Goal: Task Accomplishment & Management: Manage account settings

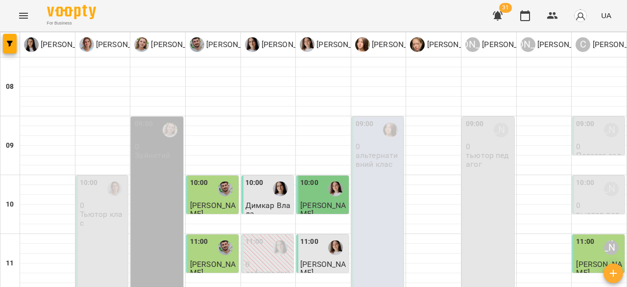
scroll to position [490, 0]
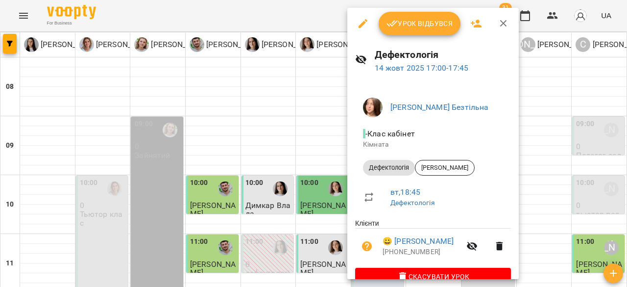
scroll to position [0, 0]
click at [535, 95] on div at bounding box center [313, 143] width 627 height 287
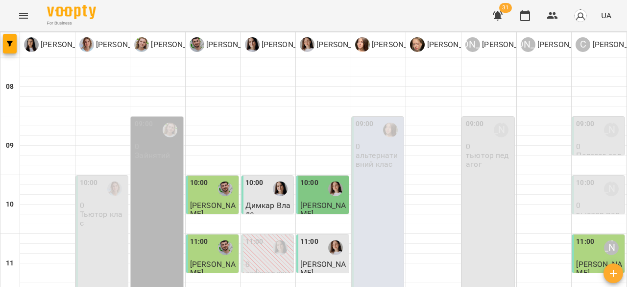
scroll to position [441, 0]
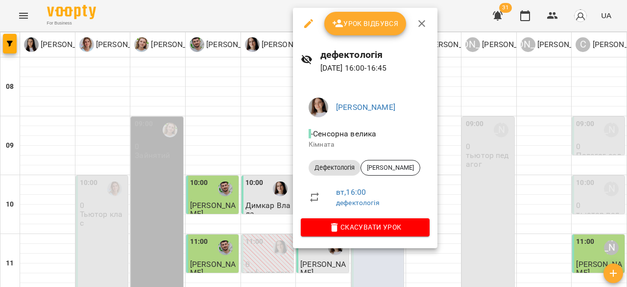
click at [378, 26] on span "Урок відбувся" at bounding box center [365, 24] width 67 height 12
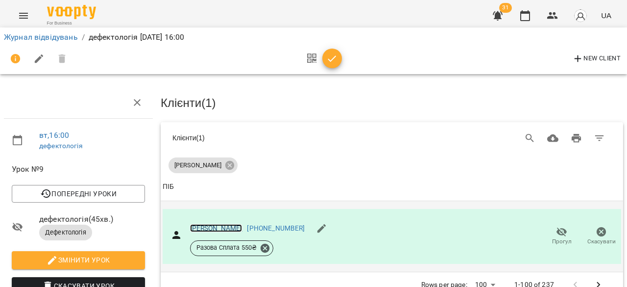
click at [210, 224] on link "Луговий Святослав" at bounding box center [216, 228] width 52 height 8
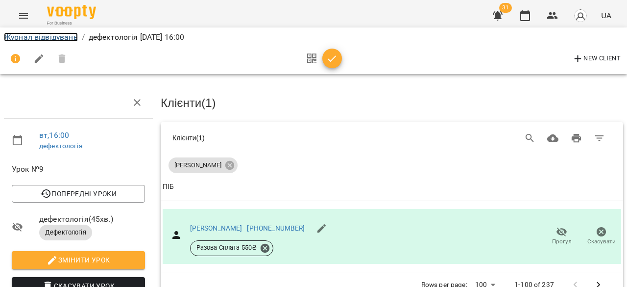
click at [52, 35] on link "Журнал відвідувань" at bounding box center [41, 36] width 74 height 9
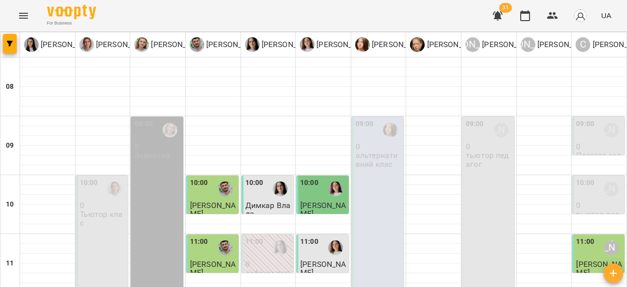
click at [154, 19] on div "For Business 31 UA" at bounding box center [313, 15] width 627 height 31
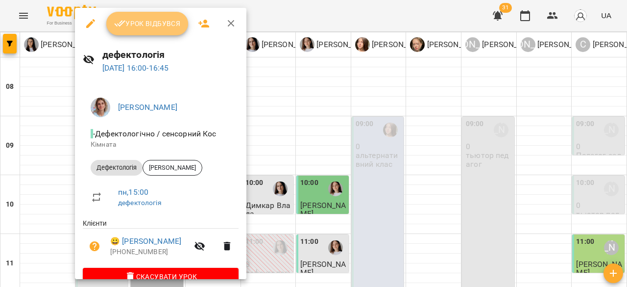
click at [159, 18] on span "Урок відбувся" at bounding box center [147, 24] width 67 height 12
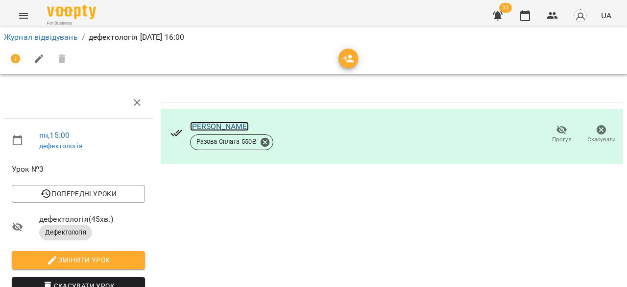
click at [208, 130] on link "[PERSON_NAME]" at bounding box center [219, 125] width 59 height 9
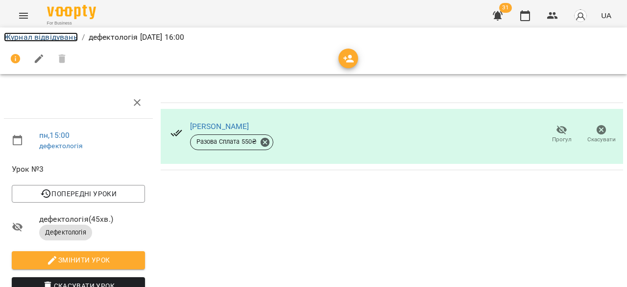
click at [57, 37] on link "Журнал відвідувань" at bounding box center [41, 36] width 74 height 9
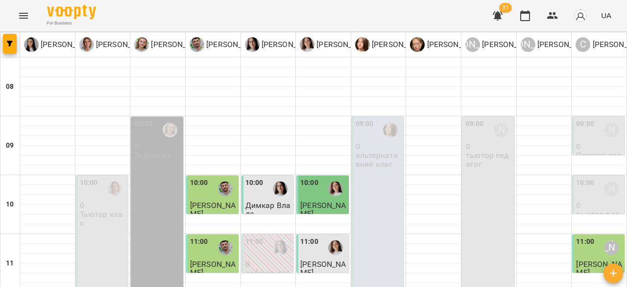
scroll to position [392, 0]
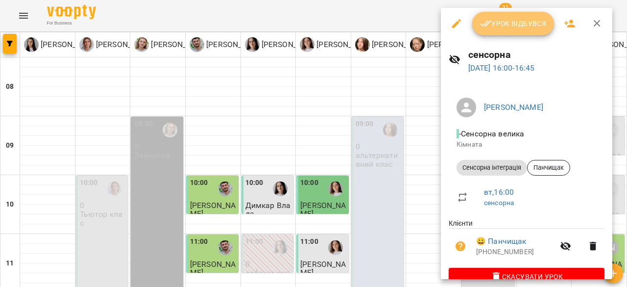
click at [497, 27] on span "Урок відбувся" at bounding box center [513, 24] width 67 height 12
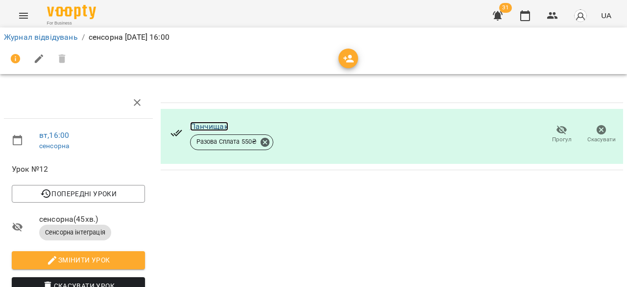
click at [200, 128] on link "Панчищак" at bounding box center [209, 125] width 38 height 9
click at [28, 31] on div "Журнал відвідувань / сенсорна вт, 14 жовт 2025 16:00" at bounding box center [313, 37] width 623 height 16
click at [26, 36] on link "Журнал відвідувань" at bounding box center [41, 36] width 74 height 9
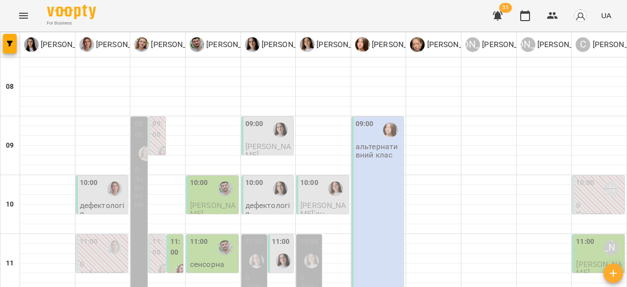
scroll to position [147, 0]
click at [175, 236] on label "11:00" at bounding box center [175, 246] width 11 height 21
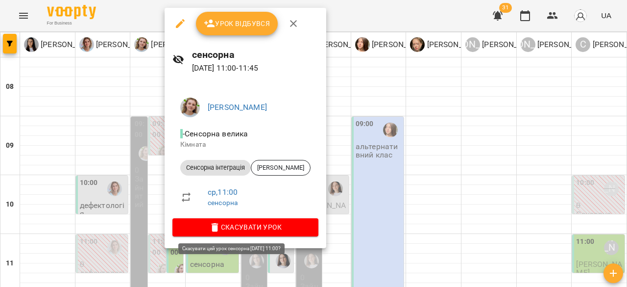
click at [254, 222] on span "Скасувати Урок" at bounding box center [245, 227] width 130 height 12
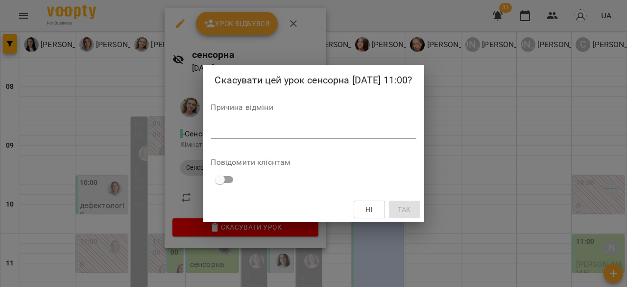
click at [295, 133] on textarea at bounding box center [313, 130] width 205 height 9
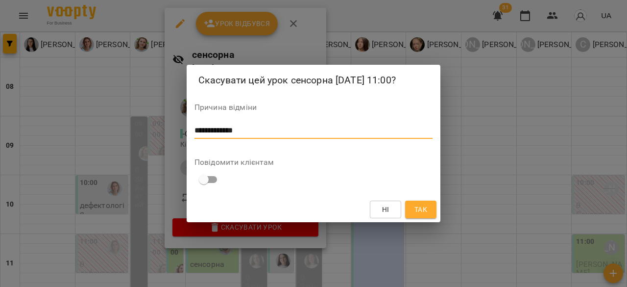
type textarea "**********"
click at [435, 212] on button "Так" at bounding box center [420, 209] width 31 height 18
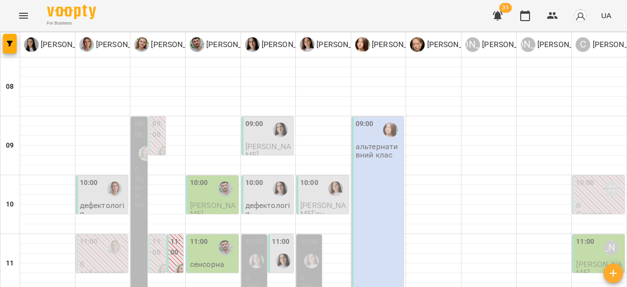
scroll to position [539, 0]
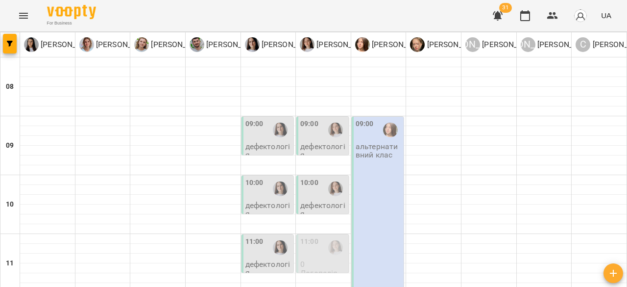
scroll to position [196, 0]
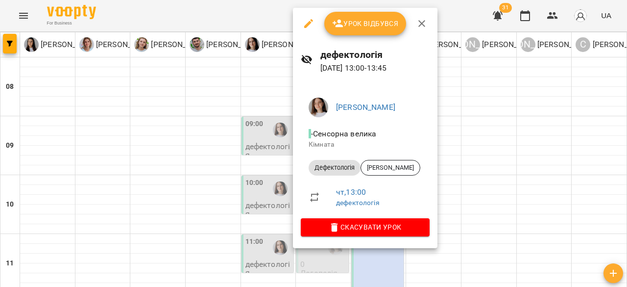
click at [492, 150] on div at bounding box center [313, 143] width 627 height 287
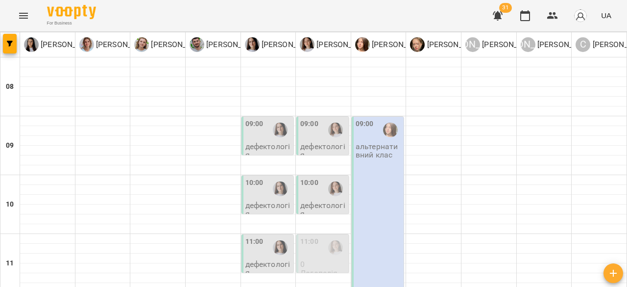
scroll to position [49, 0]
click at [316, 201] on p "дефектологія" at bounding box center [323, 209] width 47 height 17
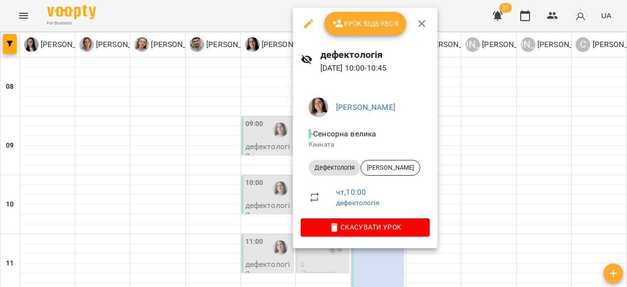
click at [495, 121] on div at bounding box center [313, 143] width 627 height 287
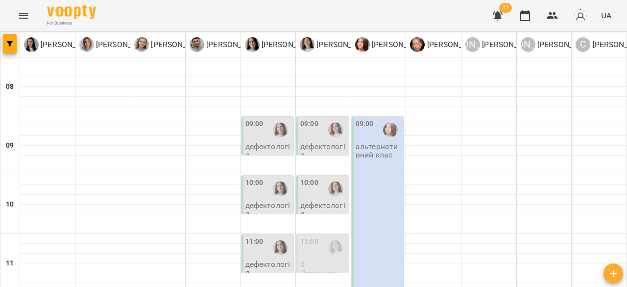
scroll to position [98, 0]
click at [325, 260] on p "0" at bounding box center [323, 264] width 47 height 8
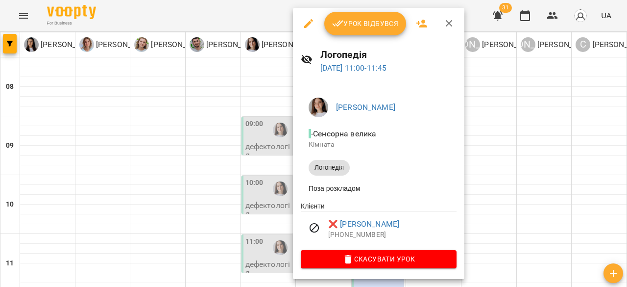
click at [532, 142] on div at bounding box center [313, 143] width 627 height 287
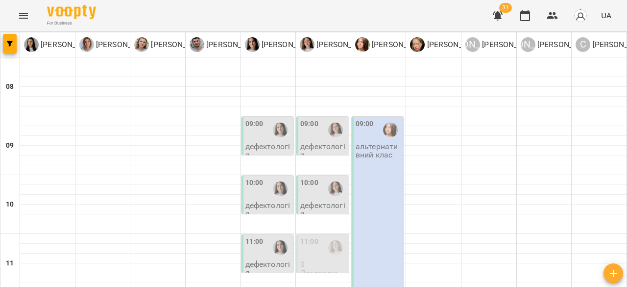
click at [324, 177] on div at bounding box center [335, 188] width 23 height 23
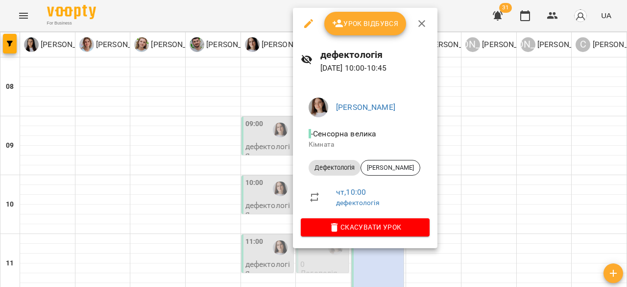
click at [487, 127] on div at bounding box center [313, 143] width 627 height 287
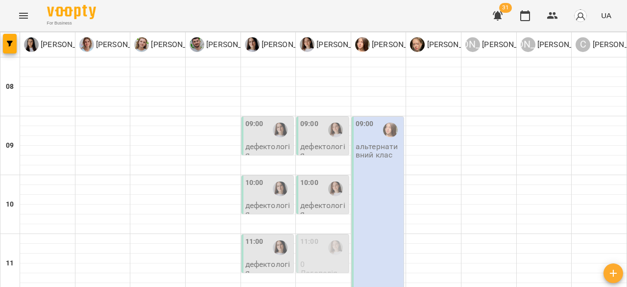
click at [331, 177] on div at bounding box center [335, 188] width 23 height 23
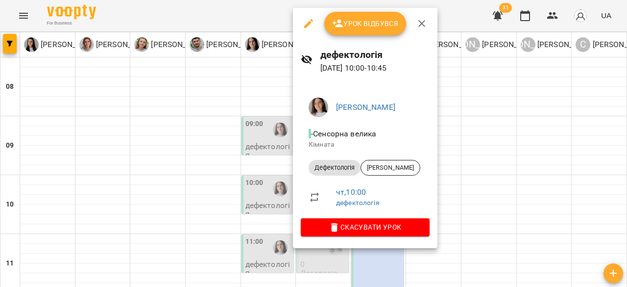
click at [470, 22] on div at bounding box center [313, 143] width 627 height 287
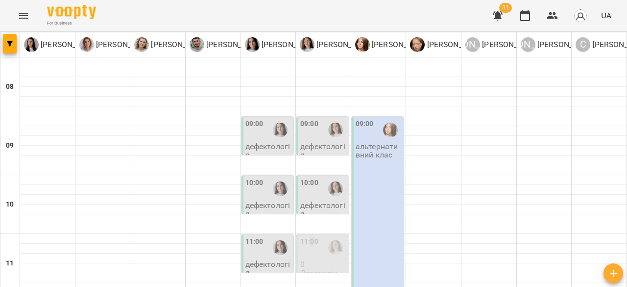
click at [309, 236] on label "11:00" at bounding box center [309, 241] width 18 height 11
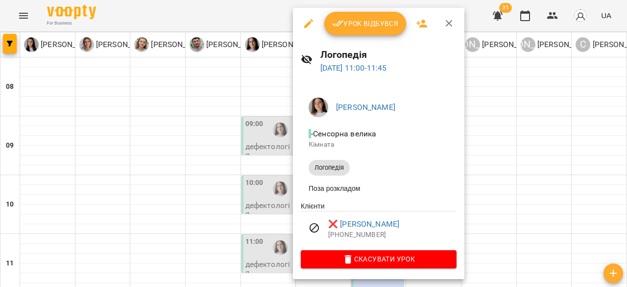
click at [523, 121] on div at bounding box center [313, 143] width 627 height 287
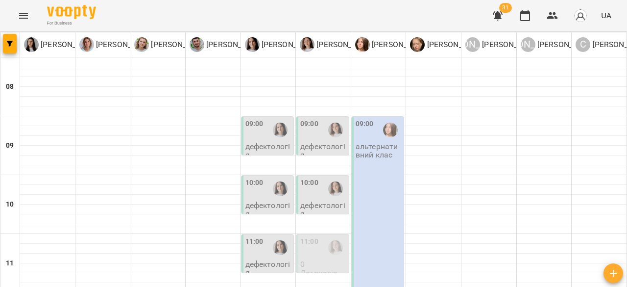
click at [318, 177] on div "10:00" at bounding box center [323, 188] width 47 height 23
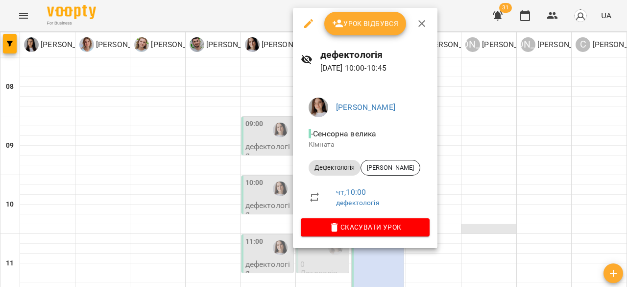
drag, startPoint x: 558, startPoint y: 116, endPoint x: 496, endPoint y: 132, distance: 64.8
click at [552, 118] on div at bounding box center [313, 143] width 627 height 287
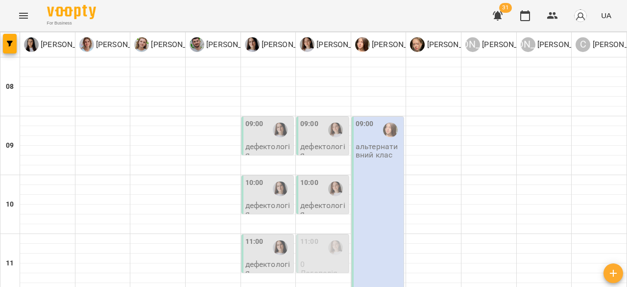
click at [317, 236] on div "11:00" at bounding box center [323, 247] width 47 height 23
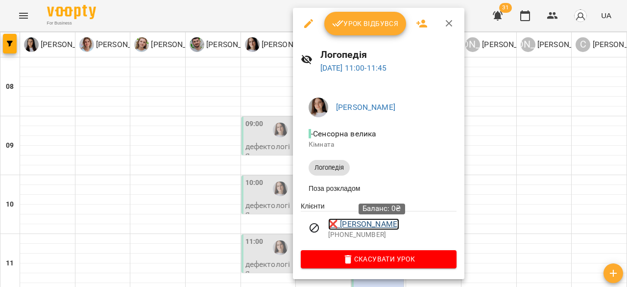
click at [377, 230] on link "❌ Шуляр Захар Богданович" at bounding box center [363, 224] width 71 height 12
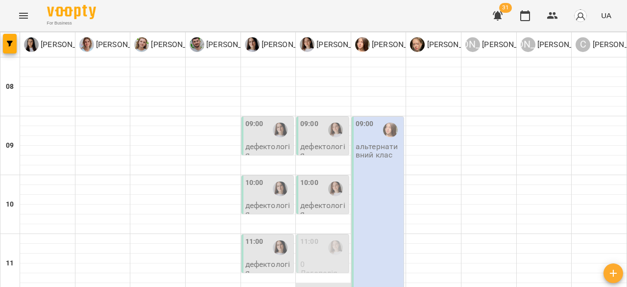
scroll to position [98, 0]
click at [317, 201] on p "дефектологія" at bounding box center [323, 209] width 47 height 17
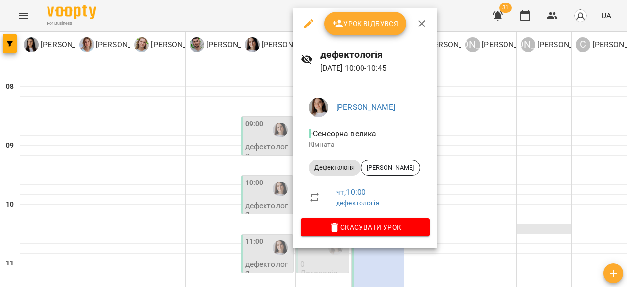
drag, startPoint x: 516, startPoint y: 131, endPoint x: 523, endPoint y: 132, distance: 6.4
click at [521, 132] on div at bounding box center [313, 143] width 627 height 287
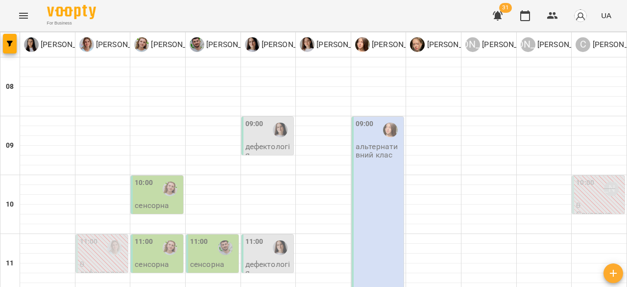
click at [24, 20] on icon "Menu" at bounding box center [24, 16] width 12 height 12
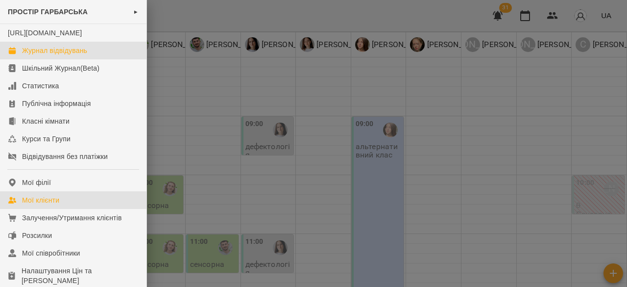
click at [77, 209] on link "Мої клієнти" at bounding box center [73, 200] width 146 height 18
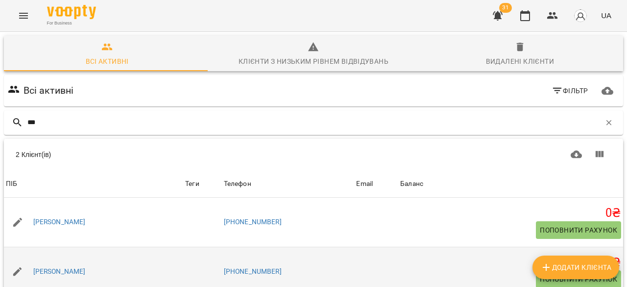
scroll to position [43, 0]
type input "***"
click at [47, 267] on link "[PERSON_NAME]" at bounding box center [59, 272] width 52 height 10
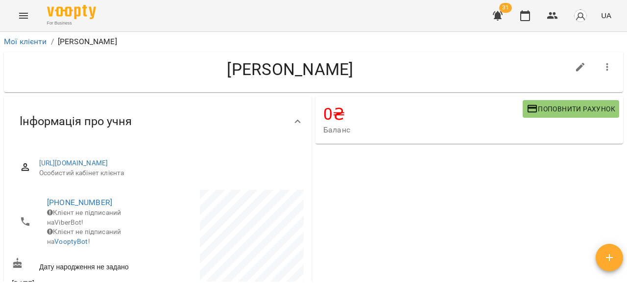
scroll to position [196, 0]
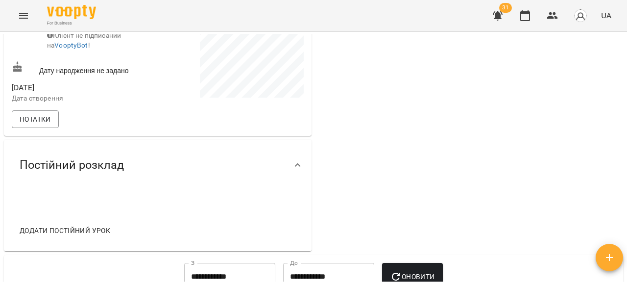
click at [90, 236] on span "Додати постійний урок" at bounding box center [65, 230] width 91 height 12
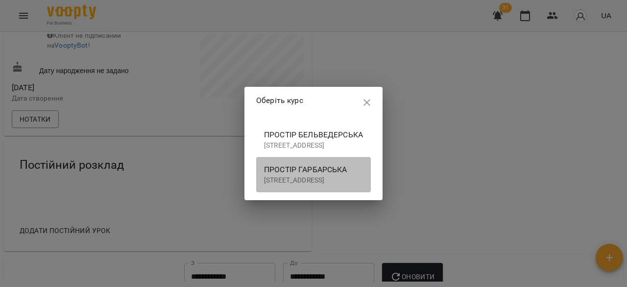
click at [264, 165] on span "ПРОСТІР ГАРБАРСЬКА" at bounding box center [313, 170] width 99 height 12
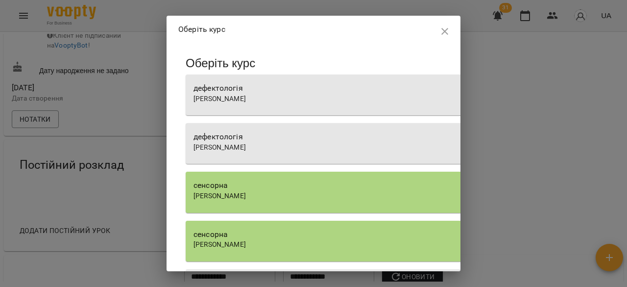
click at [319, 143] on div "[PERSON_NAME]" at bounding box center [465, 148] width 543 height 10
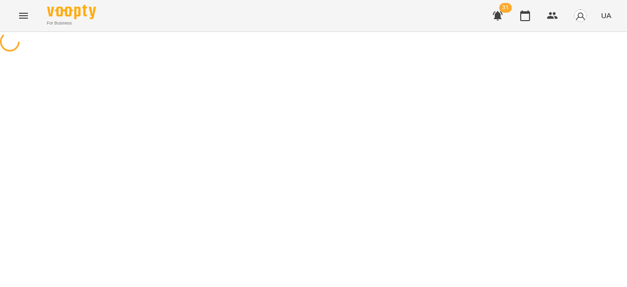
select select "**********"
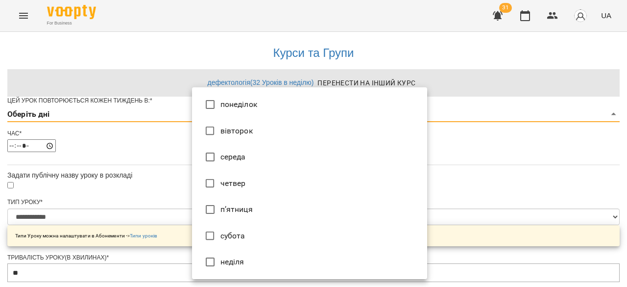
click at [264, 138] on li "вівторок" at bounding box center [309, 131] width 235 height 26
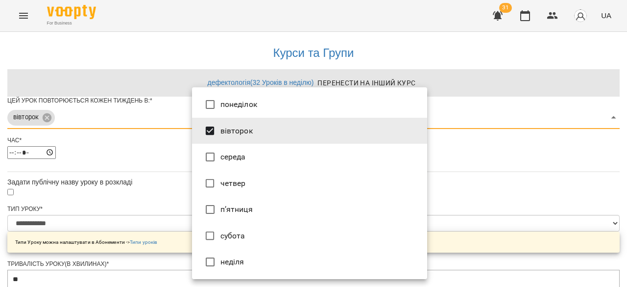
click at [231, 208] on li "п’ятниця" at bounding box center [309, 209] width 235 height 26
type input "***"
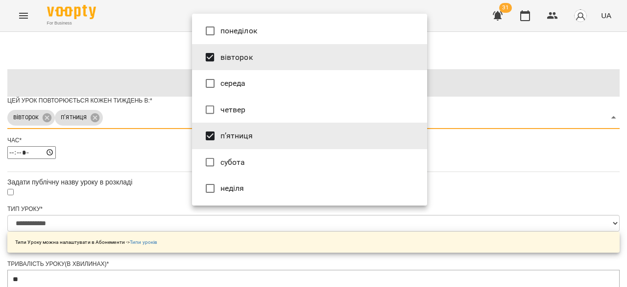
drag, startPoint x: 125, startPoint y: 193, endPoint x: 258, endPoint y: 180, distance: 133.4
click at [128, 191] on div at bounding box center [313, 143] width 627 height 287
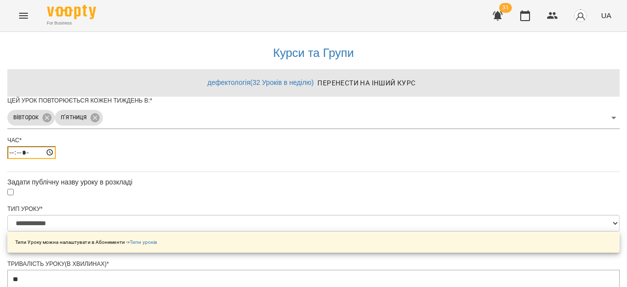
click at [56, 159] on input "*****" at bounding box center [31, 152] width 49 height 13
type input "*****"
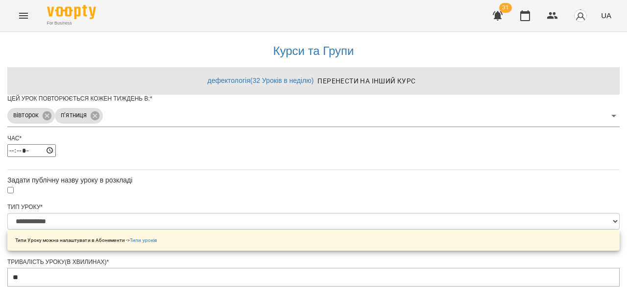
scroll to position [196, 0]
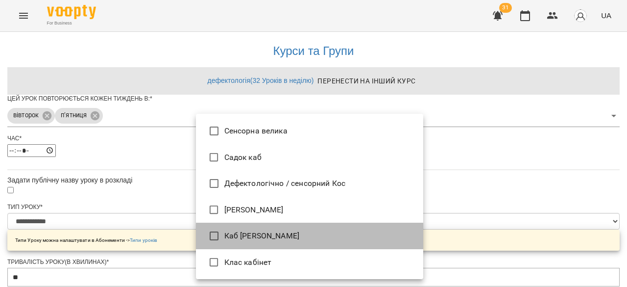
click at [306, 240] on li "Каб [PERSON_NAME]" at bounding box center [309, 235] width 227 height 26
type input "**********"
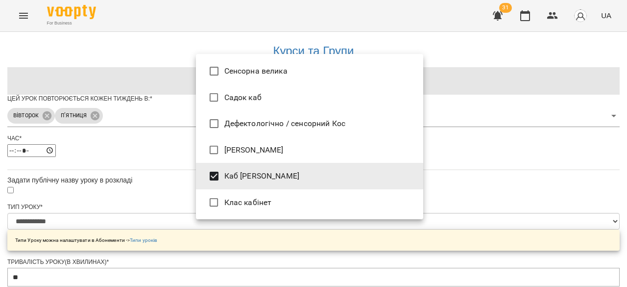
click at [515, 204] on div at bounding box center [313, 143] width 627 height 287
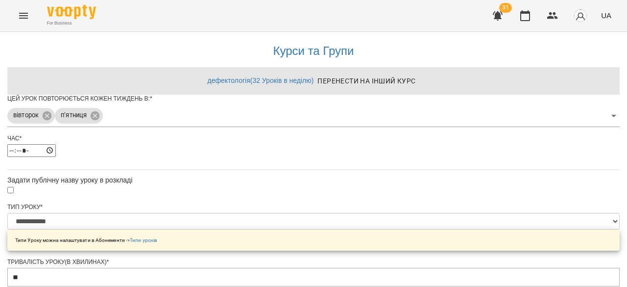
scroll to position [400, 0]
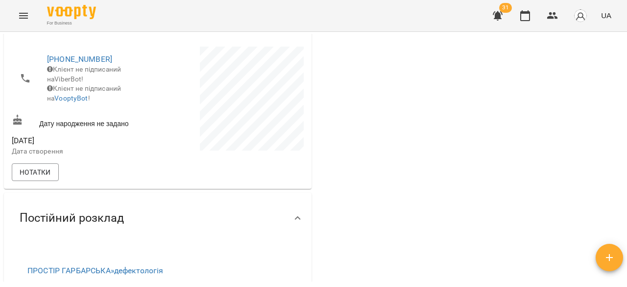
scroll to position [49, 0]
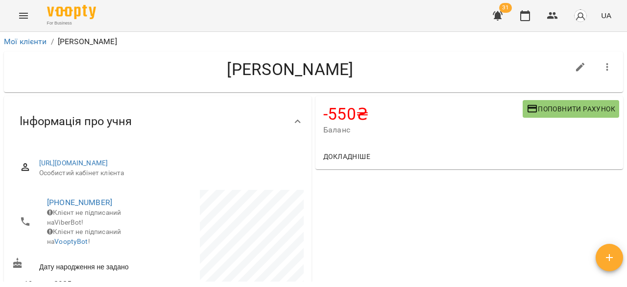
click at [587, 107] on span "Поповнити рахунок" at bounding box center [571, 109] width 89 height 12
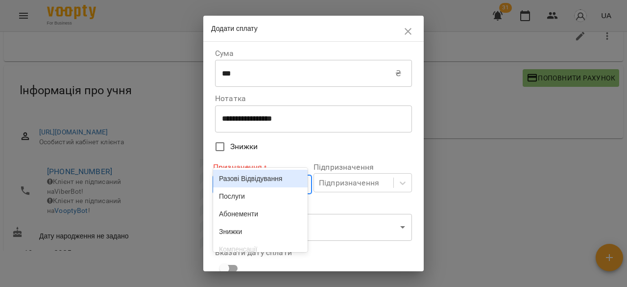
click at [266, 178] on body "For Business 31 UA Мої клієнти / Луговий Святослав Луговий Святослав -550 ₴ Бал…" at bounding box center [313, 128] width 627 height 318
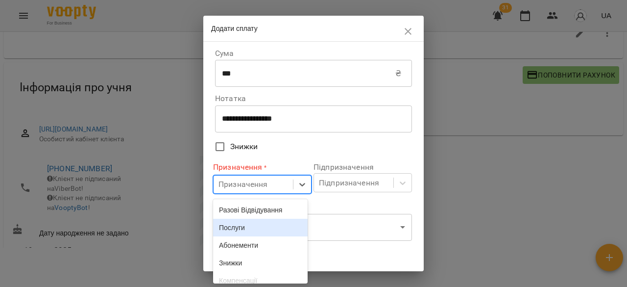
click at [253, 220] on div "Послуги" at bounding box center [260, 227] width 95 height 18
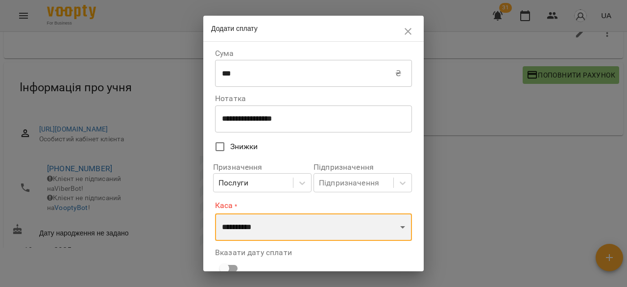
click at [257, 234] on select "**********" at bounding box center [313, 226] width 197 height 27
select select "**********"
click at [215, 213] on select "**********" at bounding box center [313, 226] width 197 height 27
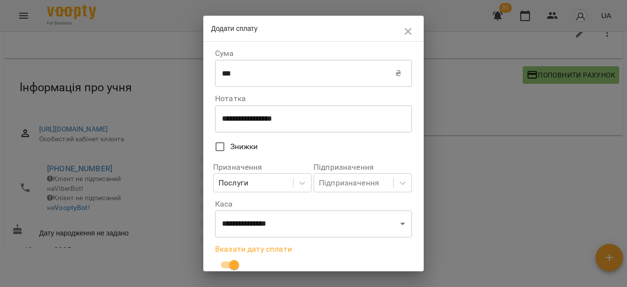
scroll to position [112, 0]
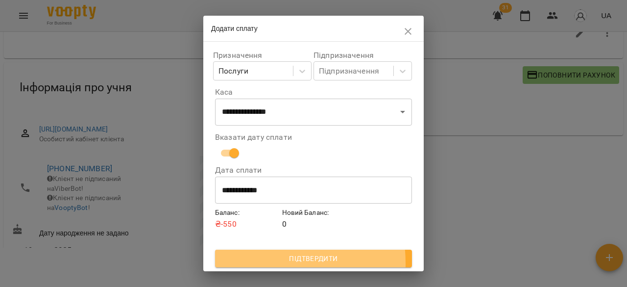
click at [261, 263] on span "Підтвердити" at bounding box center [313, 258] width 181 height 12
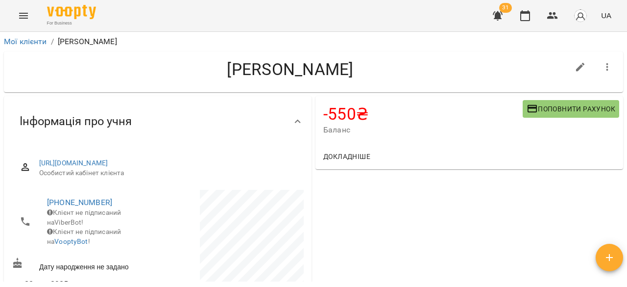
click at [611, 104] on div "-550 ₴ Баланс Поповнити рахунок" at bounding box center [470, 120] width 308 height 48
click at [586, 108] on span "Поповнити рахунок" at bounding box center [571, 109] width 89 height 12
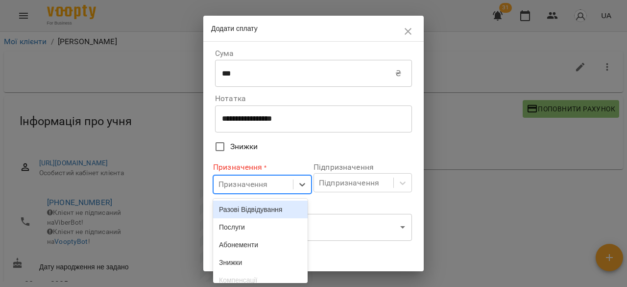
scroll to position [34, 0]
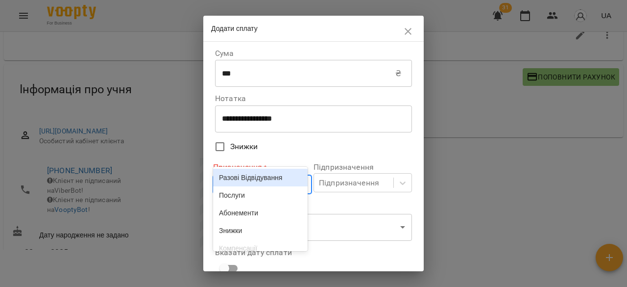
click at [269, 194] on div "Призначення" at bounding box center [262, 184] width 98 height 19
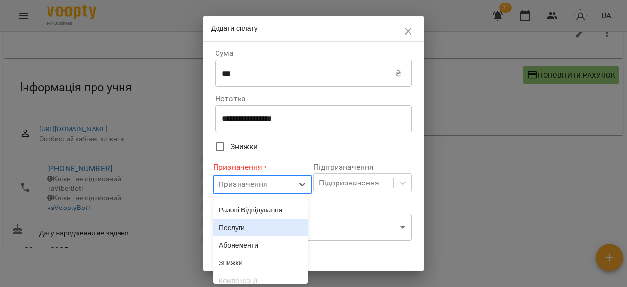
click at [268, 228] on div "Послуги" at bounding box center [260, 227] width 95 height 18
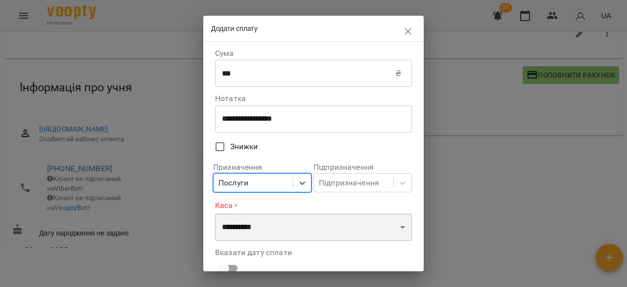
click at [288, 220] on select "**********" at bounding box center [313, 226] width 197 height 27
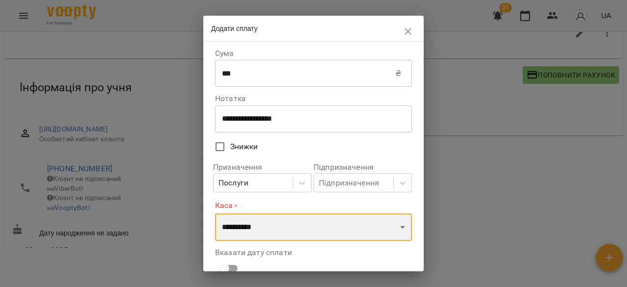
select select "**********"
click at [215, 213] on select "**********" at bounding box center [313, 226] width 197 height 27
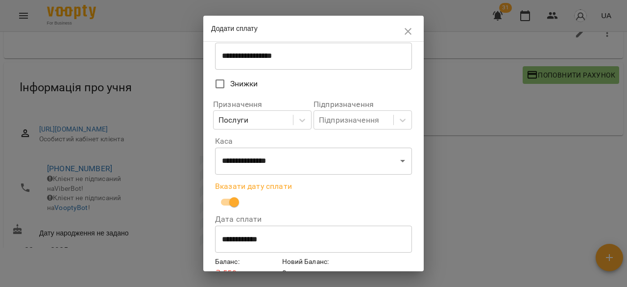
scroll to position [112, 0]
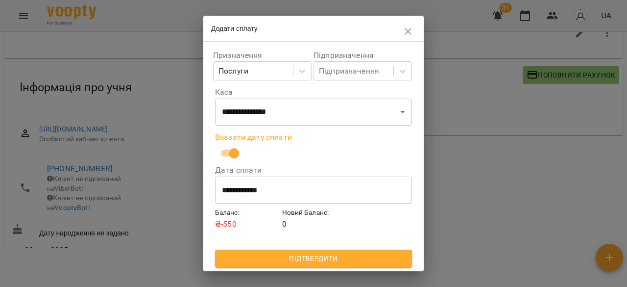
click at [325, 252] on button "Підтвердити" at bounding box center [313, 258] width 197 height 18
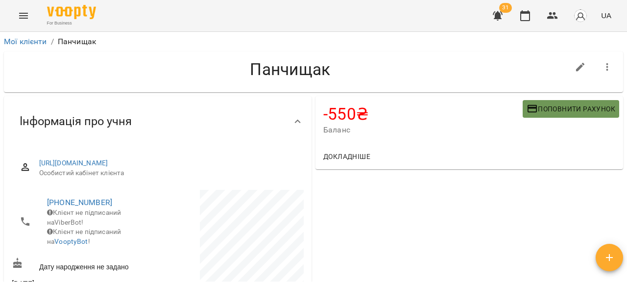
click at [569, 107] on span "Поповнити рахунок" at bounding box center [571, 109] width 89 height 12
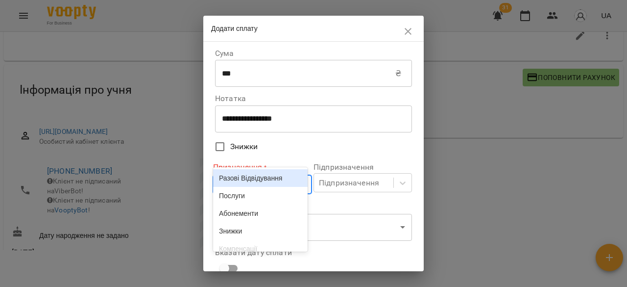
click at [243, 189] on body "For Business 31 UA Мої клієнти / Панчищак Панчищак -550 ₴ Баланс Поповнити раху…" at bounding box center [313, 128] width 627 height 318
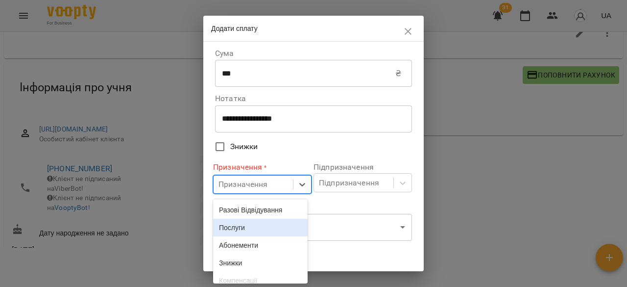
click at [243, 225] on div "Послуги" at bounding box center [260, 227] width 95 height 18
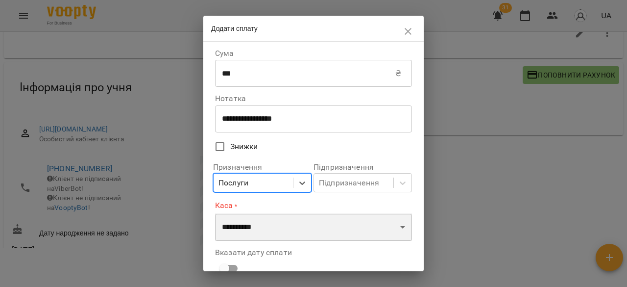
click at [244, 224] on select "**********" at bounding box center [313, 226] width 197 height 27
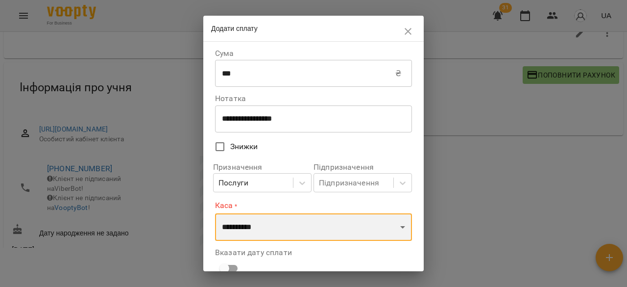
select select "**********"
click at [215, 213] on select "**********" at bounding box center [313, 226] width 197 height 27
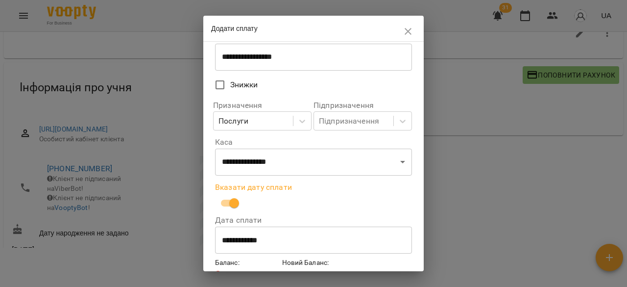
scroll to position [112, 0]
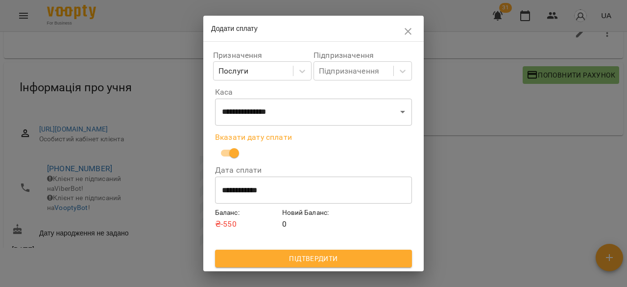
click at [256, 256] on span "Підтвердити" at bounding box center [313, 258] width 181 height 12
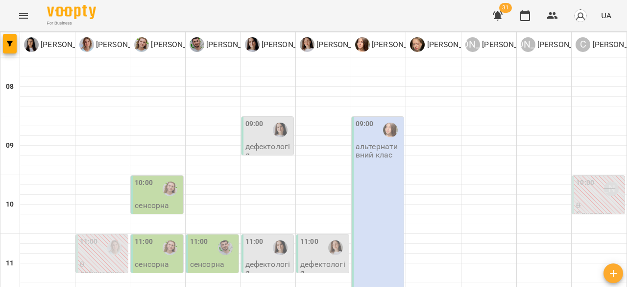
type input "**********"
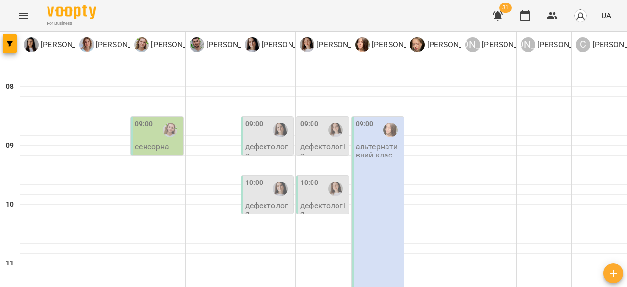
type input "**********"
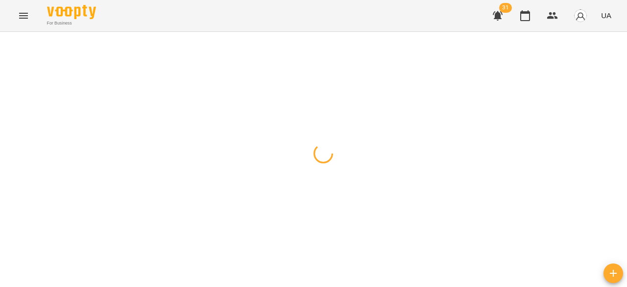
click at [133, 32] on div at bounding box center [313, 32] width 627 height 0
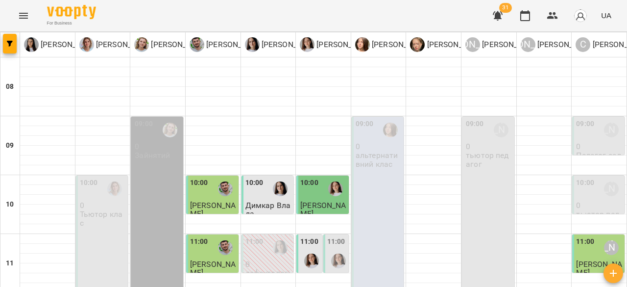
scroll to position [147, 0]
click at [336, 249] on div at bounding box center [338, 260] width 23 height 23
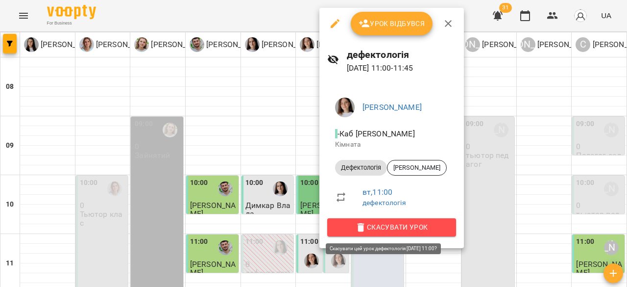
click at [399, 231] on span "Скасувати Урок" at bounding box center [391, 227] width 113 height 12
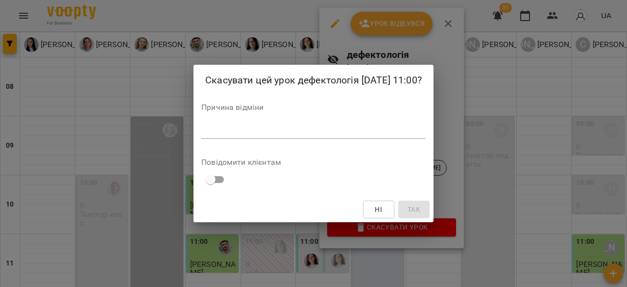
click at [291, 134] on textarea at bounding box center [313, 130] width 224 height 9
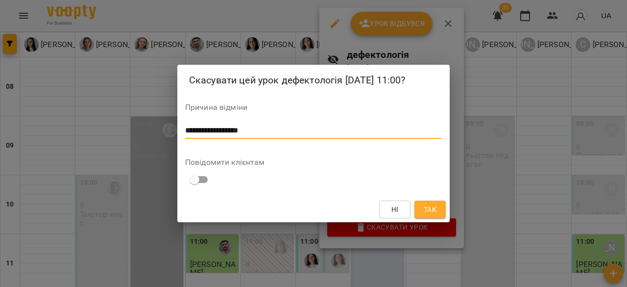
type textarea "**********"
drag, startPoint x: 440, startPoint y: 206, endPoint x: 433, endPoint y: 214, distance: 10.7
click at [438, 211] on button "Так" at bounding box center [429, 209] width 31 height 18
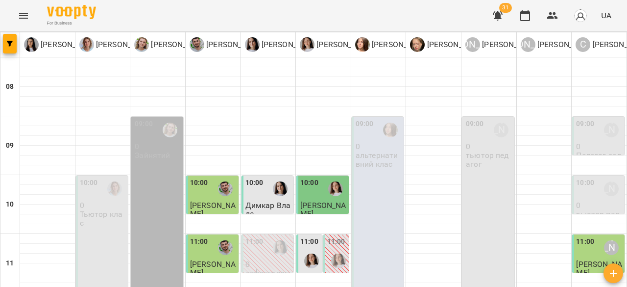
click at [308, 249] on div at bounding box center [311, 260] width 23 height 23
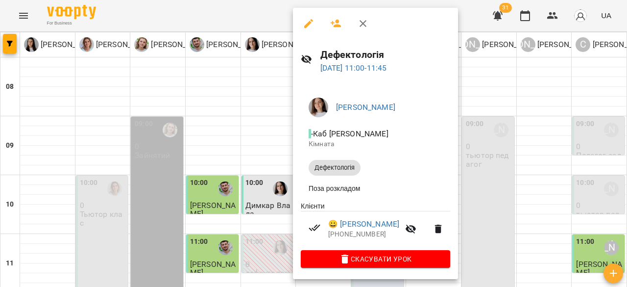
drag, startPoint x: 494, startPoint y: 142, endPoint x: 471, endPoint y: 151, distance: 24.6
click at [493, 142] on div at bounding box center [313, 143] width 627 height 287
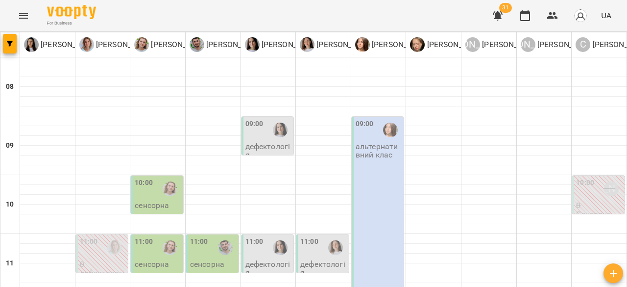
scroll to position [98, 0]
click at [333, 240] on img "Тетяна Турик" at bounding box center [335, 247] width 15 height 15
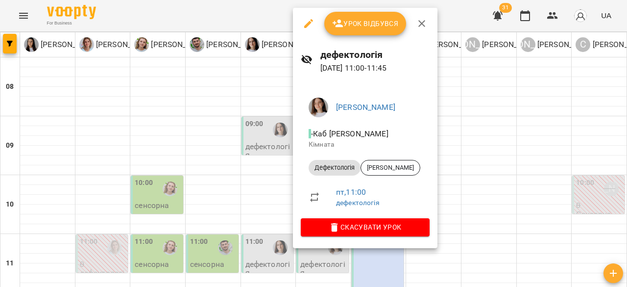
click at [486, 190] on div at bounding box center [313, 143] width 627 height 287
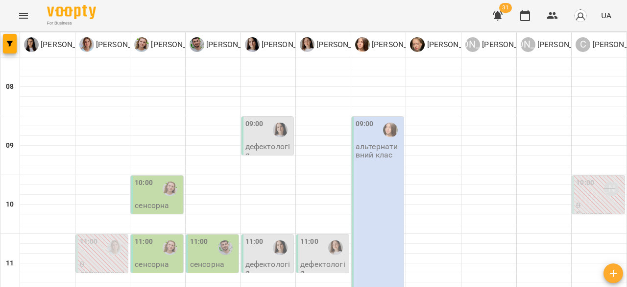
type input "**********"
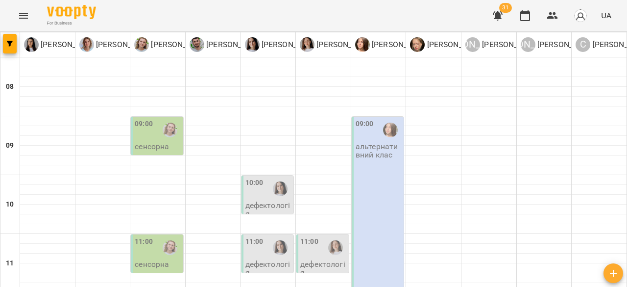
click at [327, 260] on p "дефектологія" at bounding box center [323, 268] width 47 height 17
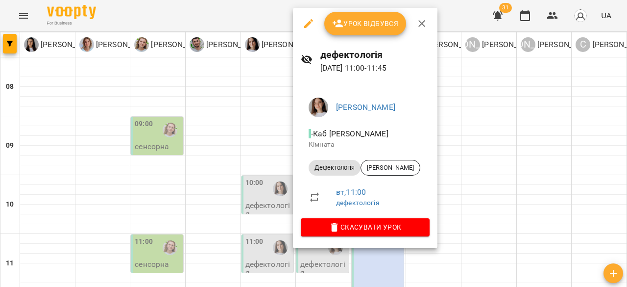
click at [501, 163] on div at bounding box center [313, 143] width 627 height 287
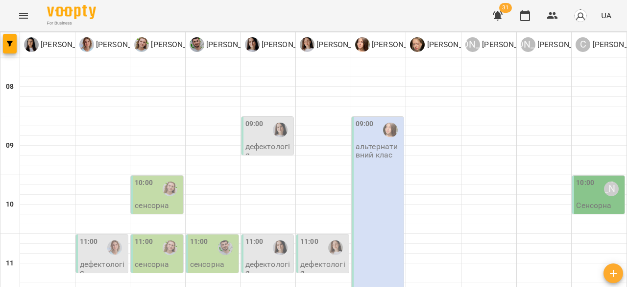
click at [325, 236] on div at bounding box center [335, 247] width 23 height 23
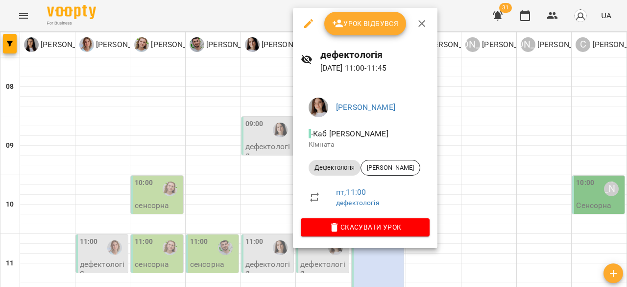
click at [499, 155] on div at bounding box center [313, 143] width 627 height 287
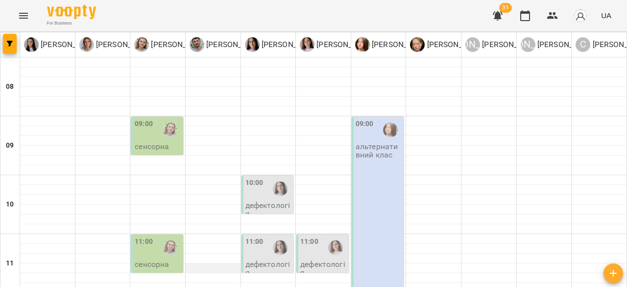
scroll to position [147, 0]
click at [315, 236] on div "11:00" at bounding box center [323, 247] width 47 height 23
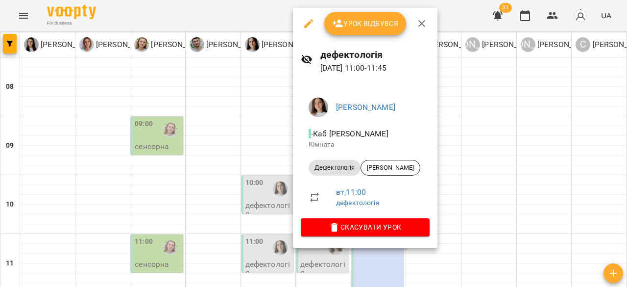
click at [503, 120] on div at bounding box center [313, 143] width 627 height 287
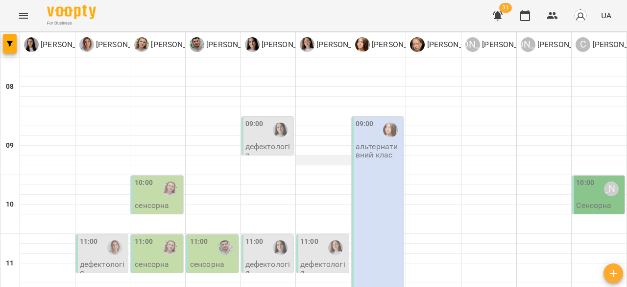
scroll to position [49, 0]
click at [334, 236] on div "11:00" at bounding box center [323, 248] width 47 height 24
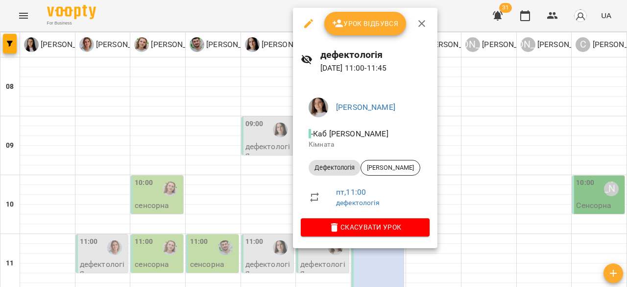
click at [541, 129] on div at bounding box center [313, 143] width 627 height 287
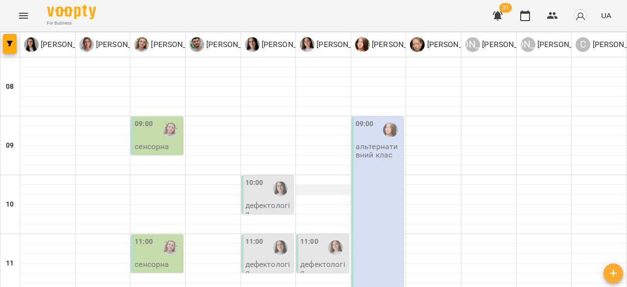
scroll to position [98, 0]
click at [324, 236] on div at bounding box center [335, 247] width 23 height 23
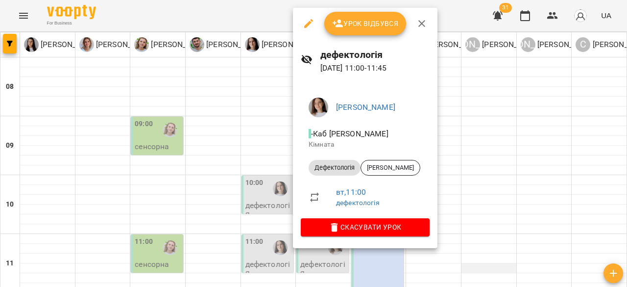
drag, startPoint x: 510, startPoint y: 145, endPoint x: 495, endPoint y: 166, distance: 26.7
click at [510, 146] on div at bounding box center [313, 143] width 627 height 287
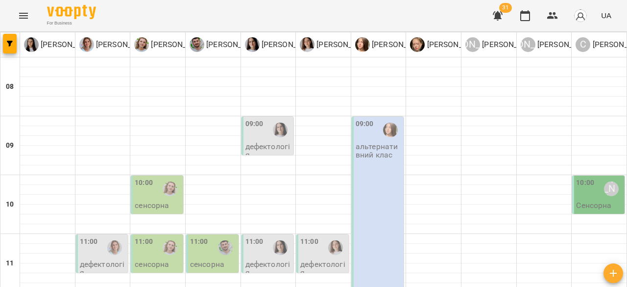
scroll to position [147, 0]
click at [315, 236] on div "11:00" at bounding box center [323, 247] width 47 height 23
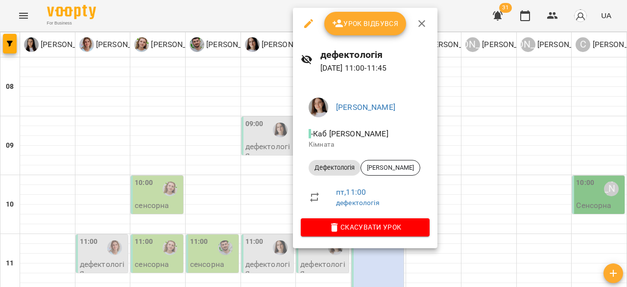
click at [476, 137] on div at bounding box center [313, 143] width 627 height 287
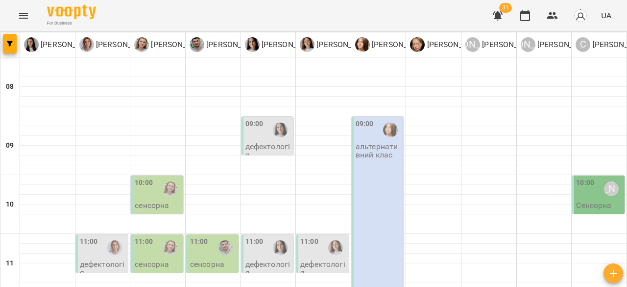
type input "**********"
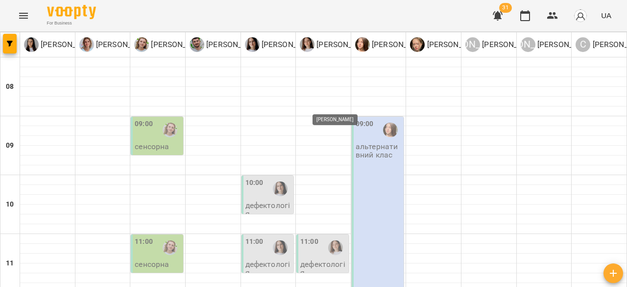
click at [328, 240] on img "Тетяна Турик" at bounding box center [335, 247] width 15 height 15
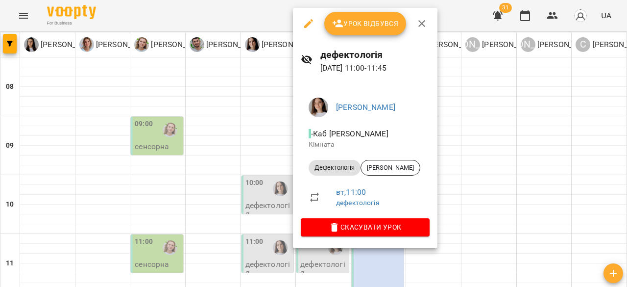
click at [456, 117] on div at bounding box center [313, 143] width 627 height 287
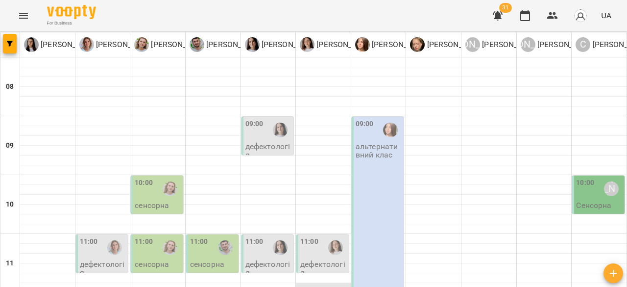
scroll to position [98, 0]
click at [324, 236] on div at bounding box center [335, 247] width 23 height 23
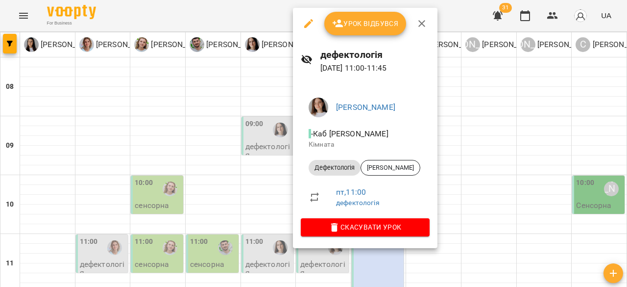
click at [562, 109] on div at bounding box center [313, 143] width 627 height 287
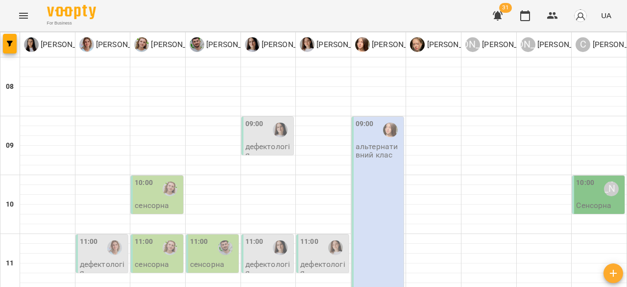
scroll to position [539, 0]
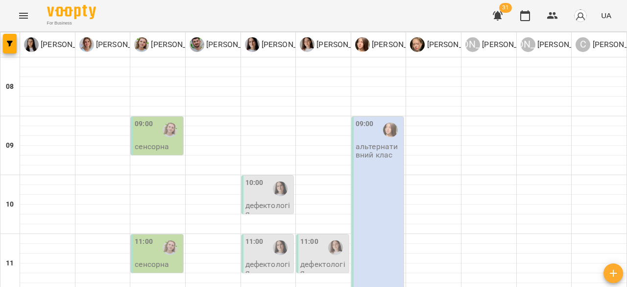
scroll to position [51, 0]
click at [329, 240] on img "Тетяна Турик" at bounding box center [335, 247] width 15 height 15
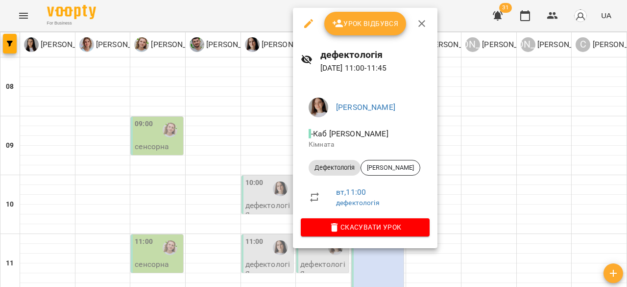
click at [546, 130] on div at bounding box center [313, 143] width 627 height 287
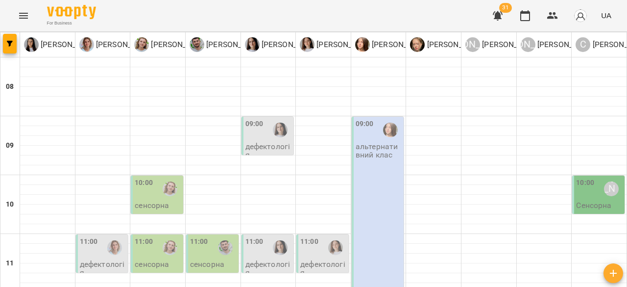
scroll to position [147, 0]
click at [328, 224] on div at bounding box center [323, 229] width 55 height 10
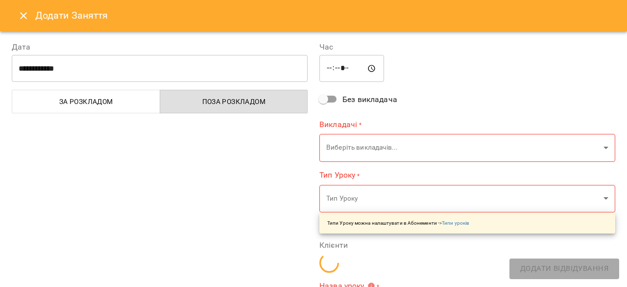
type input "**********"
click at [23, 20] on icon "Close" at bounding box center [24, 16] width 12 height 12
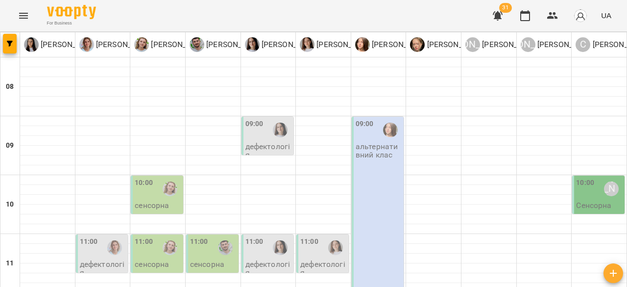
click at [313, 236] on div "11:00" at bounding box center [309, 247] width 18 height 23
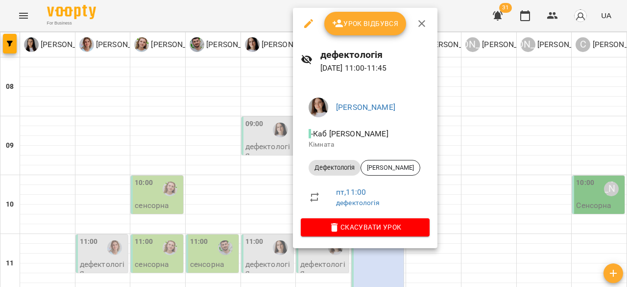
click at [565, 146] on div at bounding box center [313, 143] width 627 height 287
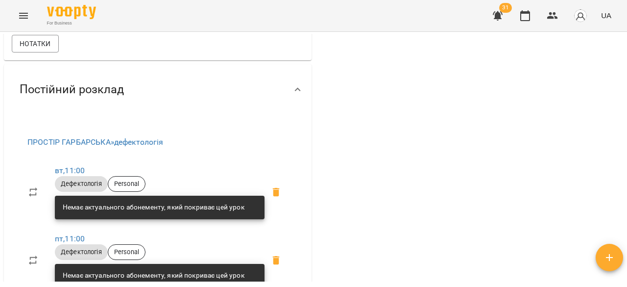
scroll to position [294, 0]
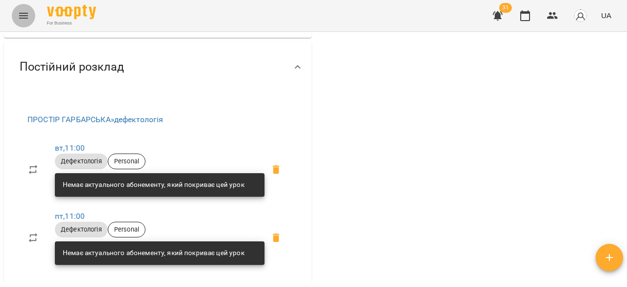
click at [18, 12] on icon "Menu" at bounding box center [24, 16] width 12 height 12
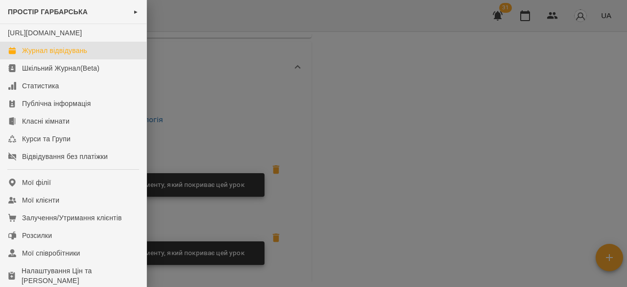
click at [53, 55] on div "Журнал відвідувань" at bounding box center [54, 51] width 65 height 10
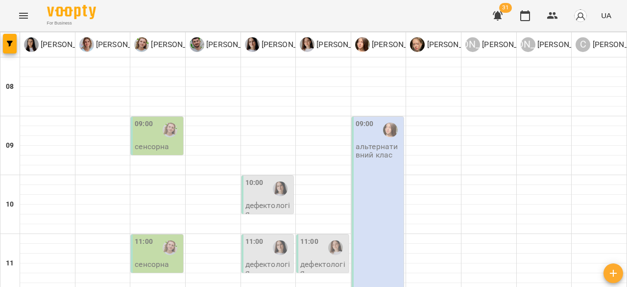
scroll to position [196, 0]
drag, startPoint x: 246, startPoint y: 273, endPoint x: 416, endPoint y: 229, distance: 176.1
type input "**********"
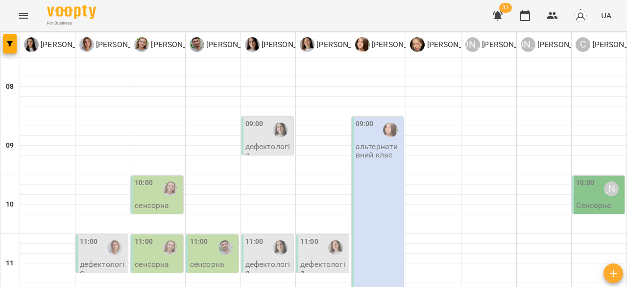
scroll to position [147, 0]
click at [302, 236] on div "11:00" at bounding box center [309, 247] width 18 height 23
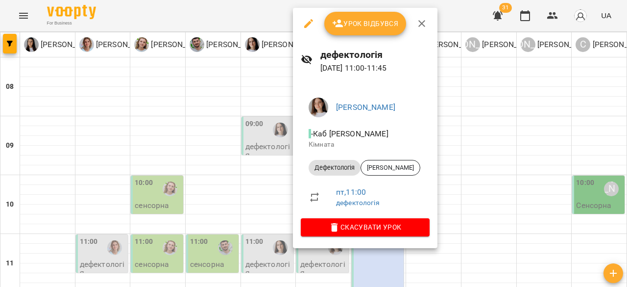
click at [532, 139] on div at bounding box center [313, 143] width 627 height 287
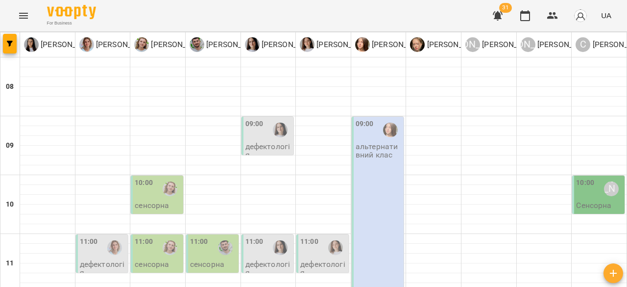
scroll to position [245, 0]
type input "**********"
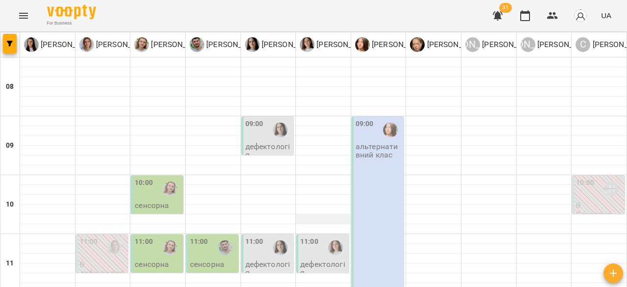
scroll to position [147, 0]
click at [328, 240] on img "Тетяна Турик" at bounding box center [335, 247] width 15 height 15
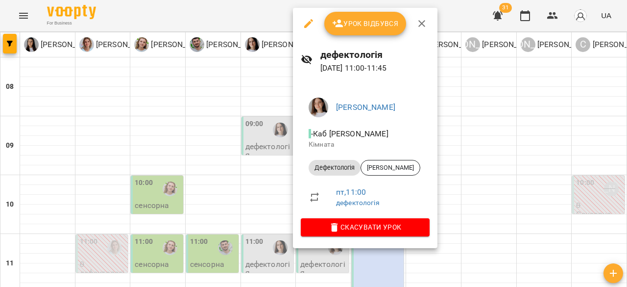
drag, startPoint x: 538, startPoint y: 162, endPoint x: 530, endPoint y: 166, distance: 8.8
click at [537, 162] on div at bounding box center [313, 143] width 627 height 287
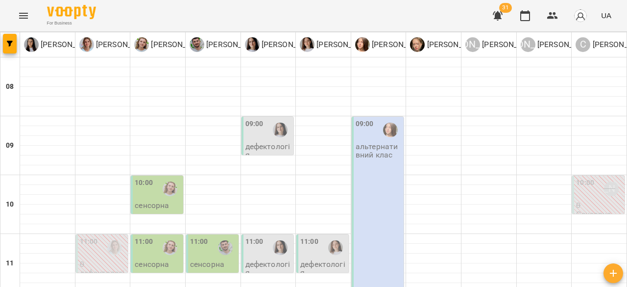
scroll to position [245, 0]
drag, startPoint x: 371, startPoint y: 266, endPoint x: 280, endPoint y: 258, distance: 91.5
type input "**********"
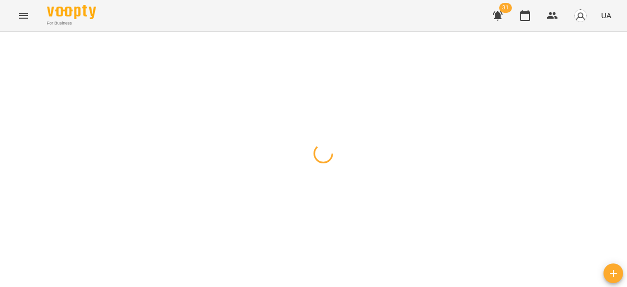
click at [199, 32] on div at bounding box center [313, 32] width 627 height 0
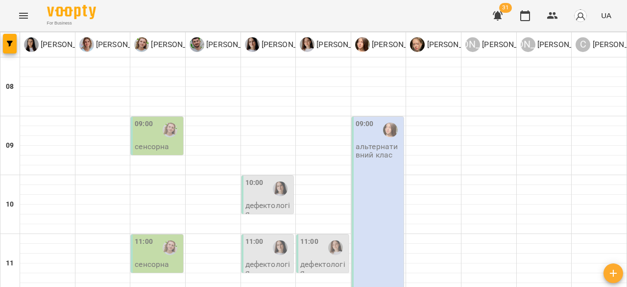
scroll to position [98, 0]
click at [319, 260] on p "дефектологія" at bounding box center [323, 268] width 47 height 17
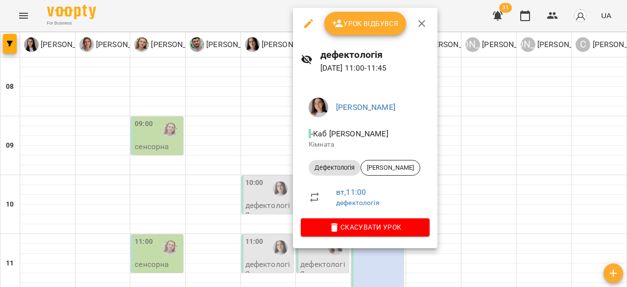
click at [484, 163] on div at bounding box center [313, 143] width 627 height 287
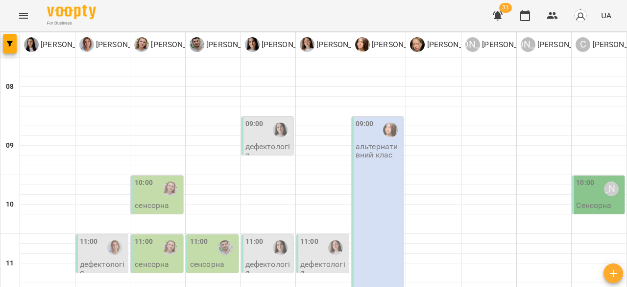
click at [322, 260] on p "дефектологія" at bounding box center [323, 268] width 47 height 17
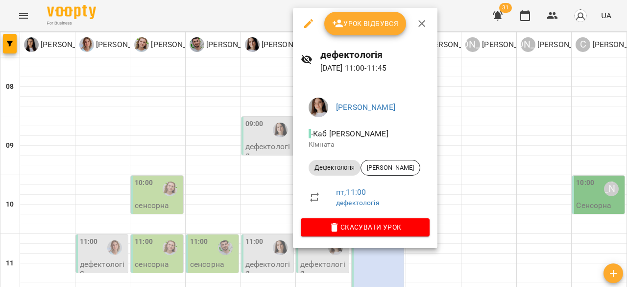
click at [513, 159] on div at bounding box center [313, 143] width 627 height 287
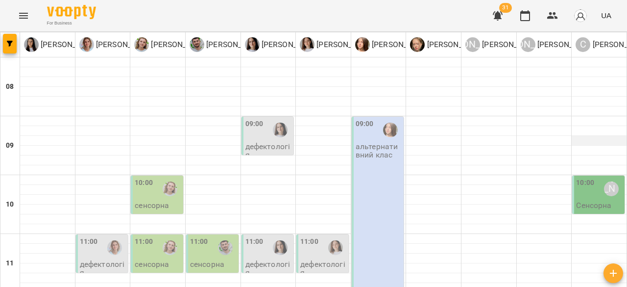
scroll to position [0, 0]
type input "**********"
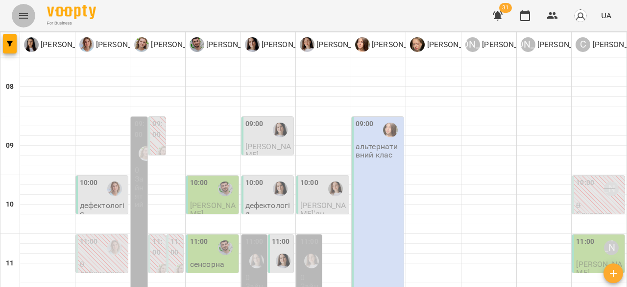
click at [19, 20] on icon "Menu" at bounding box center [24, 16] width 12 height 12
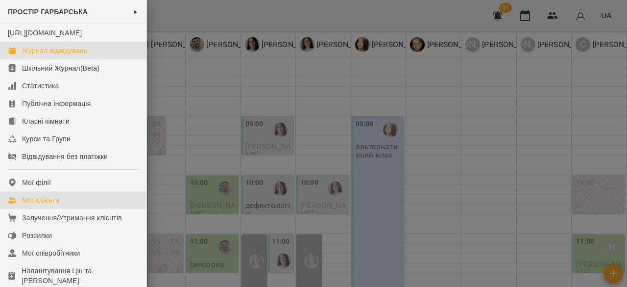
click at [55, 205] on div "Мої клієнти" at bounding box center [40, 200] width 37 height 10
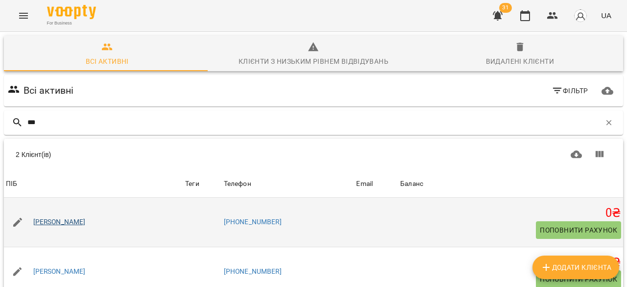
type input "***"
click at [47, 220] on link "[PERSON_NAME]" at bounding box center [59, 222] width 52 height 10
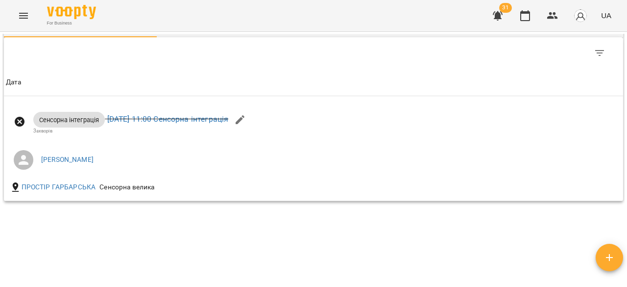
scroll to position [453, 0]
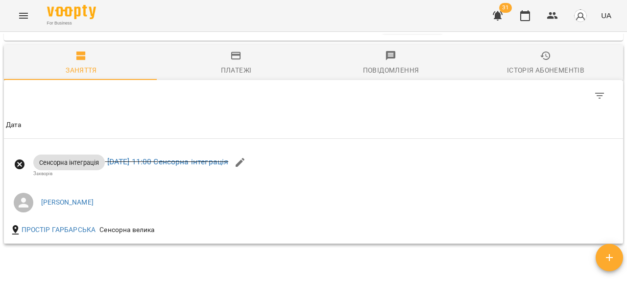
click at [246, 76] on div "Платежі" at bounding box center [236, 70] width 31 height 12
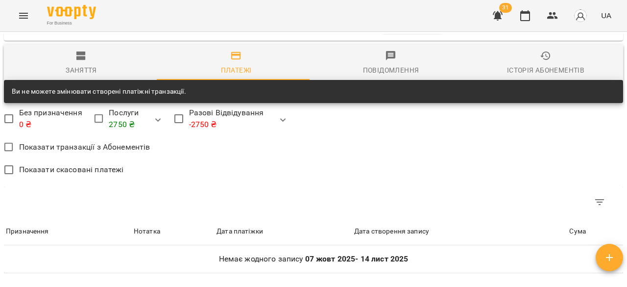
click at [81, 76] on span "Заняття" at bounding box center [81, 63] width 143 height 26
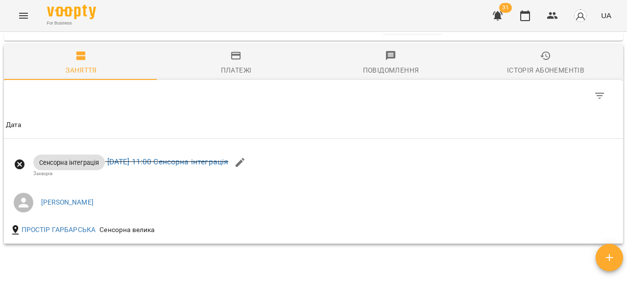
click at [242, 33] on input "**********" at bounding box center [229, 18] width 91 height 27
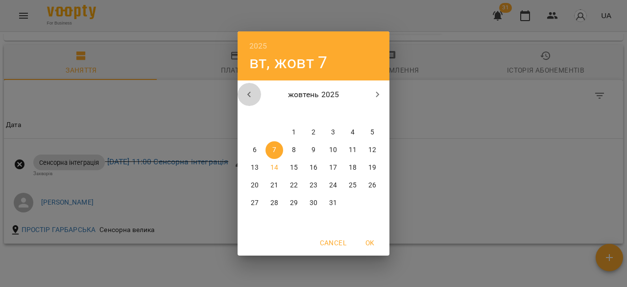
click at [244, 95] on icon "button" at bounding box center [249, 95] width 12 height 12
click at [260, 131] on span "1" at bounding box center [255, 132] width 18 height 10
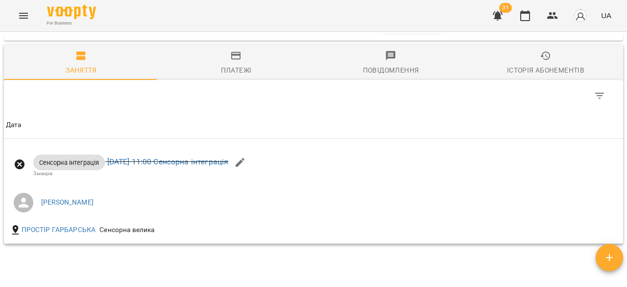
type input "**********"
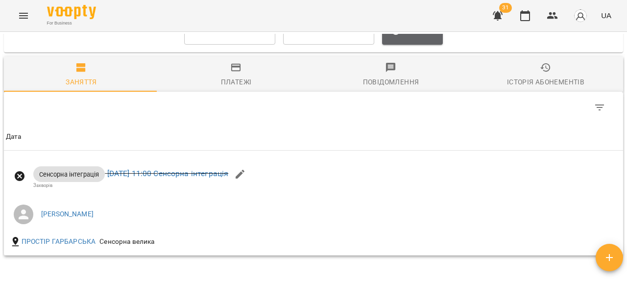
click at [422, 37] on span "Оновити" at bounding box center [412, 31] width 45 height 12
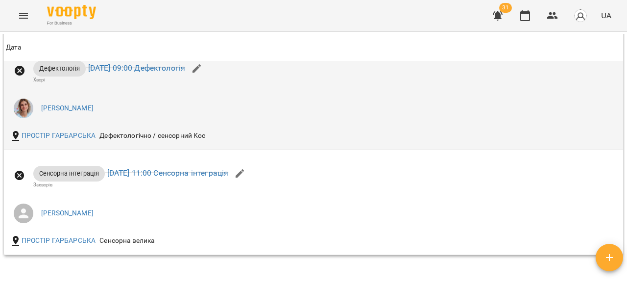
scroll to position [1666, 0]
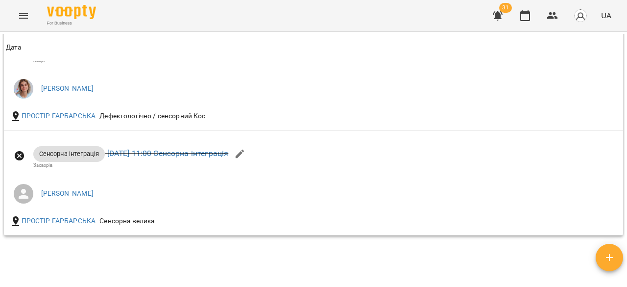
click at [25, 12] on icon "Menu" at bounding box center [24, 16] width 12 height 12
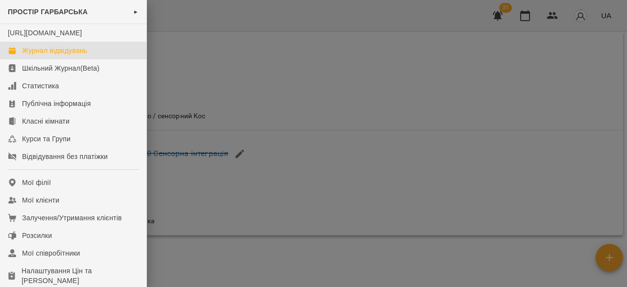
click at [64, 55] on div "Журнал відвідувань" at bounding box center [54, 51] width 65 height 10
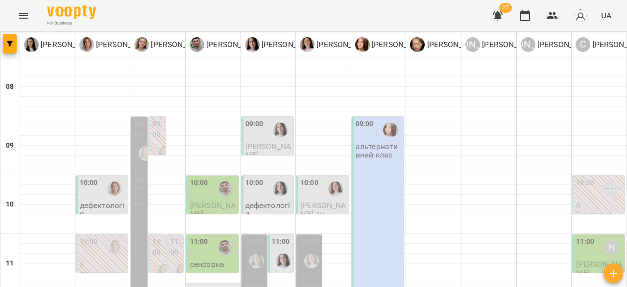
scroll to position [98, 0]
click at [201, 236] on div "11:00" at bounding box center [199, 247] width 18 height 23
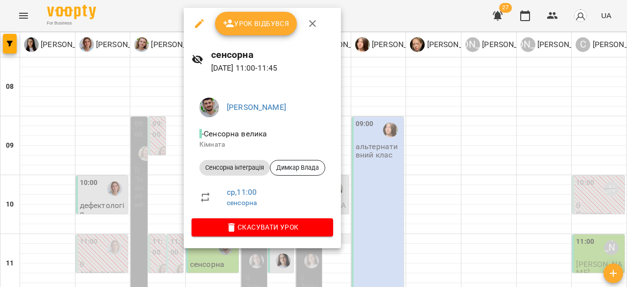
drag, startPoint x: 402, startPoint y: 137, endPoint x: 342, endPoint y: 137, distance: 60.3
click at [403, 137] on div at bounding box center [313, 143] width 627 height 287
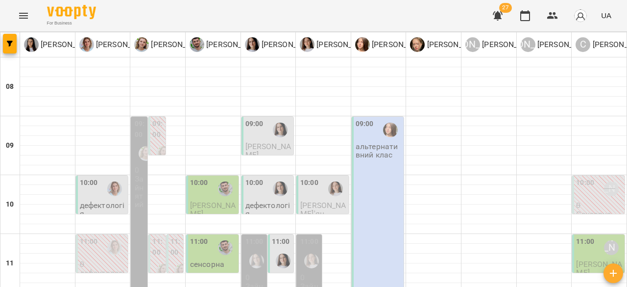
scroll to position [0, 0]
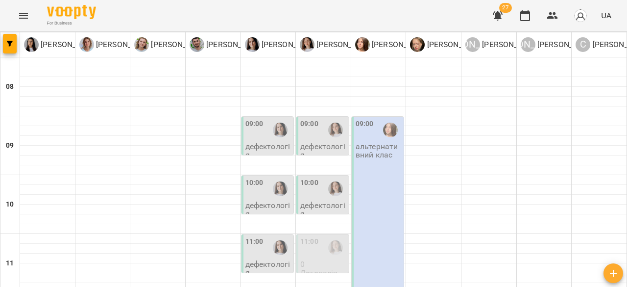
scroll to position [49, 0]
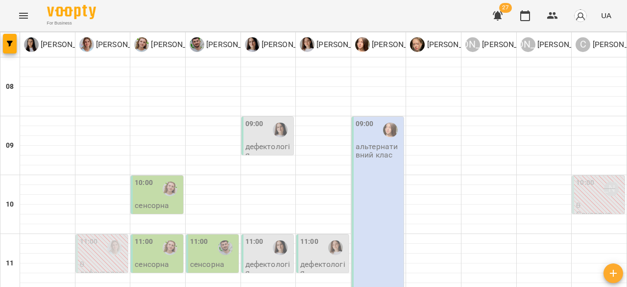
scroll to position [0, 0]
drag, startPoint x: 220, startPoint y: 240, endPoint x: 232, endPoint y: 238, distance: 12.4
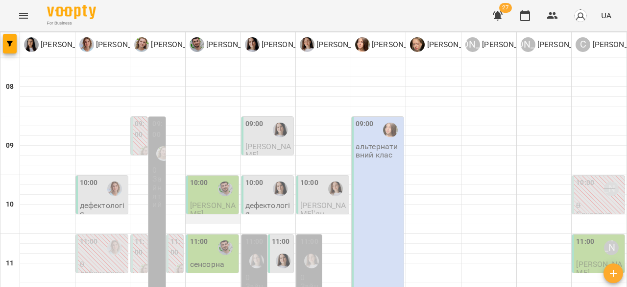
scroll to position [147, 0]
click at [173, 236] on label "11:00" at bounding box center [175, 246] width 11 height 21
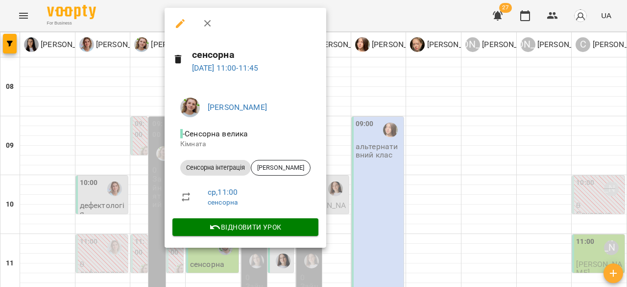
drag, startPoint x: 400, startPoint y: 163, endPoint x: 360, endPoint y: 166, distance: 39.8
click at [399, 163] on div at bounding box center [313, 143] width 627 height 287
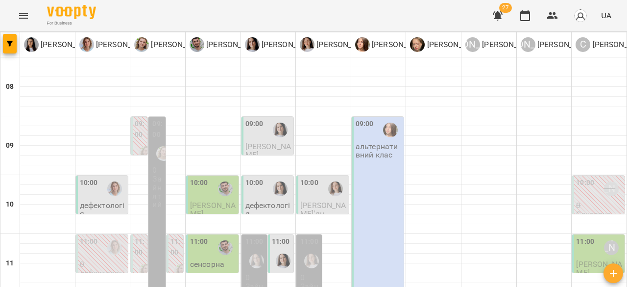
click at [135, 260] on div at bounding box center [146, 271] width 23 height 23
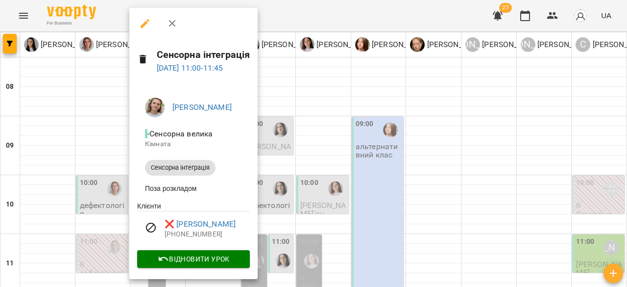
drag, startPoint x: 367, startPoint y: 138, endPoint x: 229, endPoint y: 156, distance: 139.8
click at [353, 143] on div at bounding box center [313, 143] width 627 height 287
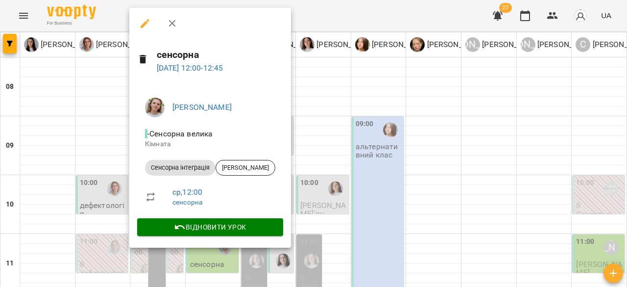
click at [354, 153] on div at bounding box center [313, 143] width 627 height 287
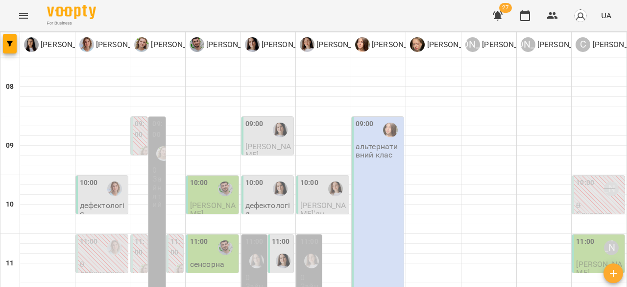
scroll to position [49, 0]
click at [211, 177] on div "10:00" at bounding box center [213, 188] width 47 height 23
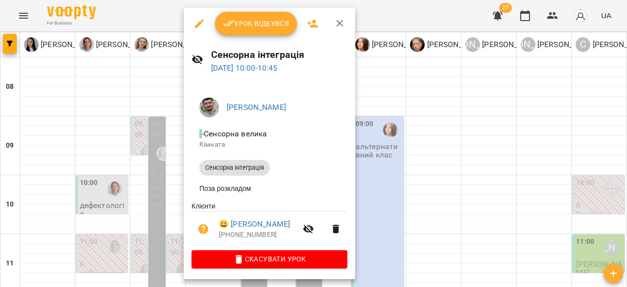
click at [472, 143] on div at bounding box center [313, 143] width 627 height 287
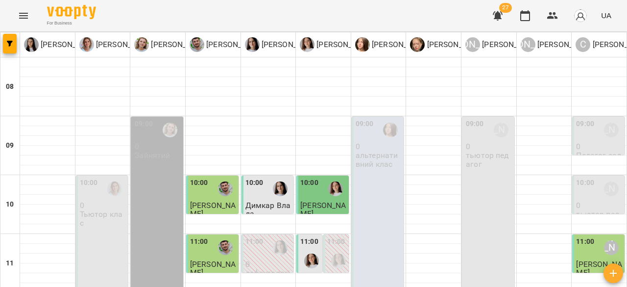
scroll to position [441, 0]
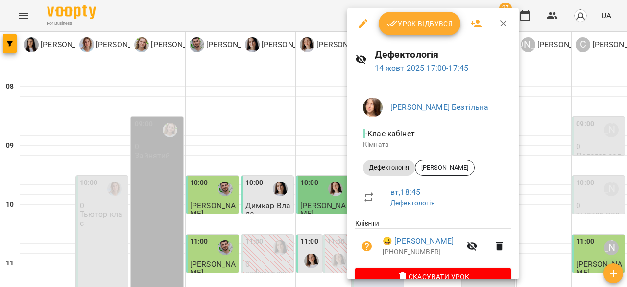
drag, startPoint x: 246, startPoint y: 168, endPoint x: 291, endPoint y: 168, distance: 45.1
click at [252, 168] on div at bounding box center [313, 143] width 627 height 287
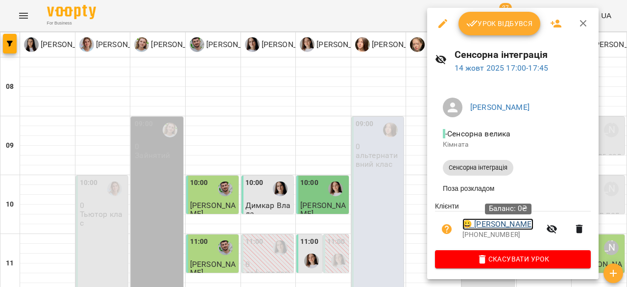
click at [527, 224] on link "😀 Прокопишин Домінік" at bounding box center [497, 224] width 71 height 12
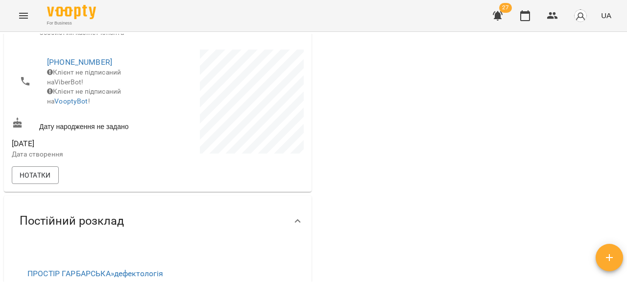
scroll to position [98, 0]
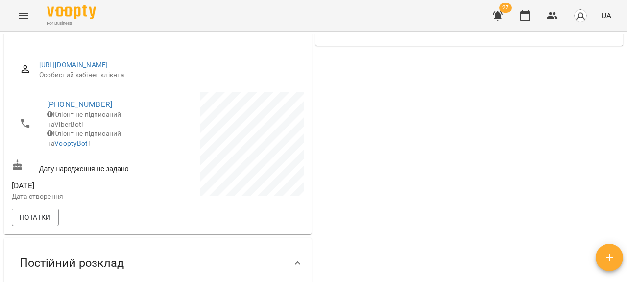
drag, startPoint x: 137, startPoint y: 9, endPoint x: 49, endPoint y: 6, distance: 88.2
click at [49, 6] on div "For Business 27 UA" at bounding box center [313, 15] width 627 height 31
click at [188, 23] on div "For Business 27 UA" at bounding box center [313, 15] width 627 height 31
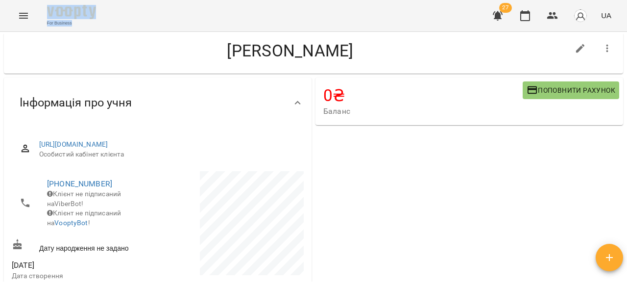
scroll to position [0, 0]
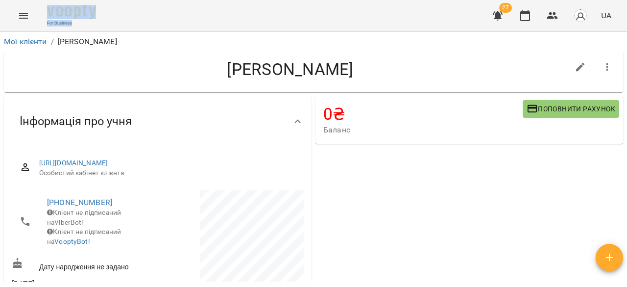
drag, startPoint x: 283, startPoint y: 27, endPoint x: 165, endPoint y: 7, distance: 119.8
click at [68, 2] on div "For Business 27 UA" at bounding box center [313, 15] width 627 height 31
click at [298, 37] on ol "Мої клієнти / Прокопишин Домінік" at bounding box center [313, 42] width 619 height 12
drag, startPoint x: 402, startPoint y: 71, endPoint x: 197, endPoint y: 58, distance: 205.7
click at [197, 58] on div "Прокопишин Домінік" at bounding box center [313, 71] width 619 height 41
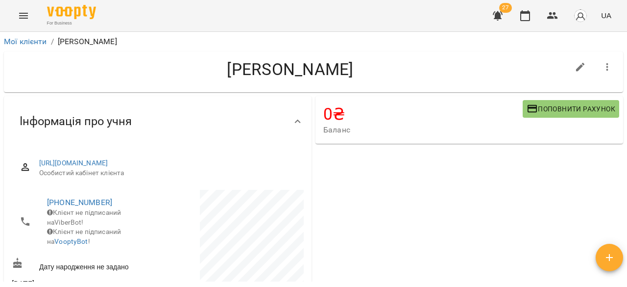
click at [179, 83] on div "Прокопишин Домінік" at bounding box center [290, 71] width 557 height 25
drag, startPoint x: 404, startPoint y: 75, endPoint x: 196, endPoint y: 82, distance: 207.4
click at [196, 82] on div "Прокопишин Домінік" at bounding box center [290, 71] width 557 height 25
click at [301, 88] on div "Прокопишин Домінік" at bounding box center [313, 71] width 619 height 41
drag, startPoint x: 411, startPoint y: 71, endPoint x: 164, endPoint y: 77, distance: 247.0
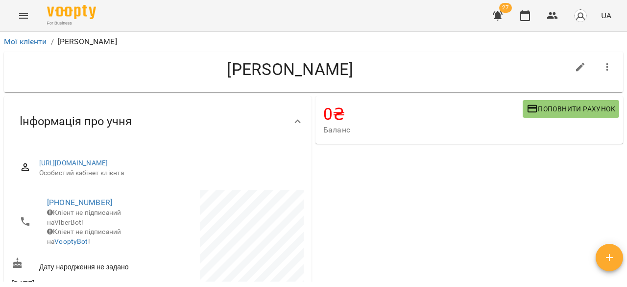
click at [164, 77] on h4 "Прокопишин Домінік" at bounding box center [290, 69] width 557 height 20
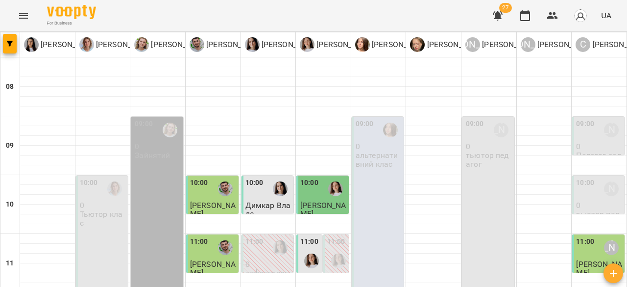
scroll to position [490, 0]
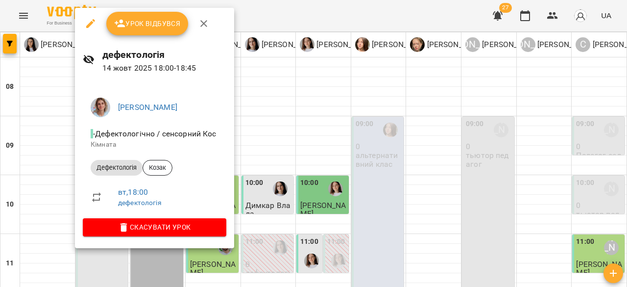
click at [342, 153] on div at bounding box center [313, 143] width 627 height 287
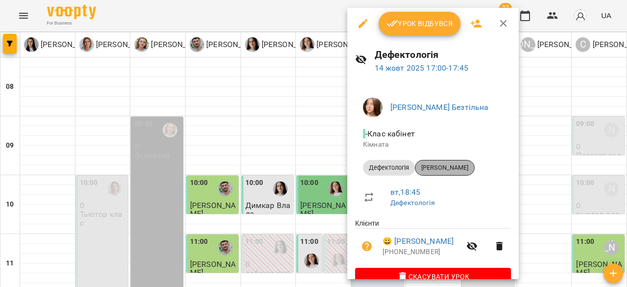
click at [446, 167] on span "Циктор Назар" at bounding box center [444, 167] width 59 height 9
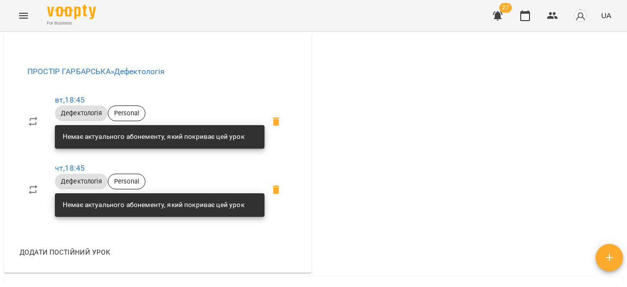
scroll to position [343, 0]
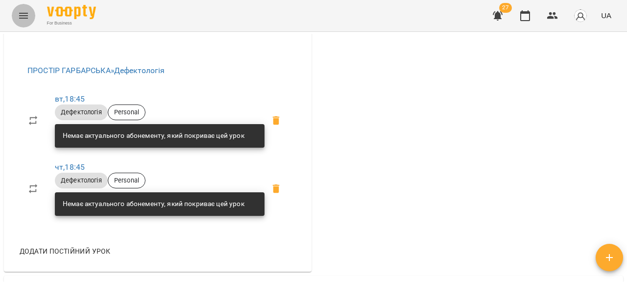
click at [23, 12] on icon "Menu" at bounding box center [24, 16] width 12 height 12
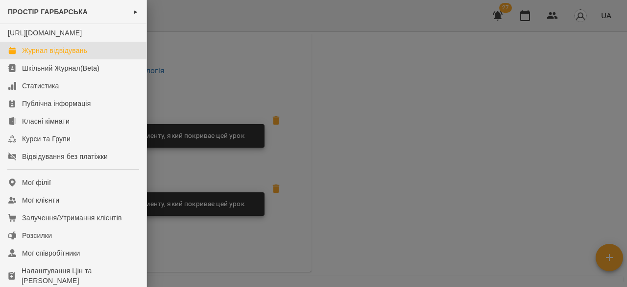
click at [68, 55] on div "Журнал відвідувань" at bounding box center [54, 51] width 65 height 10
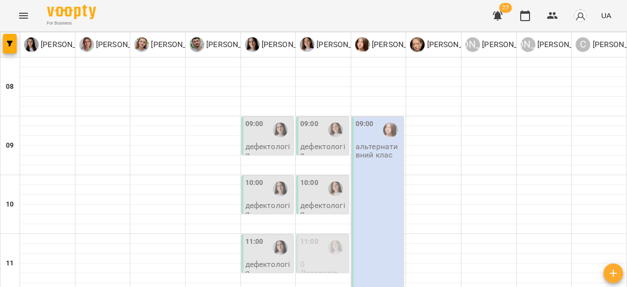
scroll to position [541, 0]
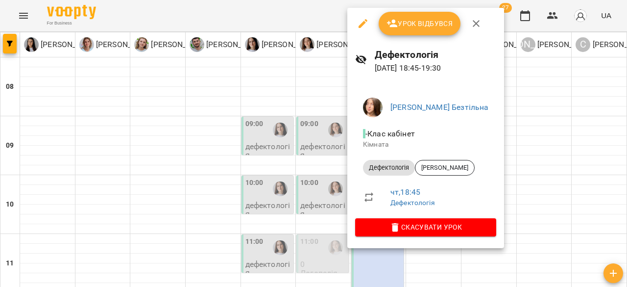
drag, startPoint x: 500, startPoint y: 157, endPoint x: 511, endPoint y: 151, distance: 12.7
click at [507, 154] on div at bounding box center [313, 143] width 627 height 287
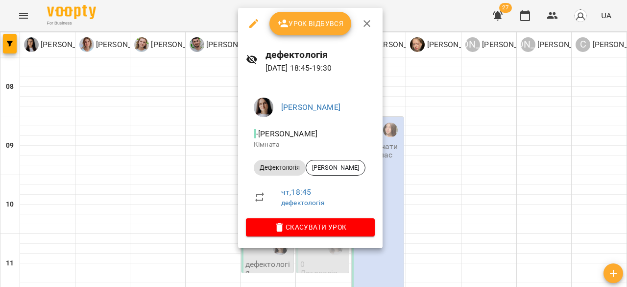
click at [510, 161] on div at bounding box center [313, 143] width 627 height 287
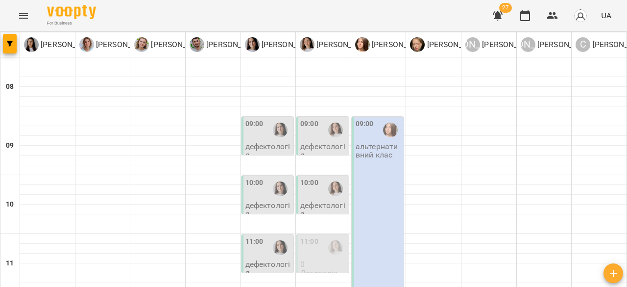
scroll to position [394, 0]
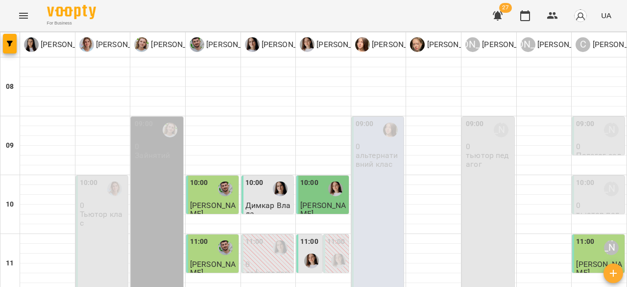
scroll to position [541, 0]
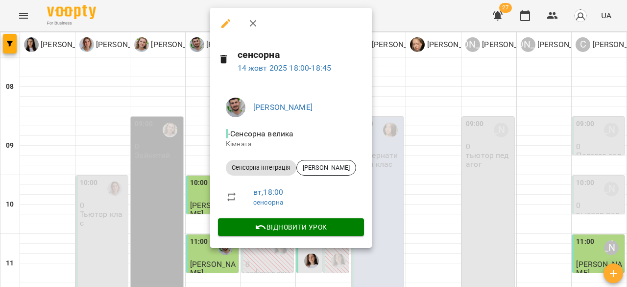
click at [436, 143] on div at bounding box center [313, 143] width 627 height 287
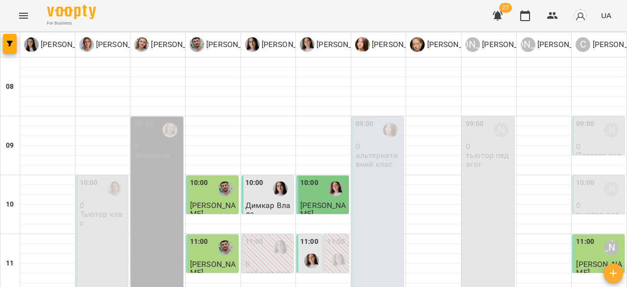
scroll to position [492, 0]
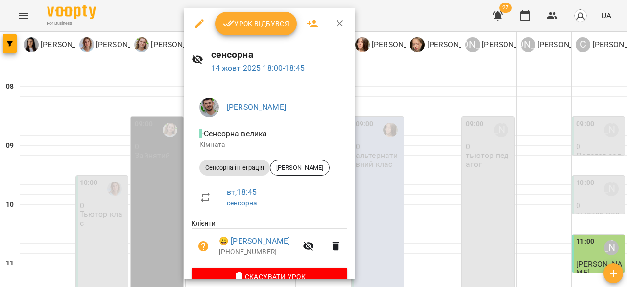
click at [440, 146] on div at bounding box center [313, 143] width 627 height 287
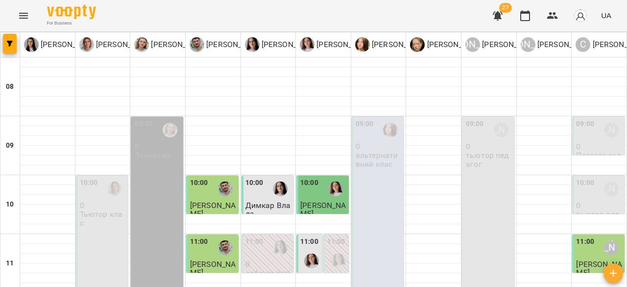
scroll to position [541, 0]
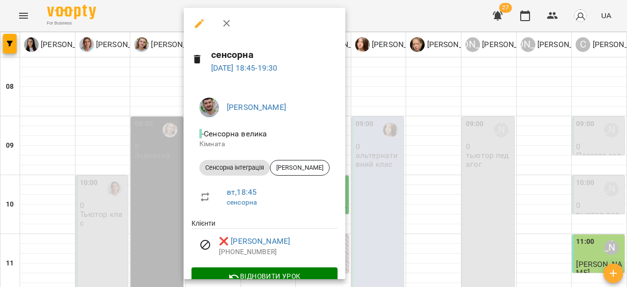
click at [444, 151] on div at bounding box center [313, 143] width 627 height 287
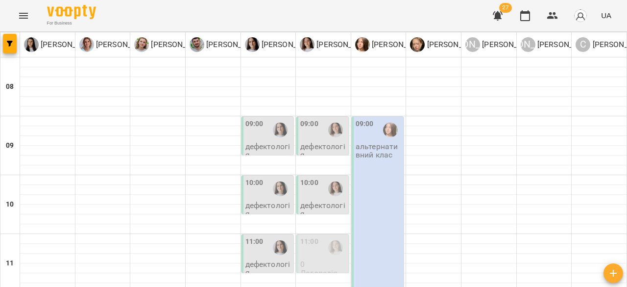
scroll to position [392, 0]
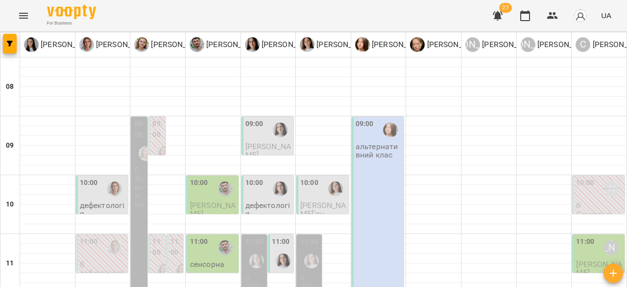
scroll to position [539, 0]
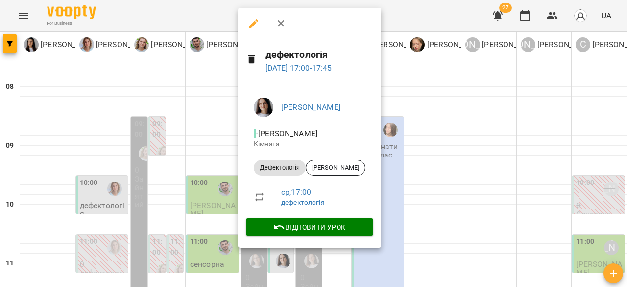
drag, startPoint x: 476, startPoint y: 144, endPoint x: 433, endPoint y: 171, distance: 50.8
click at [474, 145] on div at bounding box center [313, 143] width 627 height 287
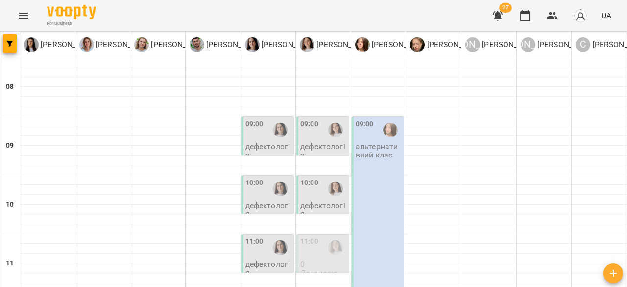
scroll to position [196, 0]
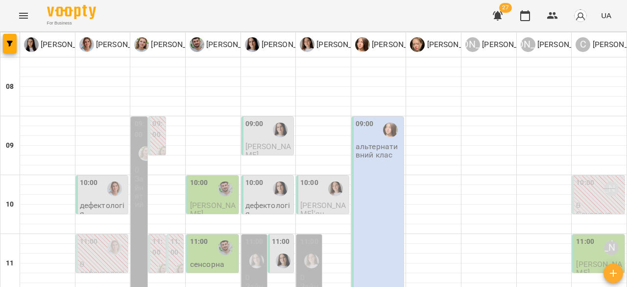
scroll to position [147, 0]
click at [583, 236] on div "11:00" at bounding box center [585, 247] width 18 height 23
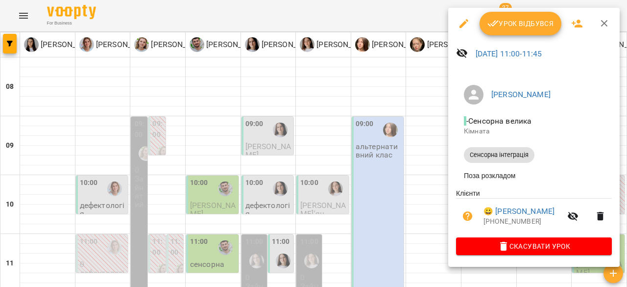
click at [353, 12] on div at bounding box center [313, 143] width 627 height 287
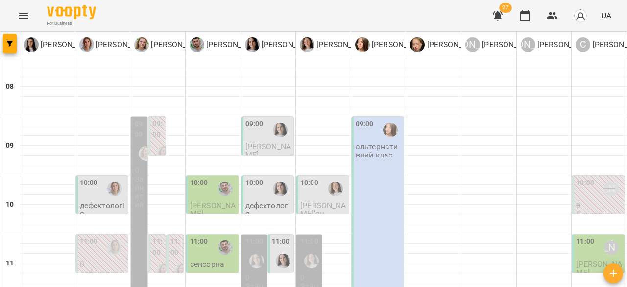
scroll to position [541, 0]
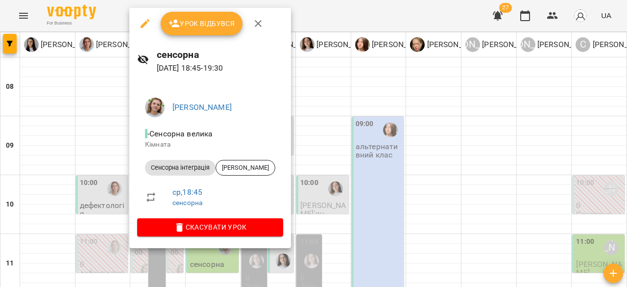
click at [361, 170] on div at bounding box center [313, 143] width 627 height 287
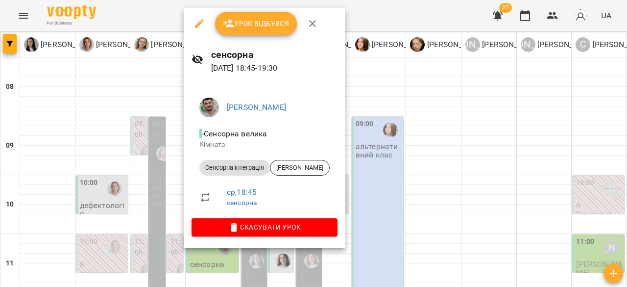
click at [484, 120] on div at bounding box center [313, 143] width 627 height 287
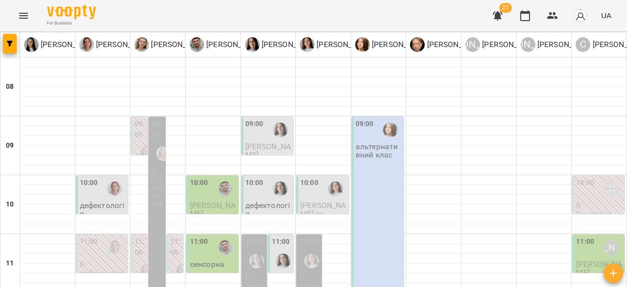
scroll to position [443, 0]
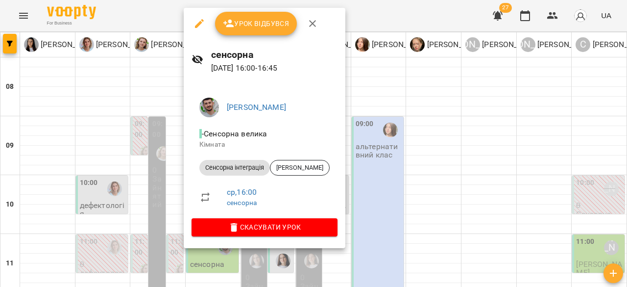
click at [401, 126] on div at bounding box center [313, 143] width 627 height 287
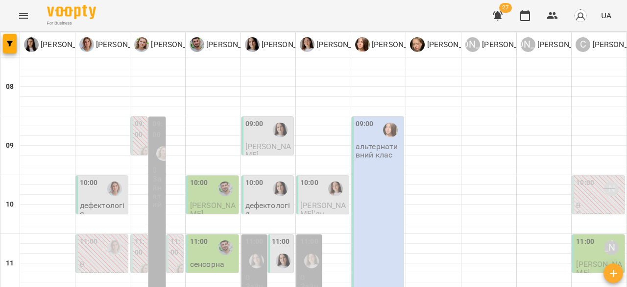
type input "**********"
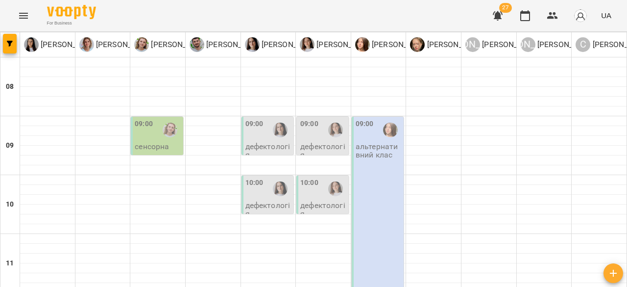
scroll to position [147, 0]
type input "**********"
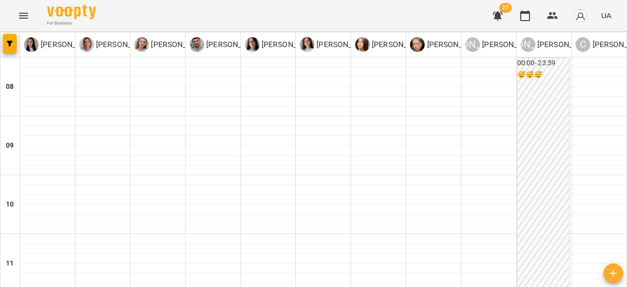
scroll to position [490, 0]
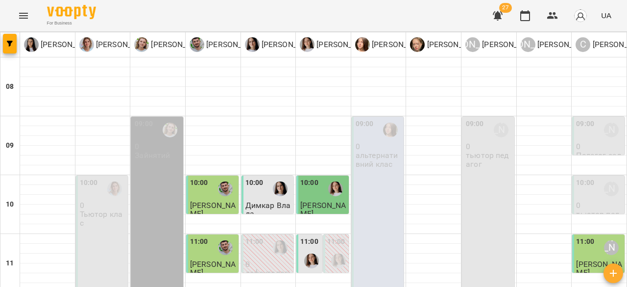
scroll to position [294, 0]
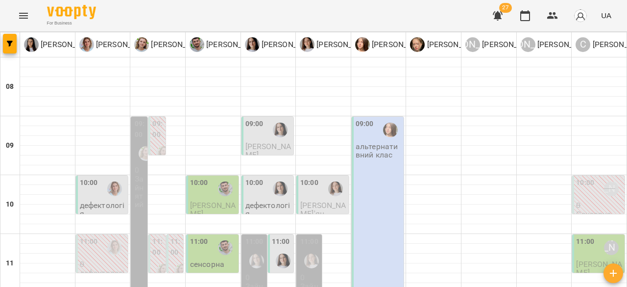
scroll to position [392, 0]
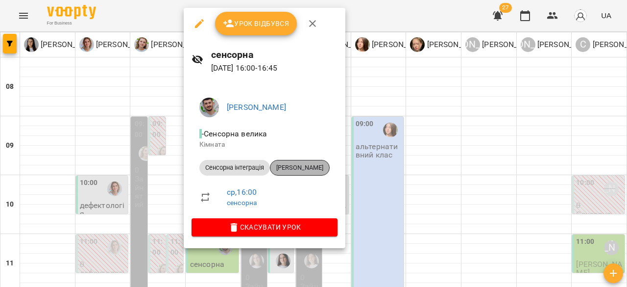
click at [326, 161] on div "[PERSON_NAME]" at bounding box center [300, 168] width 60 height 16
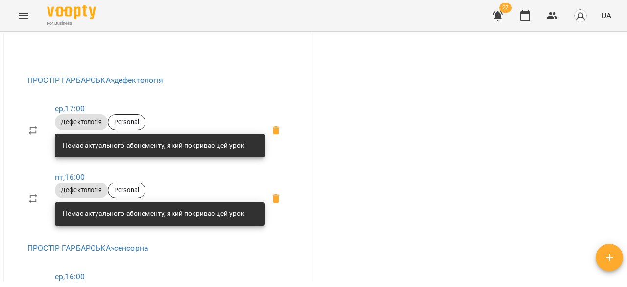
scroll to position [294, 0]
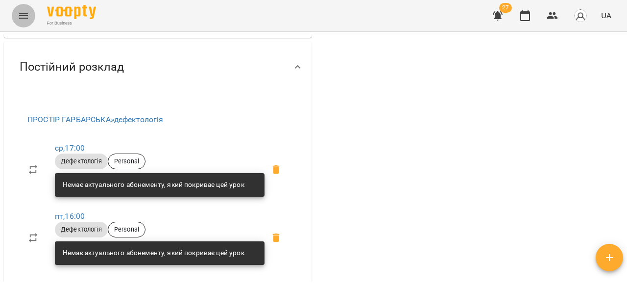
click at [23, 18] on icon "Menu" at bounding box center [23, 16] width 9 height 6
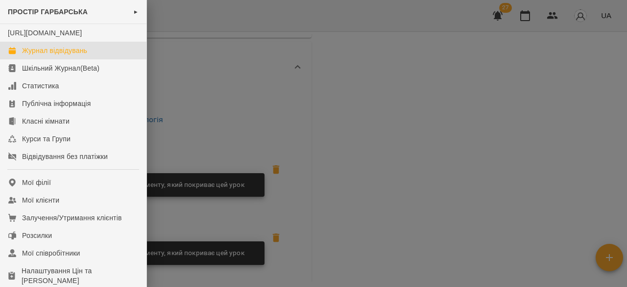
click at [34, 55] on div "Журнал відвідувань" at bounding box center [54, 51] width 65 height 10
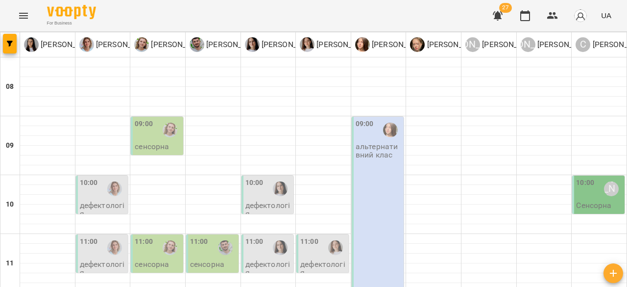
type input "**********"
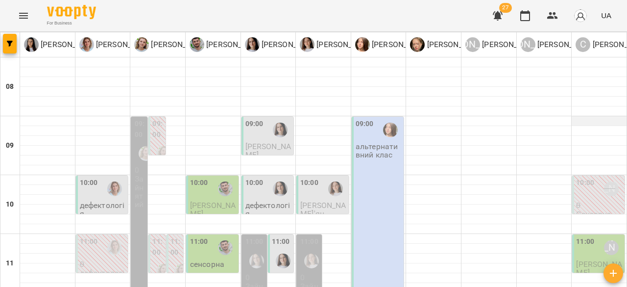
click at [593, 122] on div at bounding box center [599, 121] width 55 height 10
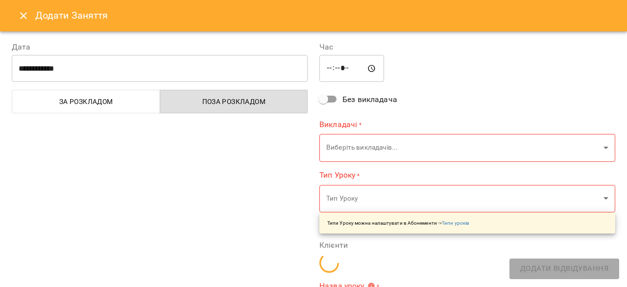
type input "**********"
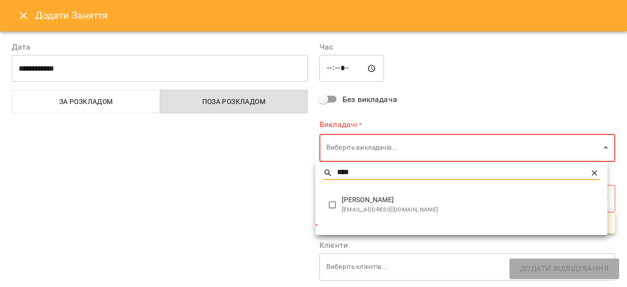
type input "****"
click at [371, 209] on span "[EMAIL_ADDRESS][DOMAIN_NAME]" at bounding box center [471, 210] width 258 height 10
type input "**********"
type input "**"
type input "**********"
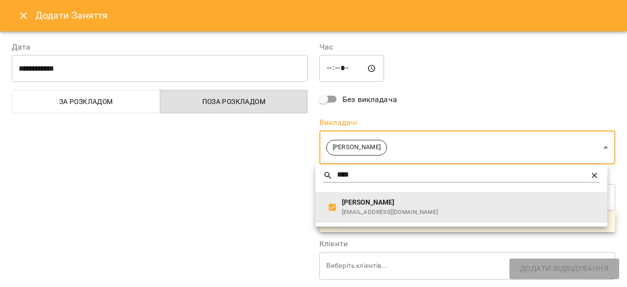
drag, startPoint x: 246, startPoint y: 182, endPoint x: 294, endPoint y: 180, distance: 48.5
click at [246, 182] on div at bounding box center [313, 143] width 627 height 287
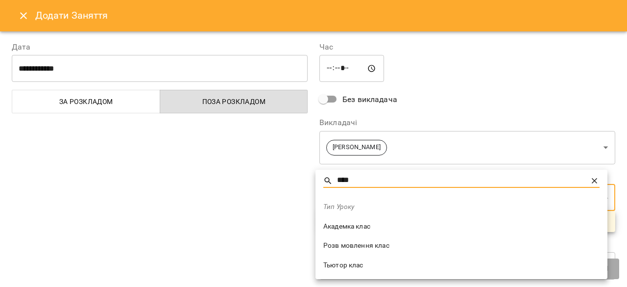
type input "****"
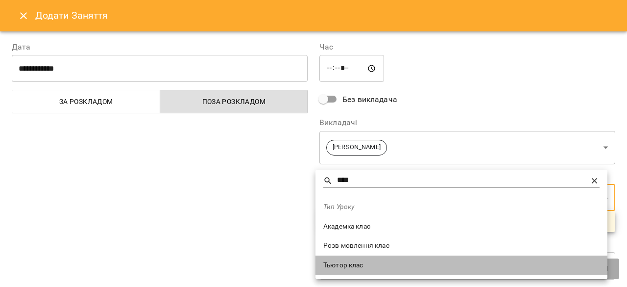
click at [362, 262] on span "Тьютор клас" at bounding box center [461, 265] width 276 height 10
type input "**********"
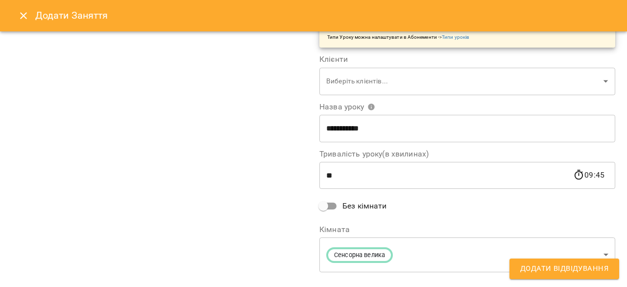
scroll to position [202, 0]
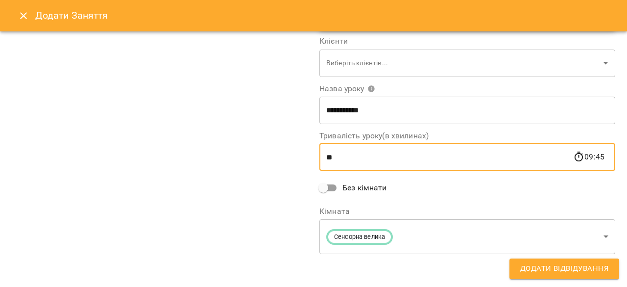
drag, startPoint x: 317, startPoint y: 159, endPoint x: 262, endPoint y: 150, distance: 56.5
click at [262, 150] on div "**********" at bounding box center [313, 57] width 615 height 460
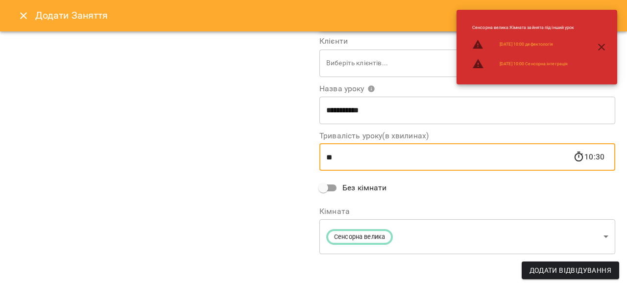
drag, startPoint x: 448, startPoint y: 165, endPoint x: 260, endPoint y: 146, distance: 189.0
click at [260, 146] on div "**********" at bounding box center [313, 57] width 615 height 460
drag, startPoint x: 366, startPoint y: 160, endPoint x: 328, endPoint y: 158, distance: 38.7
click at [328, 158] on input "***" at bounding box center [446, 156] width 254 height 27
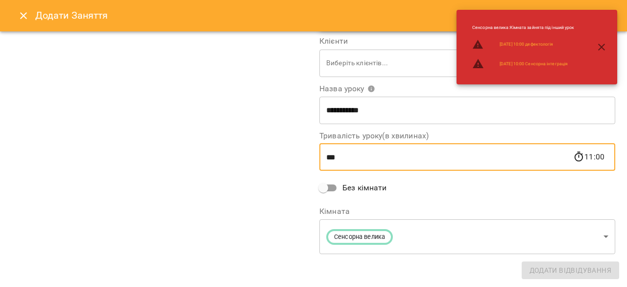
type input "***"
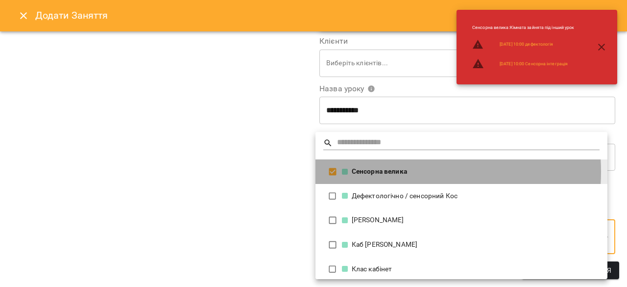
click at [393, 171] on div "Сенсорна велика" at bounding box center [471, 172] width 258 height 10
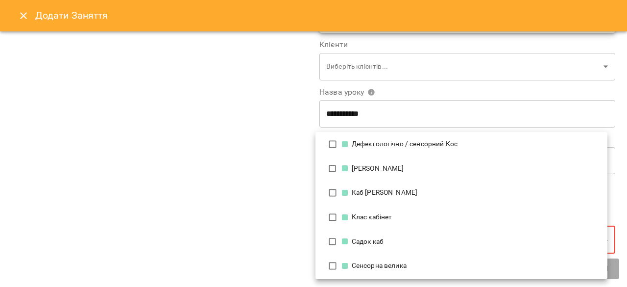
scroll to position [41, 0]
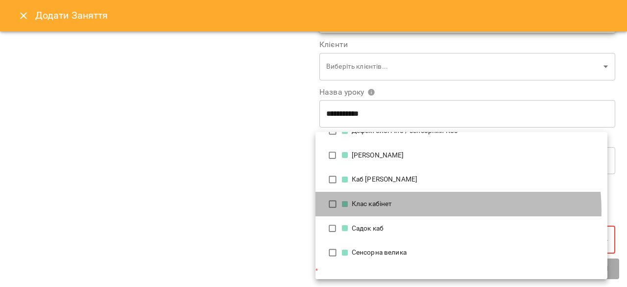
click at [420, 209] on li "Клас кабінет" at bounding box center [462, 204] width 292 height 24
type input "**********"
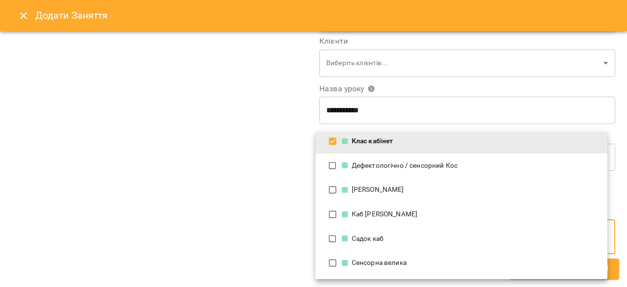
scroll to position [0, 0]
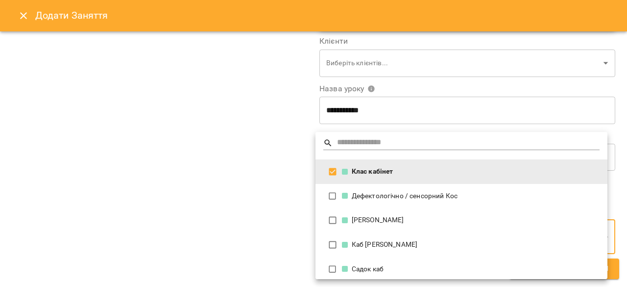
drag, startPoint x: 240, startPoint y: 223, endPoint x: 246, endPoint y: 222, distance: 6.4
click at [241, 222] on div at bounding box center [313, 143] width 627 height 287
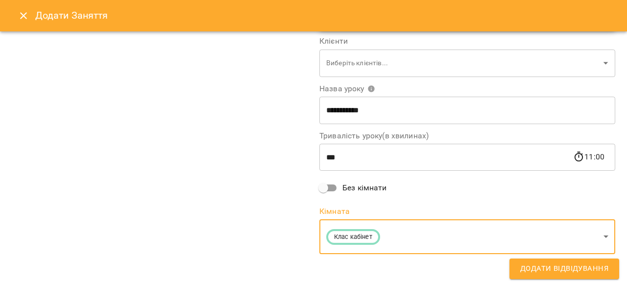
click at [550, 274] on span "Додати Відвідування" at bounding box center [564, 268] width 88 height 13
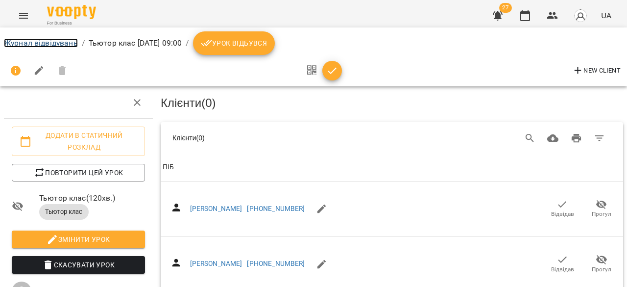
click at [50, 39] on link "Журнал відвідувань" at bounding box center [41, 42] width 74 height 9
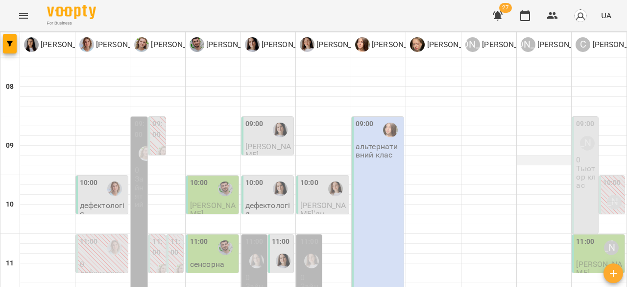
scroll to position [98, 0]
click at [607, 194] on div "[PERSON_NAME]" at bounding box center [614, 201] width 15 height 15
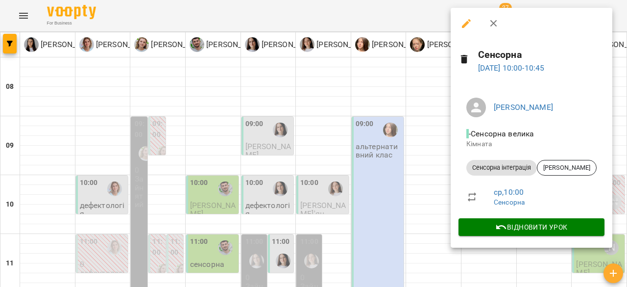
click at [418, 107] on div at bounding box center [313, 143] width 627 height 287
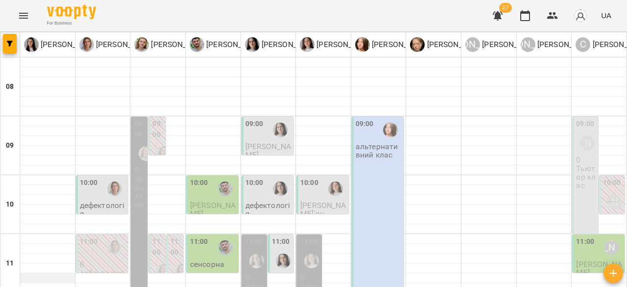
scroll to position [147, 0]
click at [88, 273] on div at bounding box center [102, 278] width 55 height 10
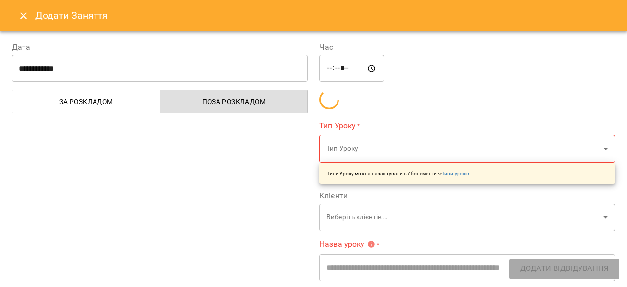
type input "**********"
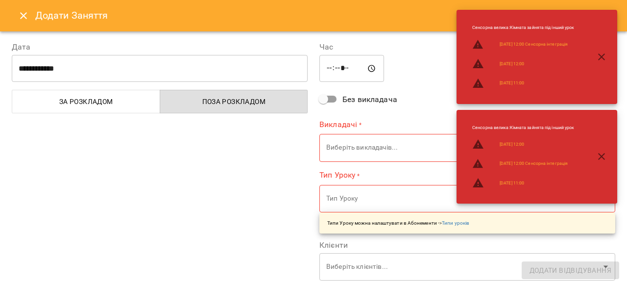
click at [338, 71] on input "*****" at bounding box center [351, 68] width 65 height 27
type input "*****"
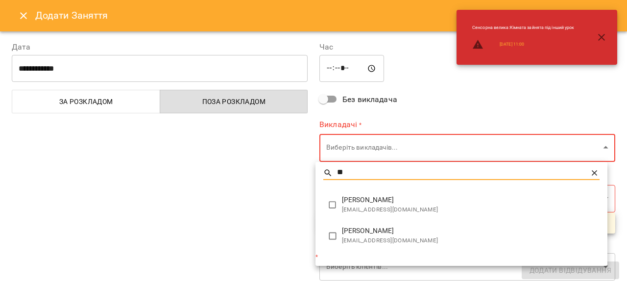
type input "**"
click at [385, 242] on span "[EMAIL_ADDRESS][DOMAIN_NAME]" at bounding box center [471, 241] width 258 height 10
type input "**********"
type input "**"
type input "**********"
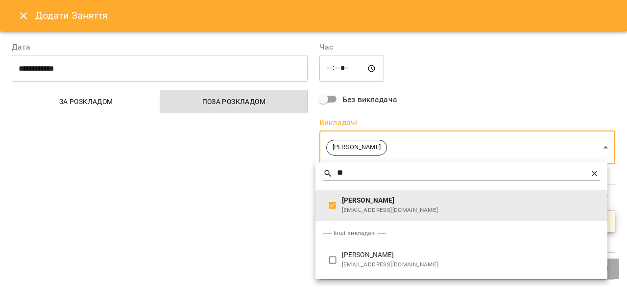
click at [210, 190] on div at bounding box center [313, 143] width 627 height 287
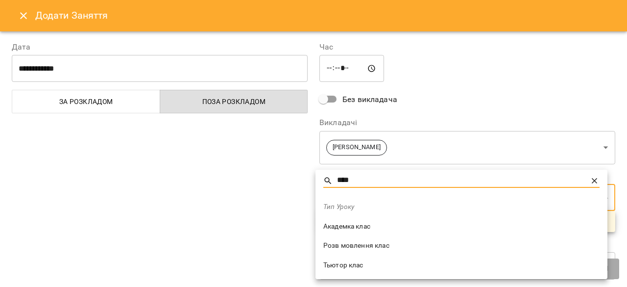
type input "****"
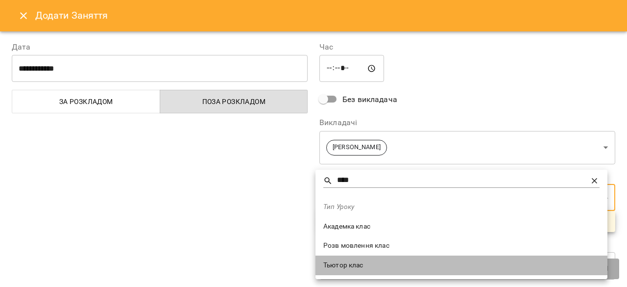
click at [376, 260] on span "Тьютор клас" at bounding box center [461, 265] width 276 height 10
type input "**********"
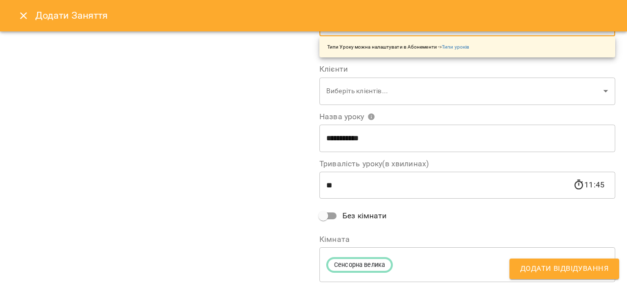
scroll to position [196, 0]
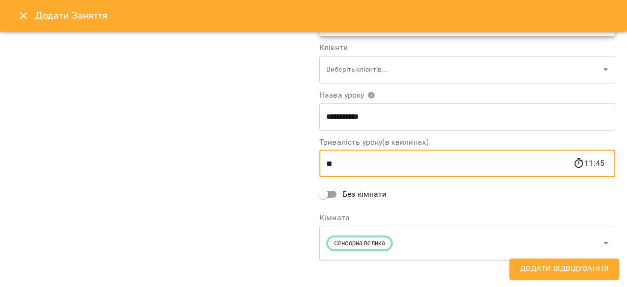
drag, startPoint x: 357, startPoint y: 165, endPoint x: 321, endPoint y: 164, distance: 36.3
click at [321, 164] on input "**" at bounding box center [446, 162] width 254 height 27
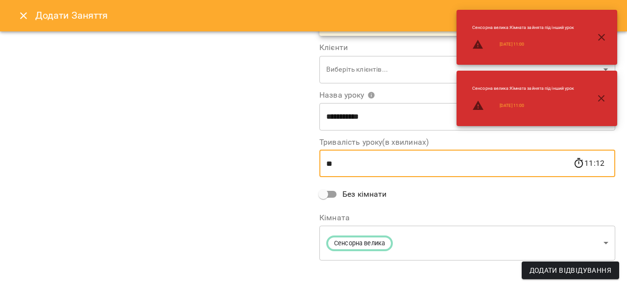
type input "***"
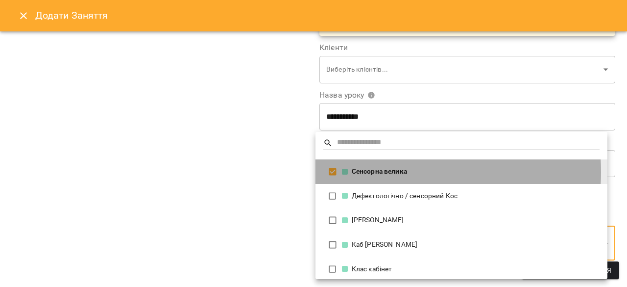
click at [384, 171] on div "Сенсорна велика" at bounding box center [471, 172] width 258 height 10
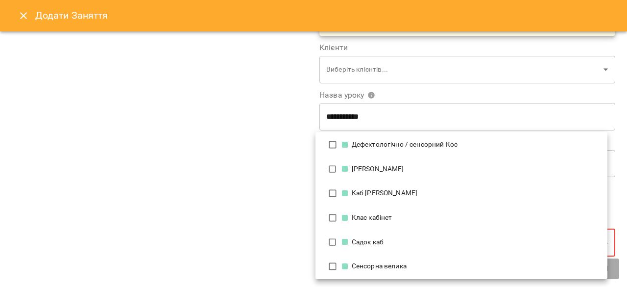
scroll to position [41, 0]
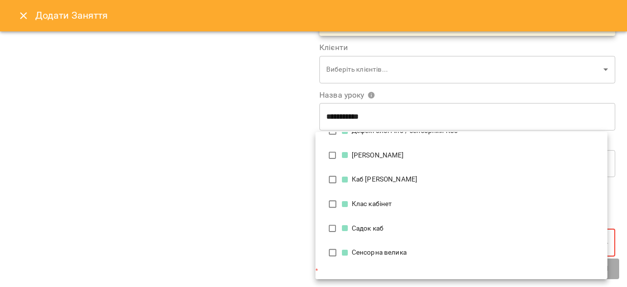
click at [408, 204] on div "Клас кабінет" at bounding box center [471, 204] width 258 height 10
type input "**********"
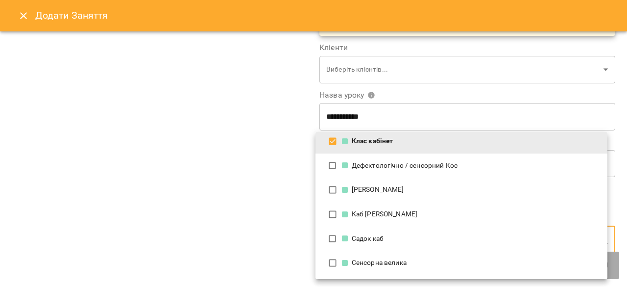
scroll to position [0, 0]
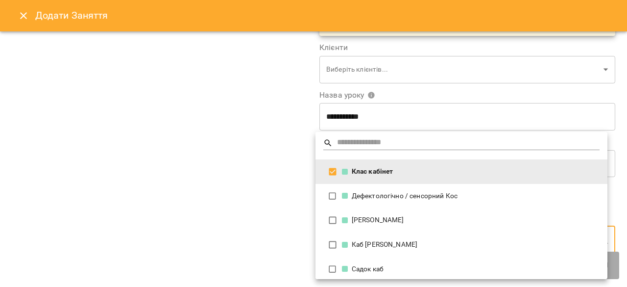
drag, startPoint x: 239, startPoint y: 203, endPoint x: 271, endPoint y: 202, distance: 31.9
click at [243, 202] on div at bounding box center [313, 143] width 627 height 287
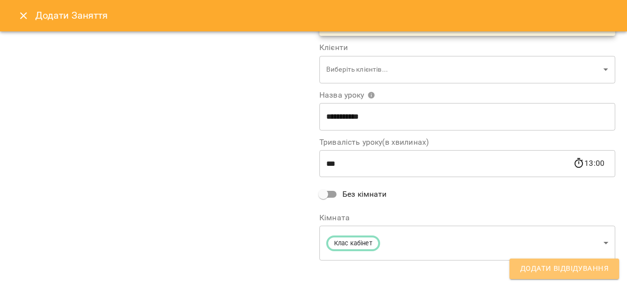
click at [571, 265] on span "Додати Відвідування" at bounding box center [564, 268] width 88 height 13
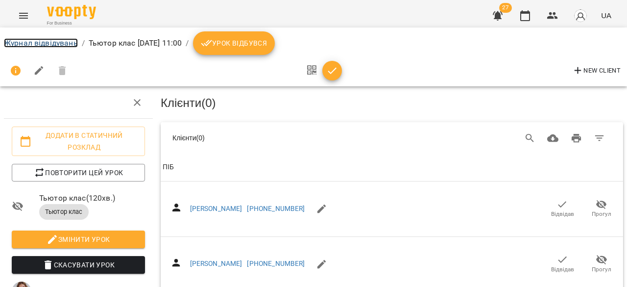
click at [48, 43] on link "Журнал відвідувань" at bounding box center [41, 42] width 74 height 9
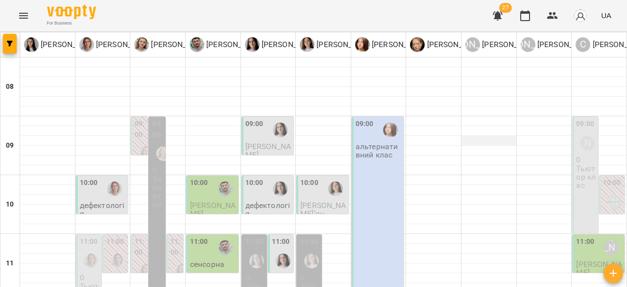
scroll to position [49, 0]
click at [361, 20] on div "For Business 27 UA" at bounding box center [313, 15] width 627 height 31
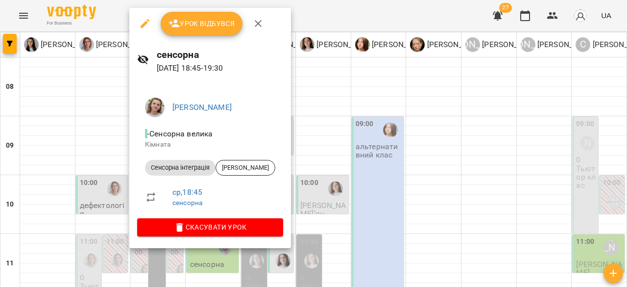
click at [401, 14] on div at bounding box center [313, 143] width 627 height 287
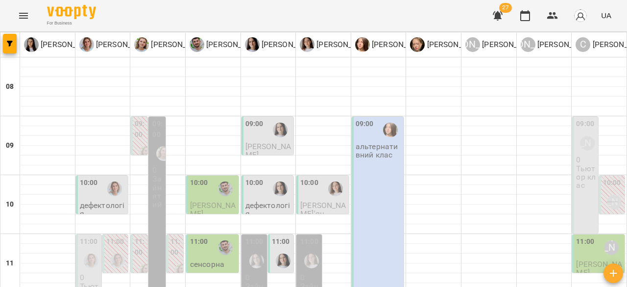
scroll to position [490, 0]
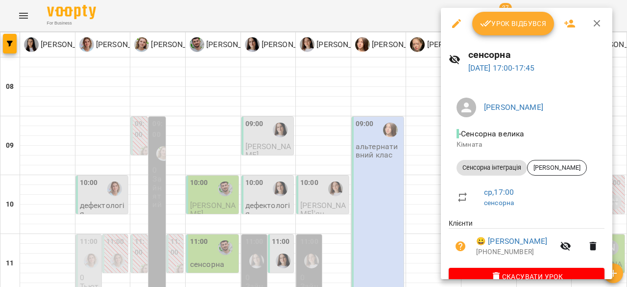
drag, startPoint x: 354, startPoint y: 149, endPoint x: 377, endPoint y: 143, distance: 24.0
click at [359, 146] on div at bounding box center [313, 143] width 627 height 287
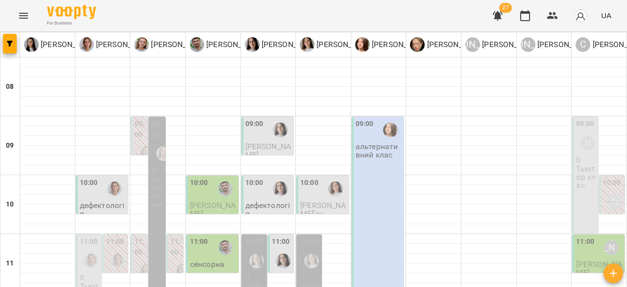
scroll to position [147, 0]
click at [282, 253] on img "Іванна Вінтонович" at bounding box center [283, 260] width 15 height 15
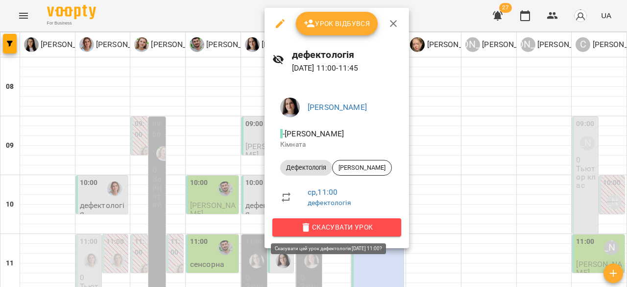
click at [352, 228] on span "Скасувати Урок" at bounding box center [336, 227] width 113 height 12
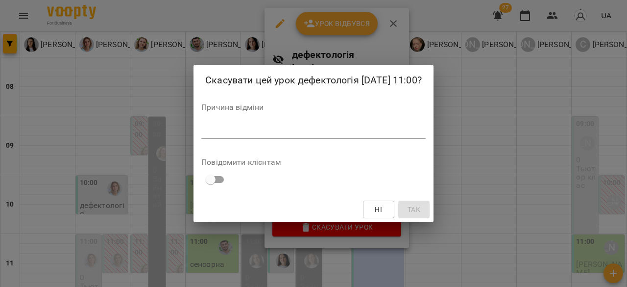
click at [250, 128] on textarea at bounding box center [313, 130] width 224 height 9
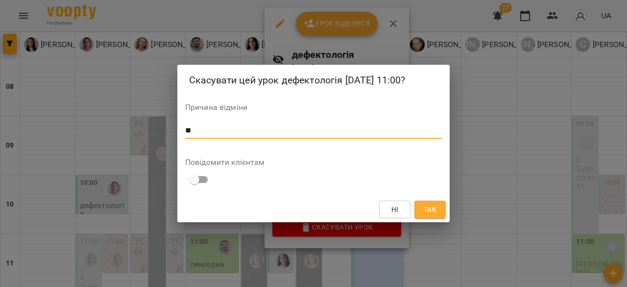
type textarea "*"
type textarea "**********"
click at [429, 208] on span "Так" at bounding box center [430, 209] width 13 height 12
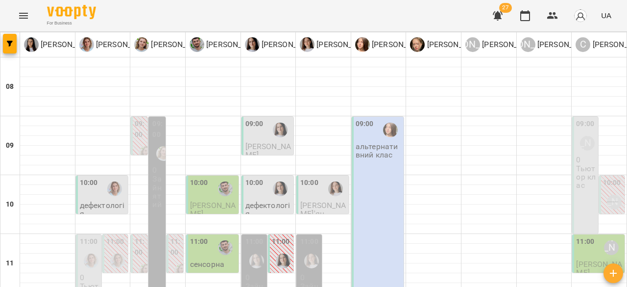
scroll to position [441, 0]
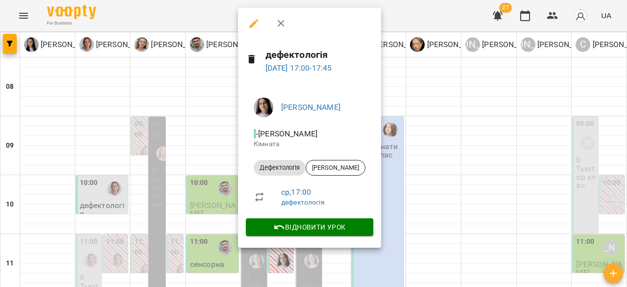
click at [426, 134] on div at bounding box center [313, 143] width 627 height 287
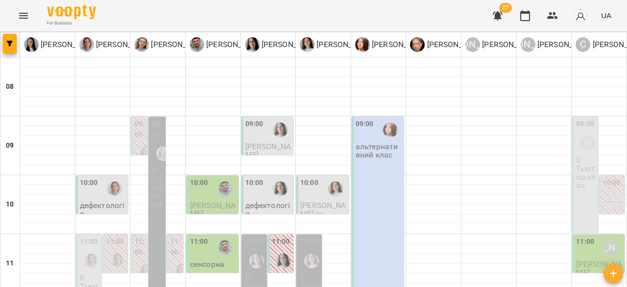
scroll to position [343, 0]
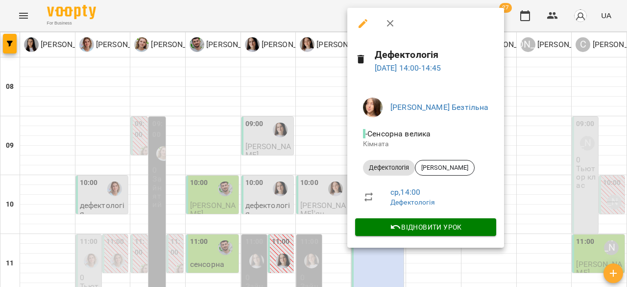
drag, startPoint x: 303, startPoint y: 96, endPoint x: 133, endPoint y: 98, distance: 170.0
click at [290, 100] on div at bounding box center [313, 143] width 627 height 287
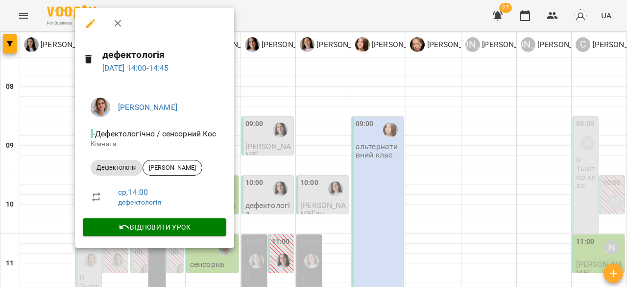
drag, startPoint x: 418, startPoint y: 89, endPoint x: 314, endPoint y: 97, distance: 105.1
click at [415, 91] on div at bounding box center [313, 143] width 627 height 287
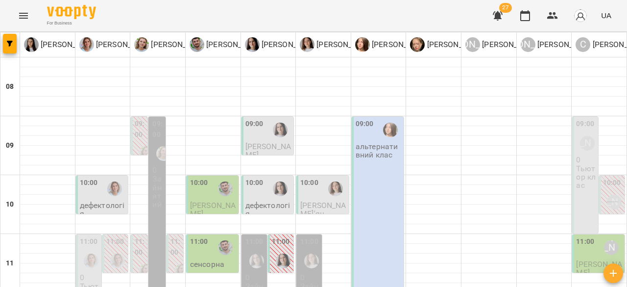
scroll to position [49, 0]
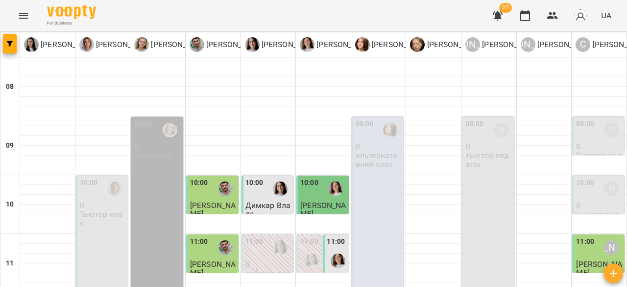
scroll to position [541, 0]
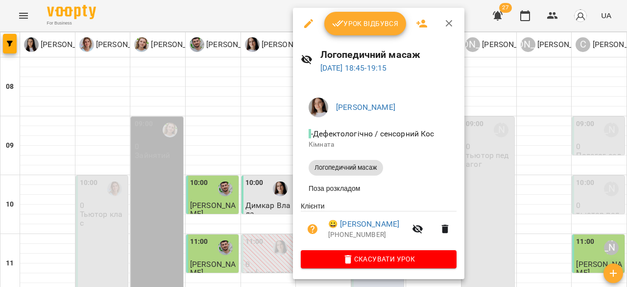
click at [578, 183] on div at bounding box center [313, 143] width 627 height 287
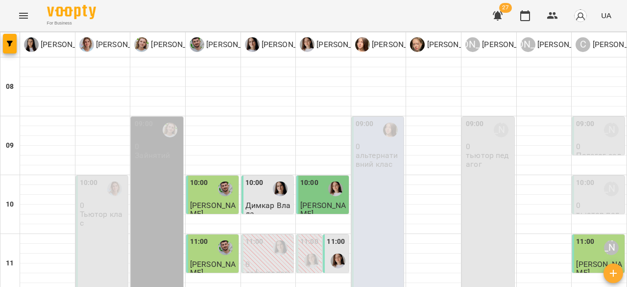
scroll to position [492, 0]
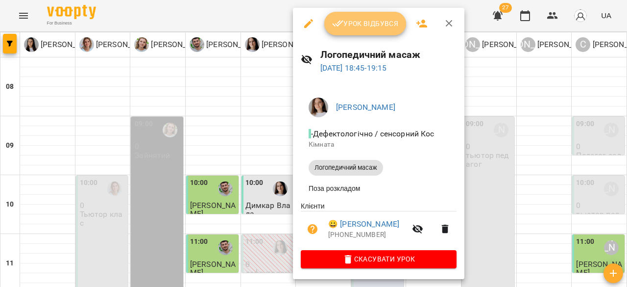
click at [367, 26] on span "Урок відбувся" at bounding box center [365, 24] width 67 height 12
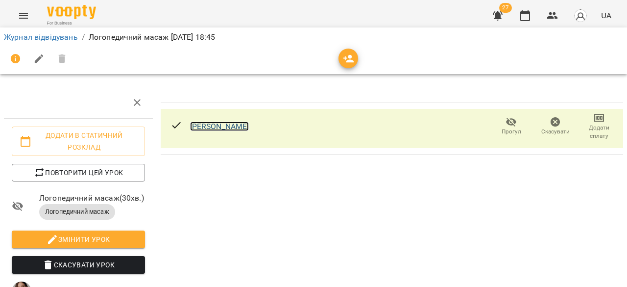
click at [246, 127] on link "[PERSON_NAME]" at bounding box center [219, 125] width 59 height 9
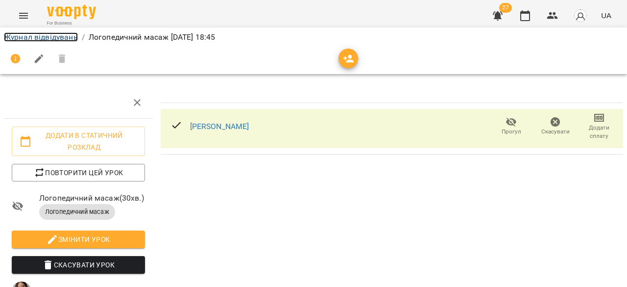
click at [54, 41] on link "Журнал відвідувань" at bounding box center [41, 36] width 74 height 9
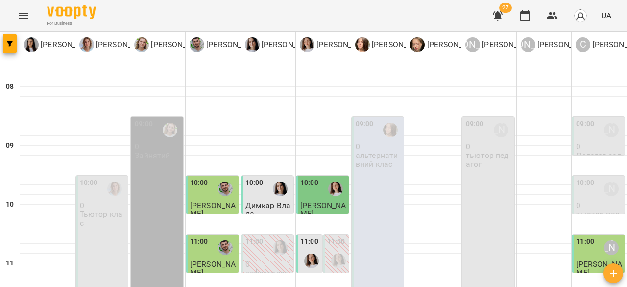
scroll to position [541, 0]
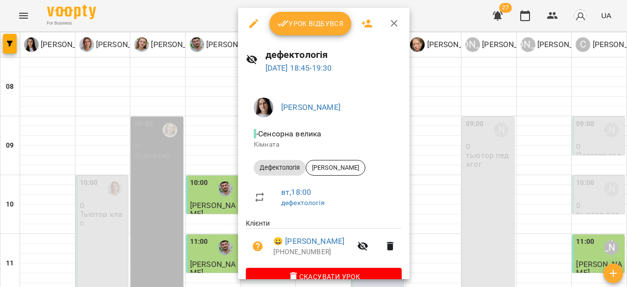
click at [470, 125] on div at bounding box center [313, 143] width 627 height 287
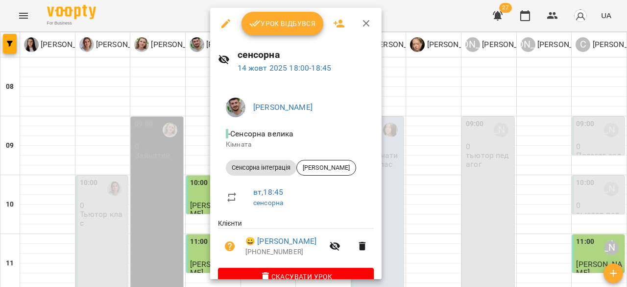
click at [259, 21] on icon "button" at bounding box center [255, 24] width 12 height 12
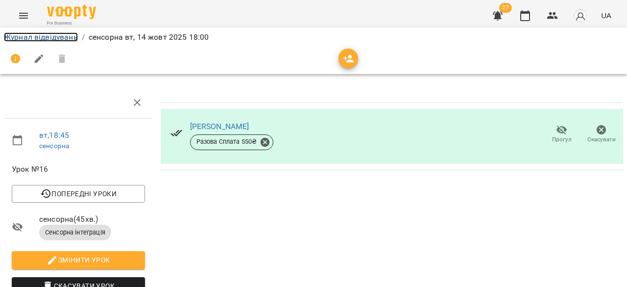
click at [31, 35] on link "Журнал відвідувань" at bounding box center [41, 36] width 74 height 9
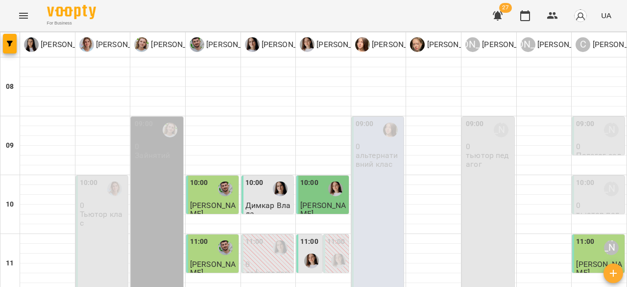
scroll to position [492, 0]
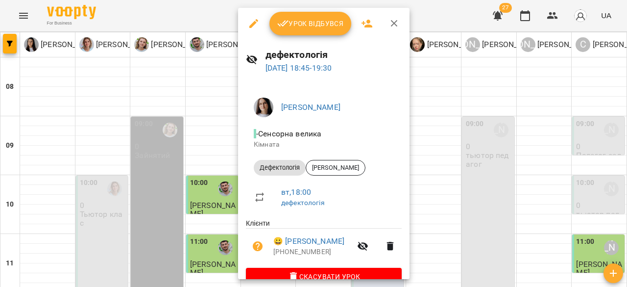
click at [312, 24] on span "Урок відбувся" at bounding box center [310, 24] width 67 height 12
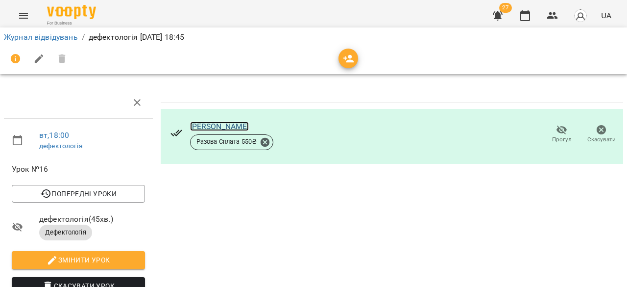
click at [220, 126] on link "[PERSON_NAME]" at bounding box center [219, 125] width 59 height 9
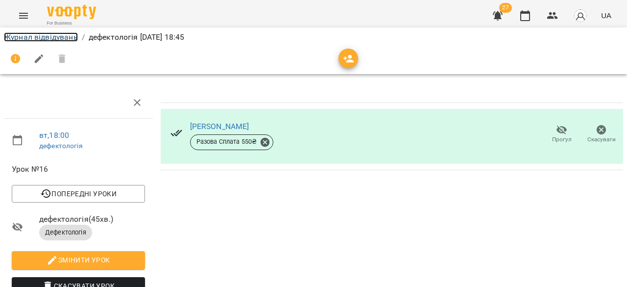
click at [20, 33] on link "Журнал відвідувань" at bounding box center [41, 36] width 74 height 9
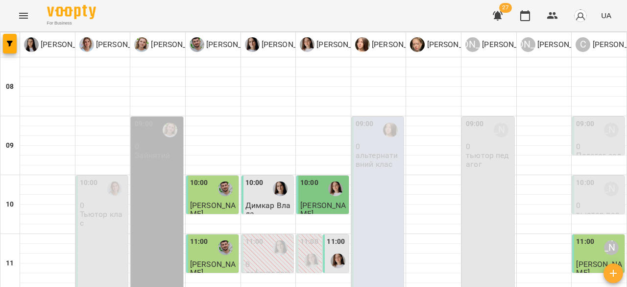
scroll to position [539, 0]
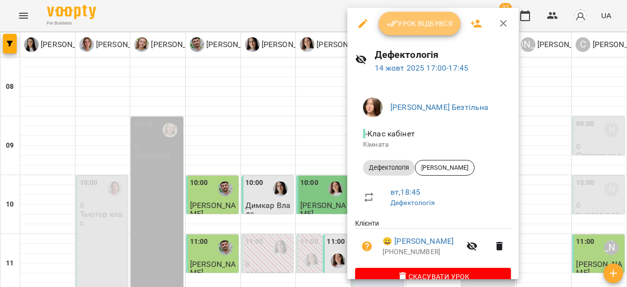
click at [408, 27] on span "Урок відбувся" at bounding box center [420, 24] width 67 height 12
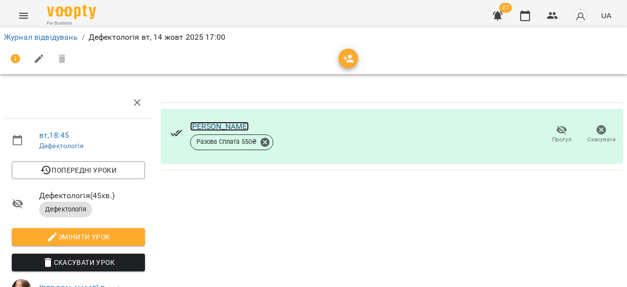
click at [216, 121] on link "Циктор Назар" at bounding box center [219, 125] width 59 height 9
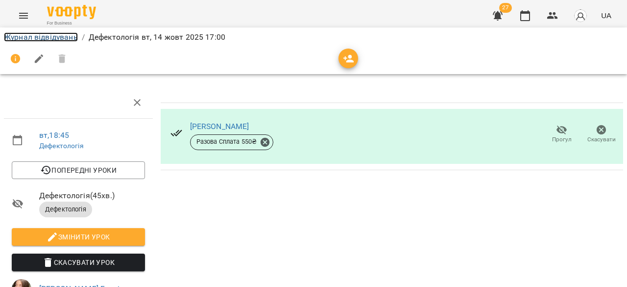
click at [47, 41] on link "Журнал відвідувань" at bounding box center [41, 36] width 74 height 9
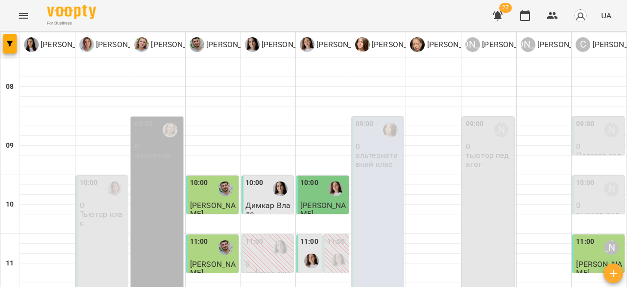
scroll to position [539, 0]
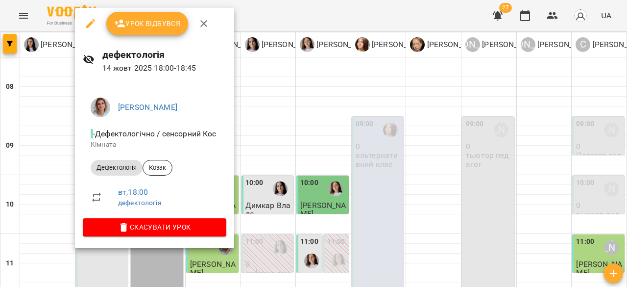
click at [149, 23] on span "Урок відбувся" at bounding box center [147, 24] width 67 height 12
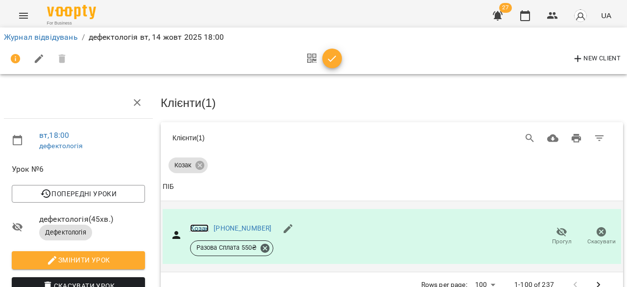
click at [205, 228] on link "Козак" at bounding box center [199, 228] width 19 height 8
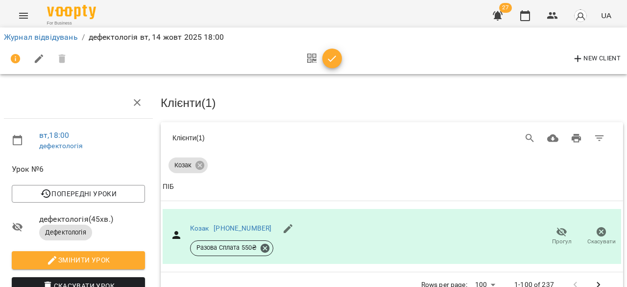
click at [69, 42] on li "Журнал відвідувань" at bounding box center [41, 37] width 74 height 12
click at [62, 40] on link "Журнал відвідувань" at bounding box center [41, 36] width 74 height 9
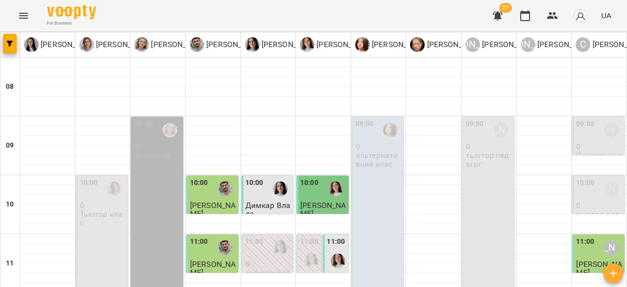
scroll to position [492, 0]
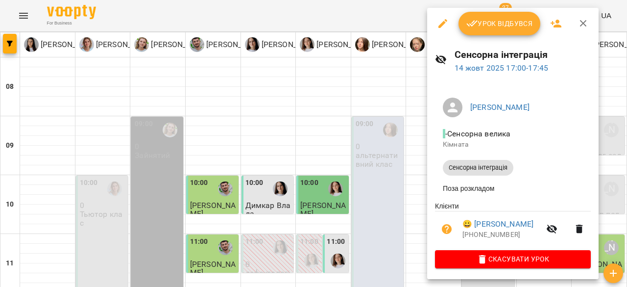
click at [502, 15] on button "Урок відбувся" at bounding box center [500, 24] width 82 height 24
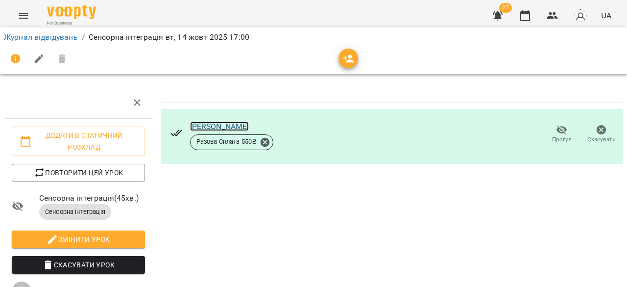
click at [210, 125] on link "Прокопишин Домінік" at bounding box center [219, 125] width 59 height 9
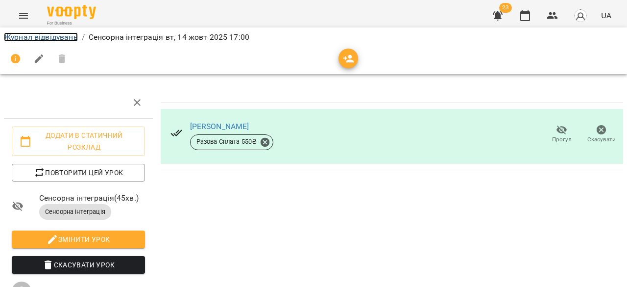
click at [34, 34] on link "Журнал відвідувань" at bounding box center [41, 36] width 74 height 9
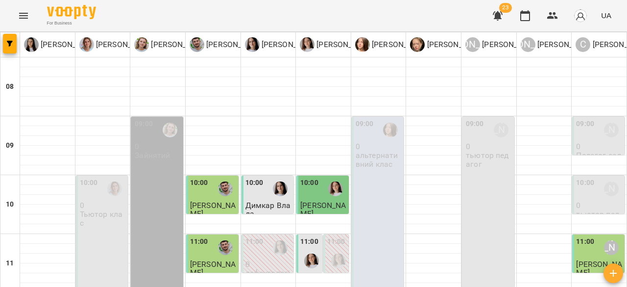
scroll to position [49, 0]
click at [111, 177] on div at bounding box center [114, 188] width 23 height 23
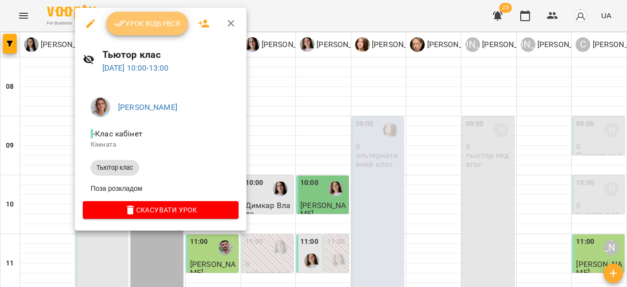
click at [143, 28] on span "Урок відбувся" at bounding box center [147, 24] width 67 height 12
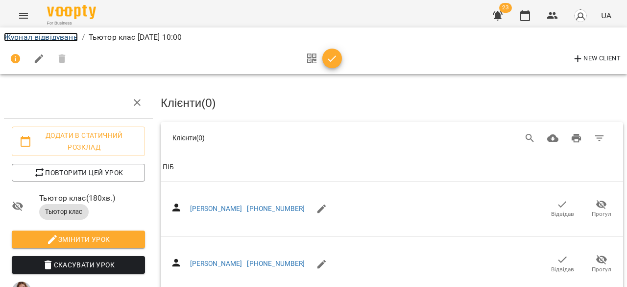
click at [47, 32] on link "Журнал відвідувань" at bounding box center [41, 36] width 74 height 9
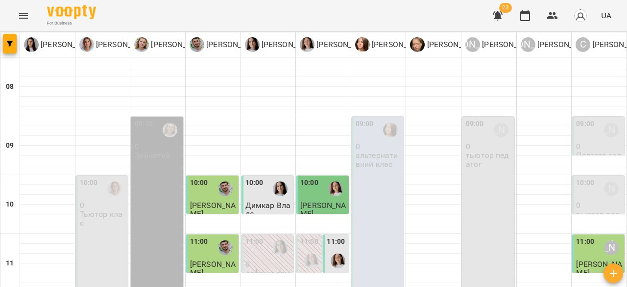
click at [588, 146] on p "0" at bounding box center [599, 146] width 47 height 8
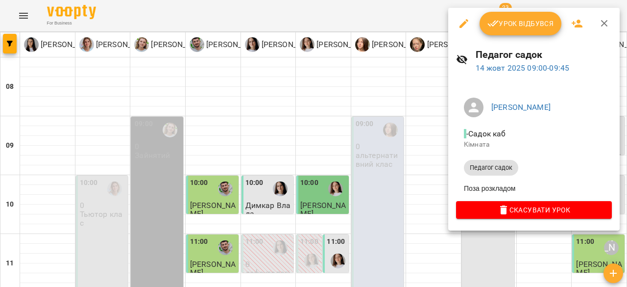
click at [532, 19] on span "Урок відбувся" at bounding box center [520, 24] width 67 height 12
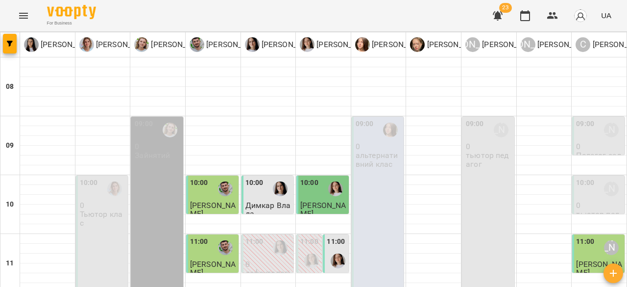
click at [600, 197] on div "[PERSON_NAME]" at bounding box center [611, 188] width 23 height 23
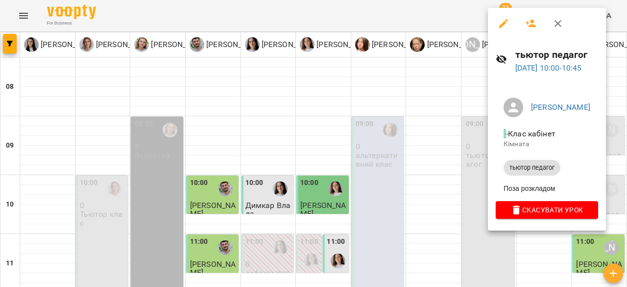
click at [441, 118] on div at bounding box center [313, 143] width 627 height 287
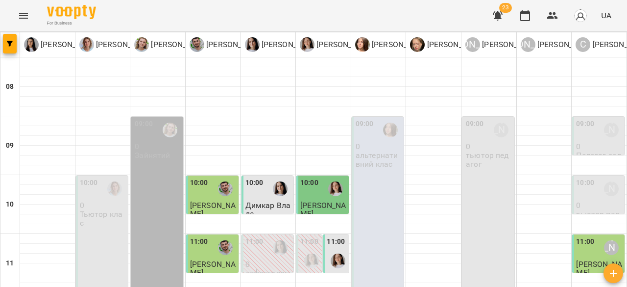
click at [481, 178] on div "09:00 Юлія Януш 0 тьютор педагог" at bounding box center [488, 263] width 52 height 293
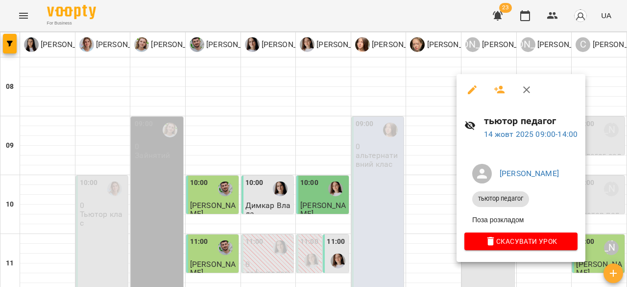
click at [381, 152] on div at bounding box center [313, 143] width 627 height 287
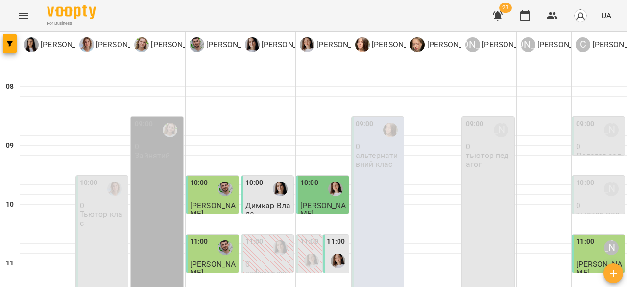
click at [381, 152] on p "альтернативний клас" at bounding box center [379, 159] width 47 height 17
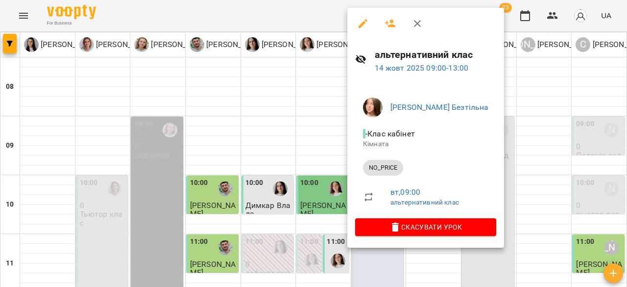
drag, startPoint x: 587, startPoint y: 141, endPoint x: 573, endPoint y: 146, distance: 15.0
click at [582, 144] on div at bounding box center [313, 143] width 627 height 287
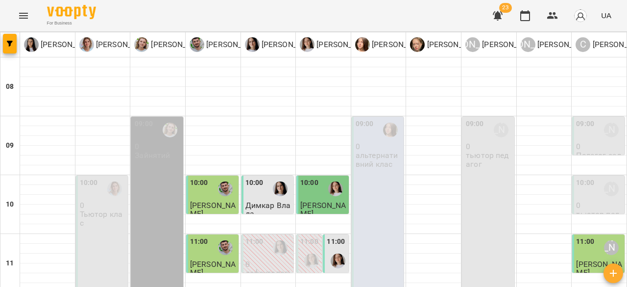
scroll to position [392, 0]
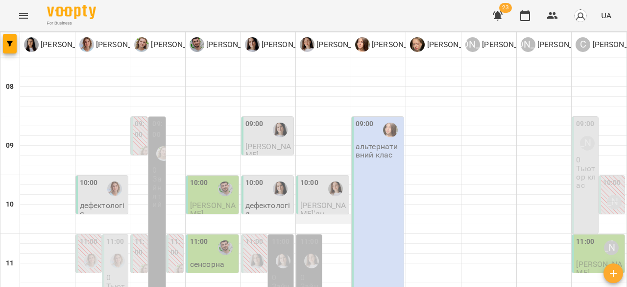
scroll to position [0, 0]
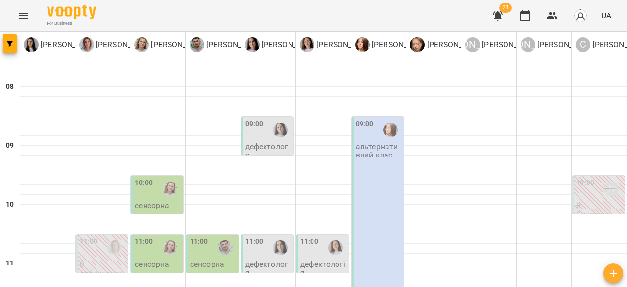
scroll to position [539, 0]
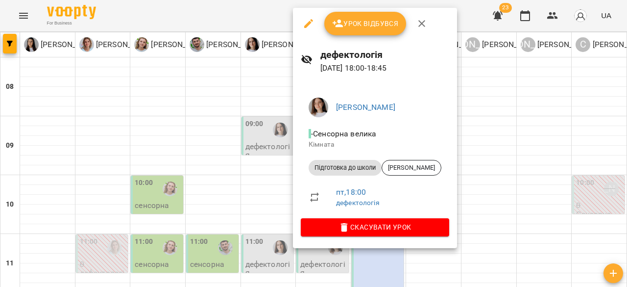
click at [260, 128] on div at bounding box center [313, 143] width 627 height 287
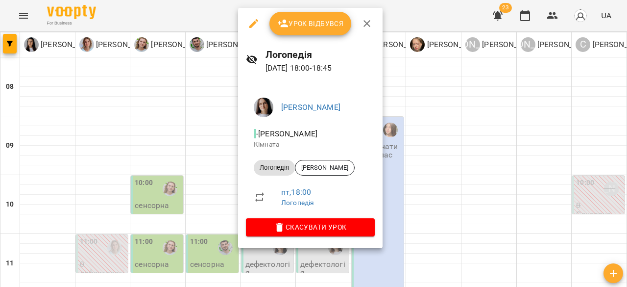
drag, startPoint x: 455, startPoint y: 123, endPoint x: 413, endPoint y: 126, distance: 41.3
click at [453, 123] on div at bounding box center [313, 143] width 627 height 287
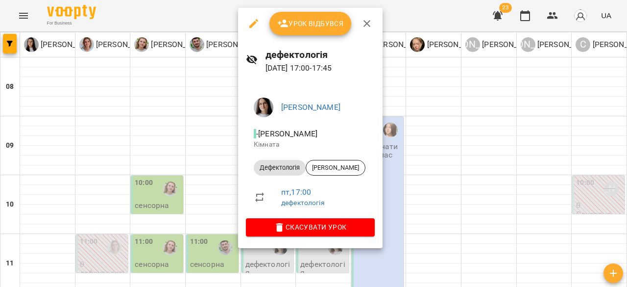
click at [458, 95] on div at bounding box center [313, 143] width 627 height 287
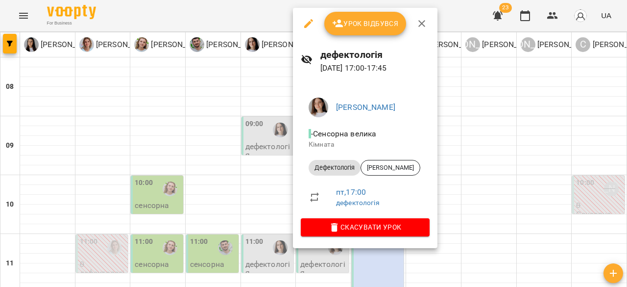
click at [608, 100] on div at bounding box center [313, 143] width 627 height 287
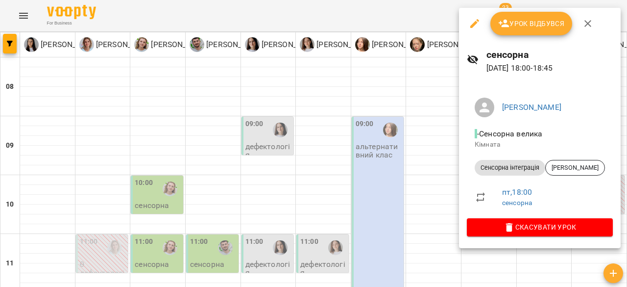
drag, startPoint x: 396, startPoint y: 146, endPoint x: 115, endPoint y: 167, distance: 281.4
click at [367, 153] on div at bounding box center [313, 143] width 627 height 287
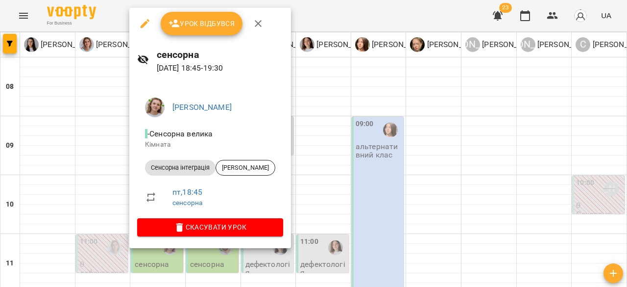
drag, startPoint x: 401, startPoint y: 146, endPoint x: 273, endPoint y: 151, distance: 127.9
click at [387, 148] on div at bounding box center [313, 143] width 627 height 287
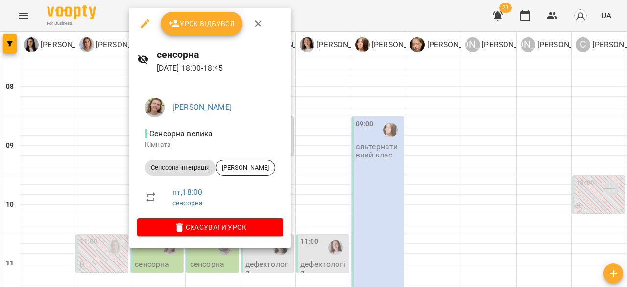
click at [395, 119] on div at bounding box center [313, 143] width 627 height 287
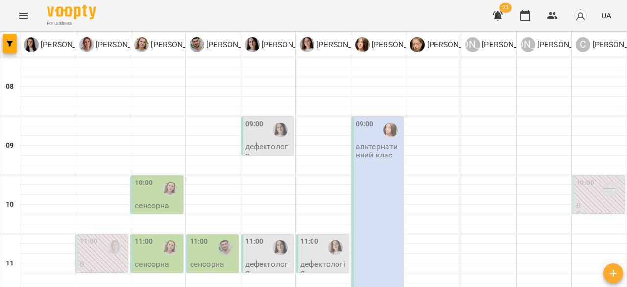
scroll to position [441, 0]
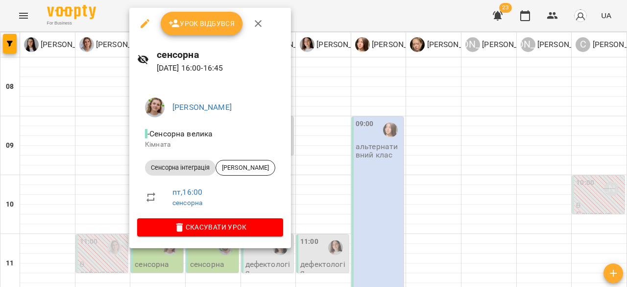
drag, startPoint x: 468, startPoint y: 113, endPoint x: 398, endPoint y: 113, distance: 70.5
click at [469, 112] on div at bounding box center [313, 143] width 627 height 287
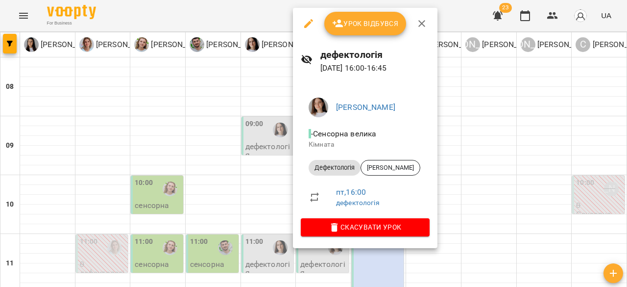
drag, startPoint x: 215, startPoint y: 93, endPoint x: 39, endPoint y: 45, distance: 181.7
click at [214, 93] on div at bounding box center [313, 143] width 627 height 287
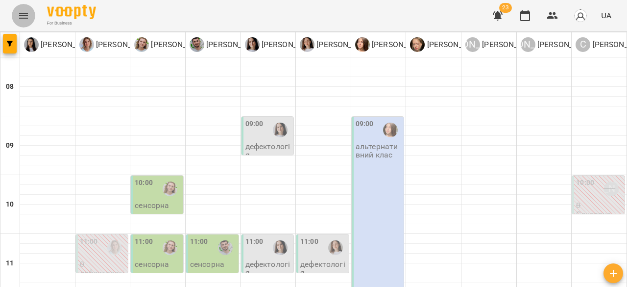
click at [18, 19] on icon "Menu" at bounding box center [24, 16] width 12 height 12
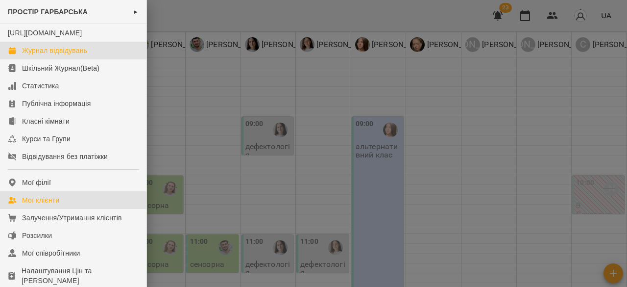
click at [67, 209] on link "Мої клієнти" at bounding box center [73, 200] width 146 height 18
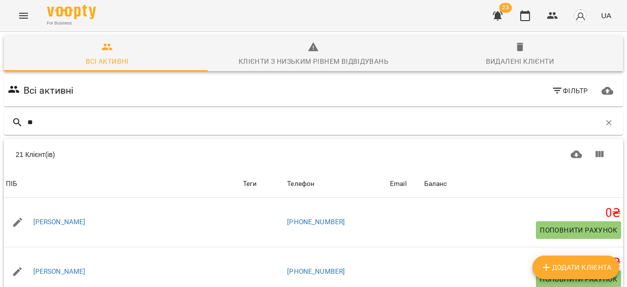
type input "*"
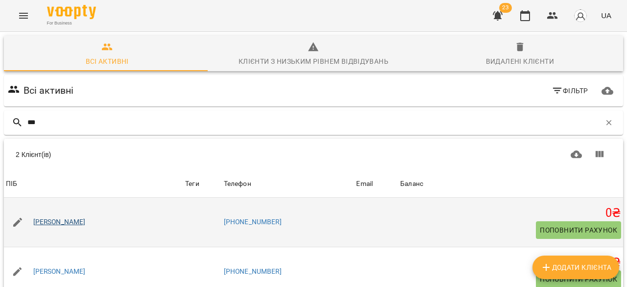
type input "***"
click at [71, 221] on link "Прокопишин Домінік" at bounding box center [59, 222] width 52 height 10
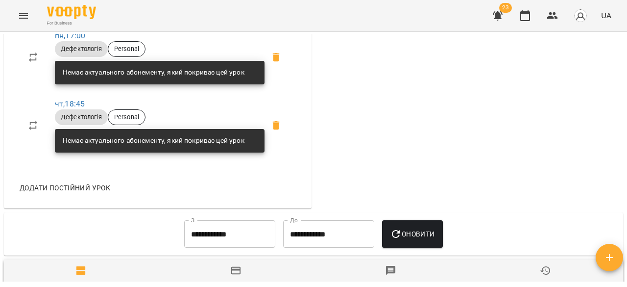
scroll to position [392, 0]
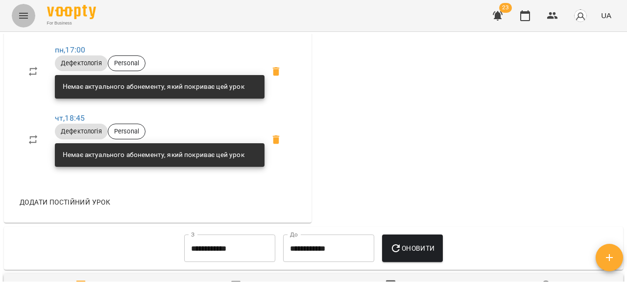
click at [20, 6] on button "Menu" at bounding box center [24, 16] width 24 height 24
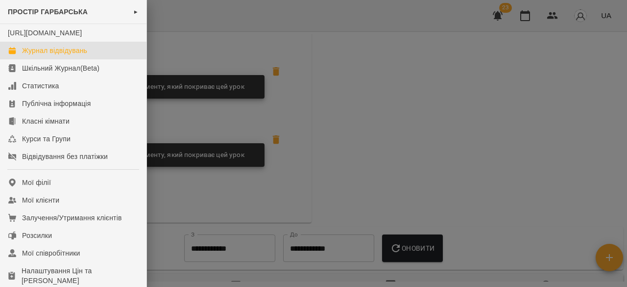
click at [42, 55] on div "Журнал відвідувань" at bounding box center [54, 51] width 65 height 10
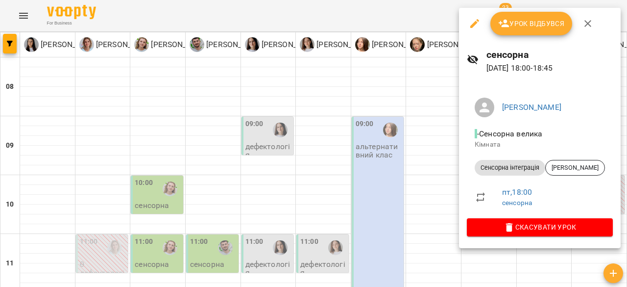
click at [399, 146] on div at bounding box center [313, 143] width 627 height 287
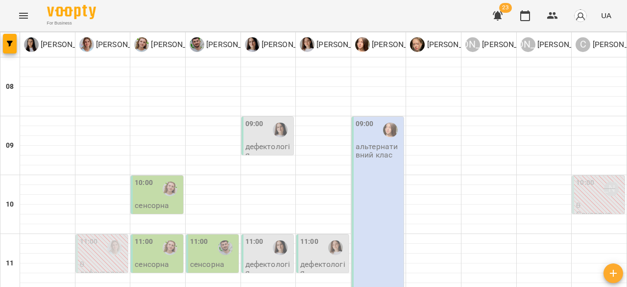
scroll to position [492, 0]
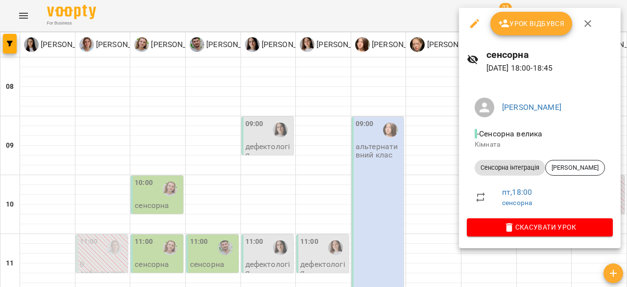
click at [409, 172] on div at bounding box center [313, 143] width 627 height 287
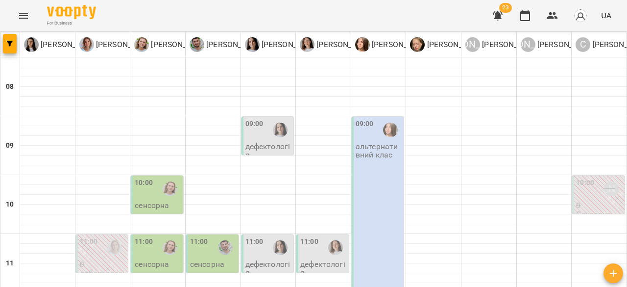
scroll to position [196, 0]
drag, startPoint x: 219, startPoint y: 250, endPoint x: 224, endPoint y: 243, distance: 8.4
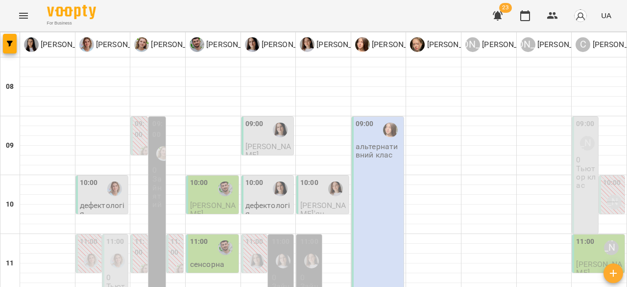
scroll to position [49, 0]
click at [269, 177] on div at bounding box center [280, 188] width 23 height 23
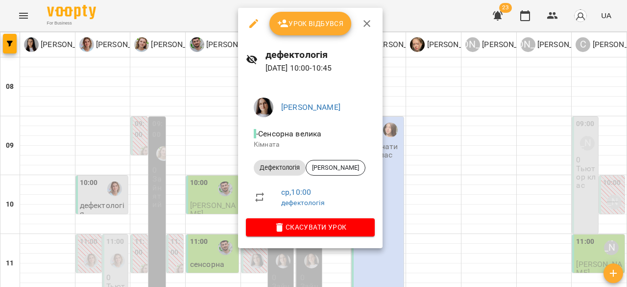
click at [453, 119] on div at bounding box center [313, 143] width 627 height 287
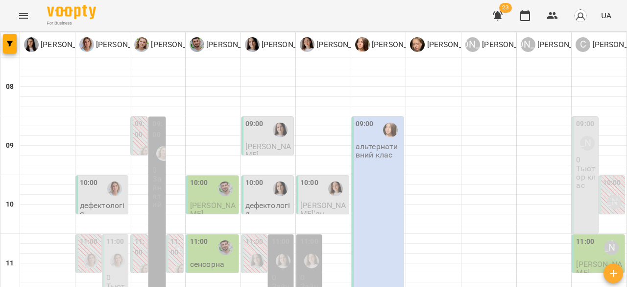
scroll to position [0, 0]
drag, startPoint x: 147, startPoint y: 143, endPoint x: 142, endPoint y: 145, distance: 5.3
click at [143, 142] on div at bounding box center [146, 153] width 23 height 23
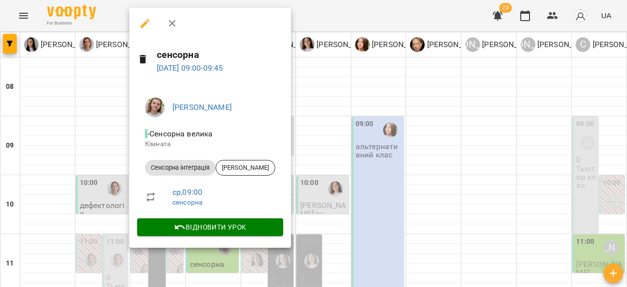
click at [339, 131] on div at bounding box center [313, 143] width 627 height 287
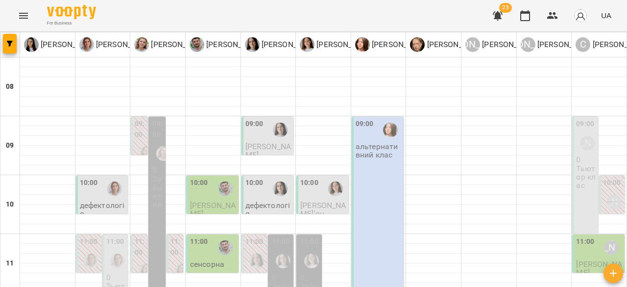
click at [266, 196] on div "10:00" at bounding box center [268, 188] width 47 height 23
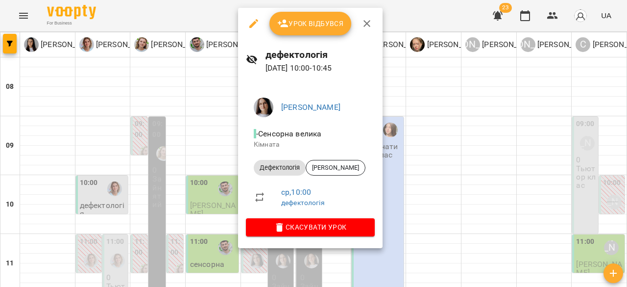
click at [444, 170] on div at bounding box center [313, 143] width 627 height 287
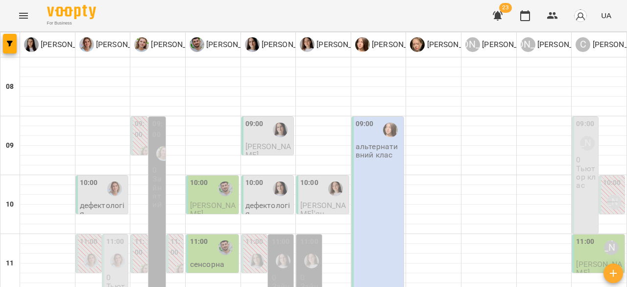
click at [280, 119] on div at bounding box center [280, 130] width 23 height 23
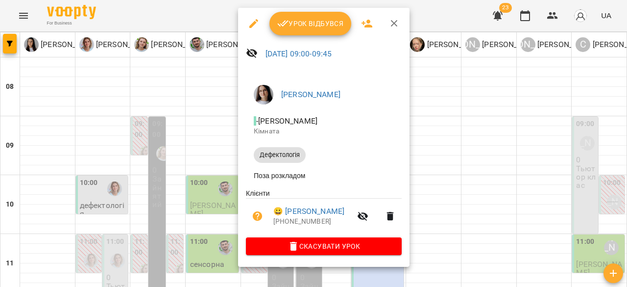
click at [487, 138] on div at bounding box center [313, 143] width 627 height 287
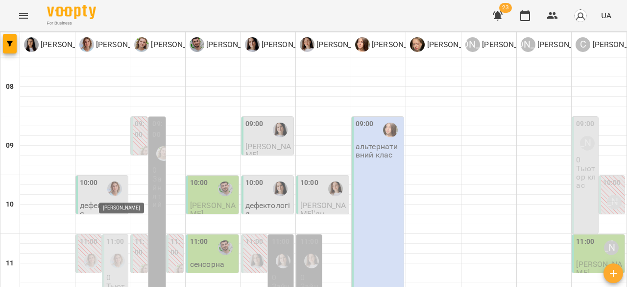
click at [116, 190] on img "Ірина Кос" at bounding box center [114, 188] width 15 height 15
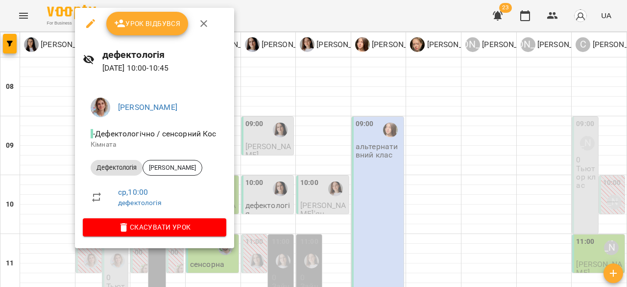
click at [361, 143] on div at bounding box center [313, 143] width 627 height 287
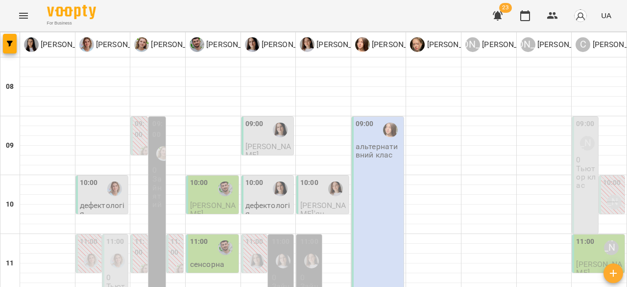
click at [221, 195] on div at bounding box center [225, 188] width 23 height 23
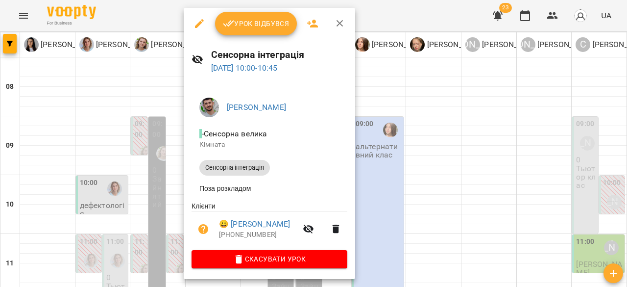
click at [478, 164] on div at bounding box center [313, 143] width 627 height 287
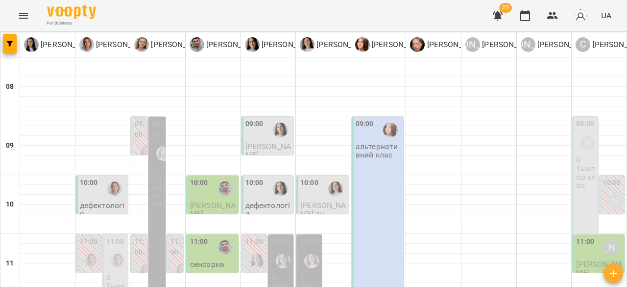
click at [271, 204] on p "дефектологія" at bounding box center [268, 209] width 47 height 17
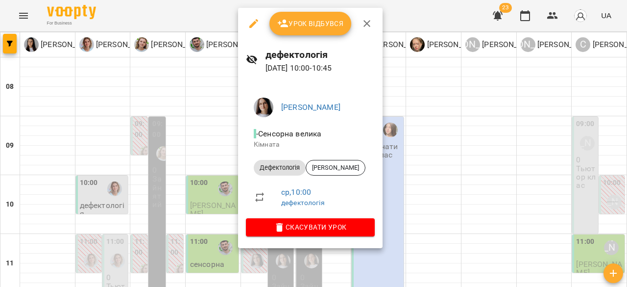
drag, startPoint x: 465, startPoint y: 167, endPoint x: 355, endPoint y: 174, distance: 110.9
click at [464, 167] on div at bounding box center [313, 143] width 627 height 287
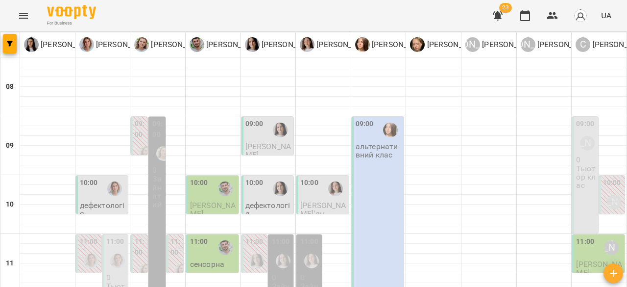
click at [317, 184] on div "10:00" at bounding box center [323, 188] width 47 height 23
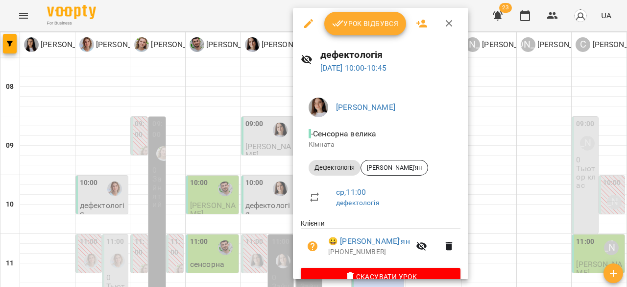
click at [530, 153] on div at bounding box center [313, 143] width 627 height 287
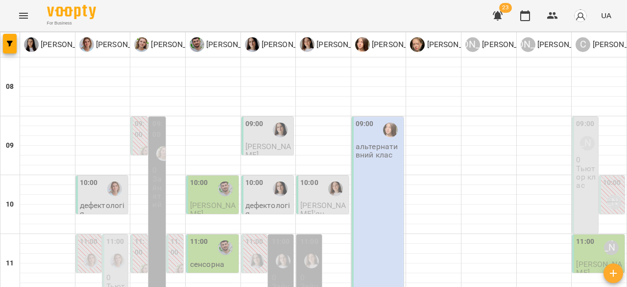
scroll to position [49, 0]
click at [104, 234] on div "11:00 0 Тьютор клас" at bounding box center [114, 292] width 25 height 117
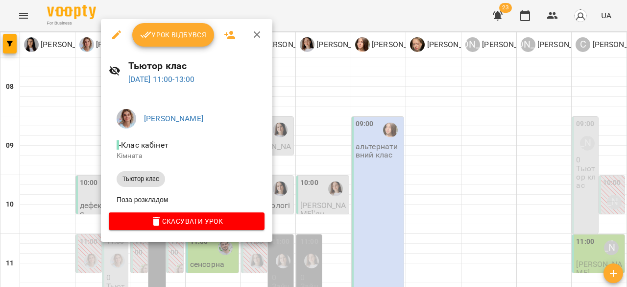
drag, startPoint x: 443, startPoint y: 159, endPoint x: 354, endPoint y: 195, distance: 96.3
click at [441, 162] on div at bounding box center [313, 143] width 627 height 287
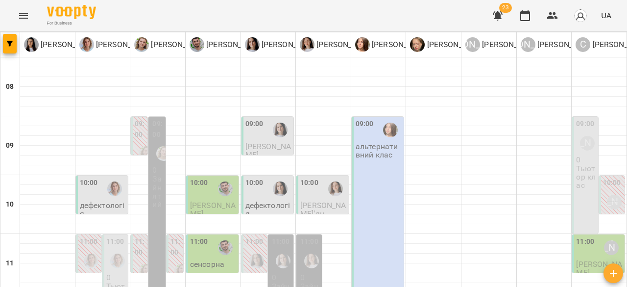
click at [205, 236] on label "11:00" at bounding box center [199, 241] width 18 height 11
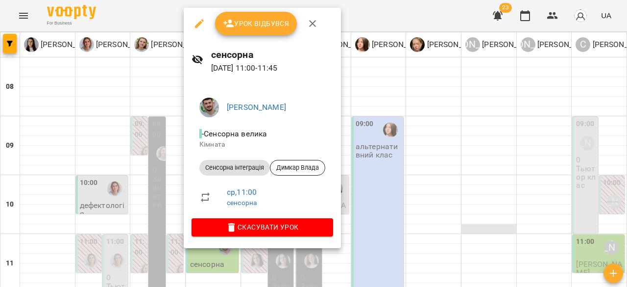
drag, startPoint x: 419, startPoint y: 176, endPoint x: 498, endPoint y: 177, distance: 78.4
click at [453, 176] on div at bounding box center [313, 143] width 627 height 287
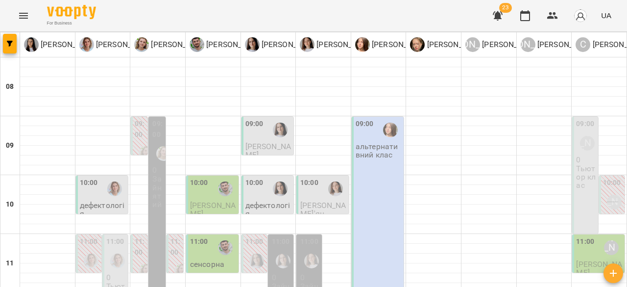
scroll to position [196, 0]
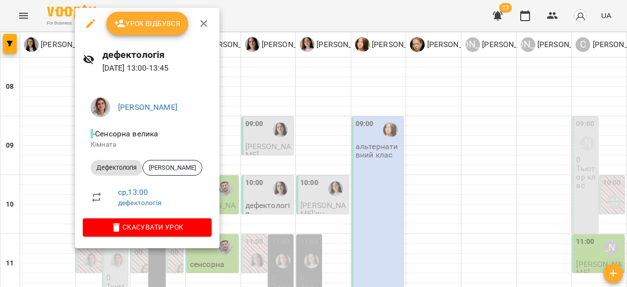
drag, startPoint x: 391, startPoint y: 156, endPoint x: 301, endPoint y: 172, distance: 91.1
click at [384, 160] on div at bounding box center [313, 143] width 627 height 287
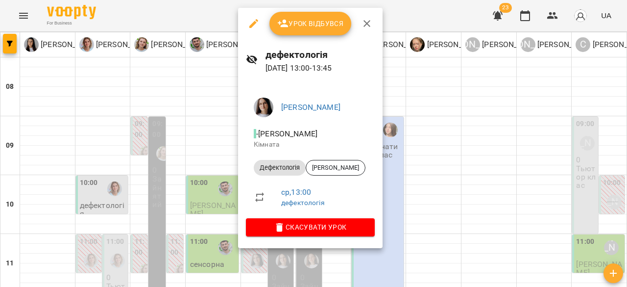
click at [451, 164] on div at bounding box center [313, 143] width 627 height 287
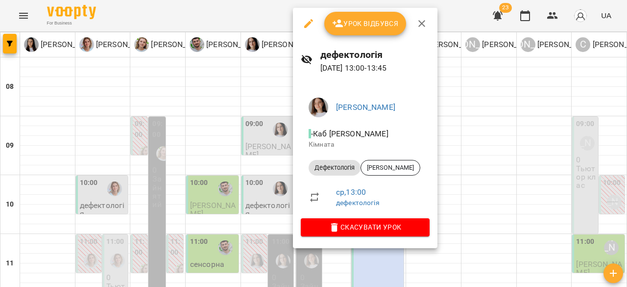
click at [533, 176] on div at bounding box center [313, 143] width 627 height 287
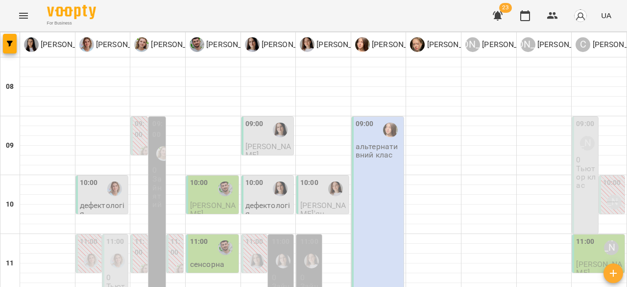
scroll to position [245, 0]
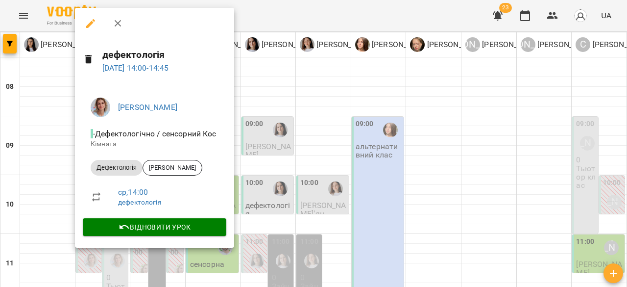
drag, startPoint x: 331, startPoint y: 170, endPoint x: 223, endPoint y: 175, distance: 108.4
click at [317, 171] on div at bounding box center [313, 143] width 627 height 287
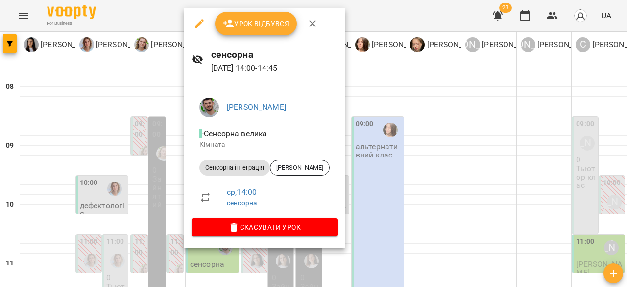
drag, startPoint x: 441, startPoint y: 161, endPoint x: 443, endPoint y: 153, distance: 8.5
click at [442, 159] on div at bounding box center [313, 143] width 627 height 287
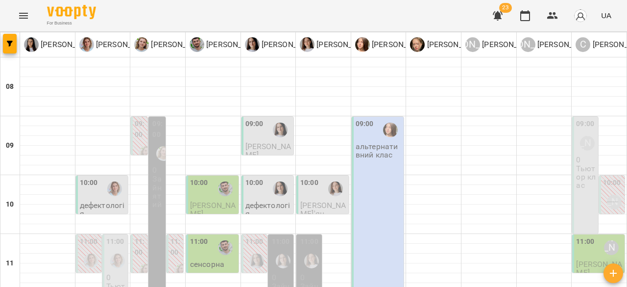
scroll to position [294, 0]
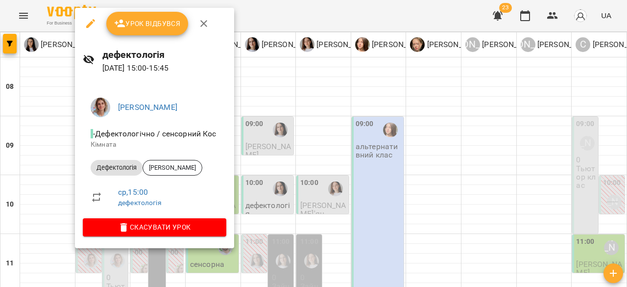
drag, startPoint x: 342, startPoint y: 156, endPoint x: 288, endPoint y: 182, distance: 59.8
click at [339, 158] on div at bounding box center [313, 143] width 627 height 287
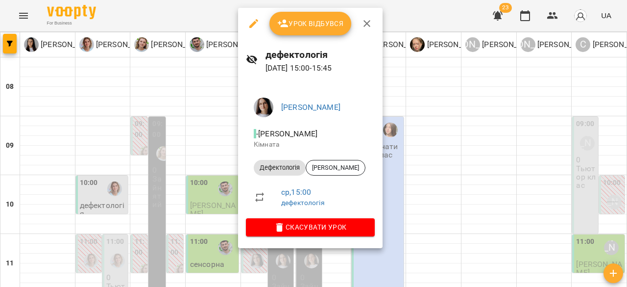
click at [466, 183] on div at bounding box center [313, 143] width 627 height 287
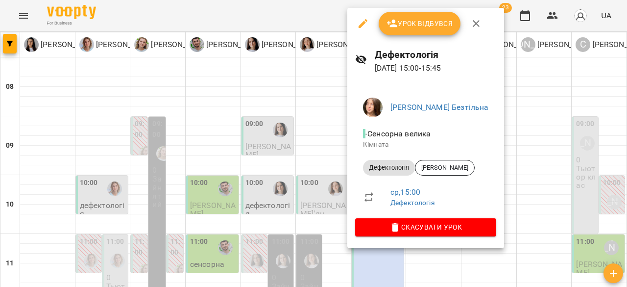
click at [532, 182] on div at bounding box center [313, 143] width 627 height 287
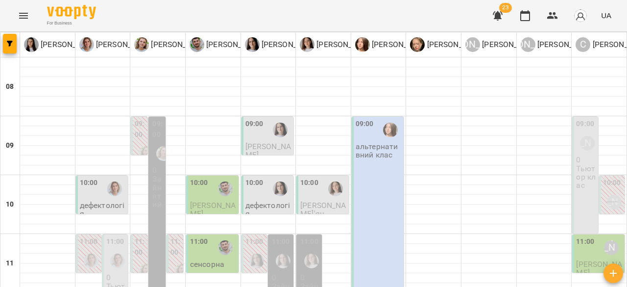
scroll to position [392, 0]
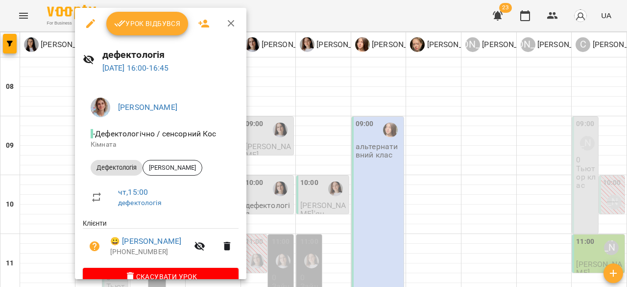
drag, startPoint x: 445, startPoint y: 139, endPoint x: 218, endPoint y: 143, distance: 226.9
click at [440, 141] on div at bounding box center [313, 143] width 627 height 287
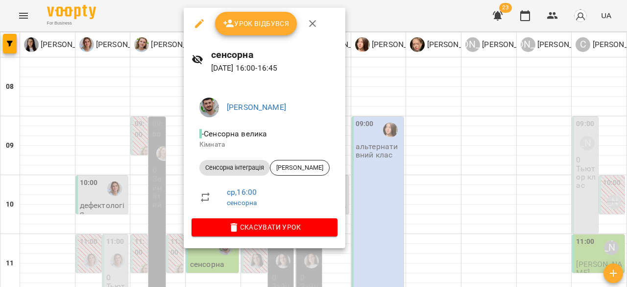
click at [409, 150] on div at bounding box center [313, 143] width 627 height 287
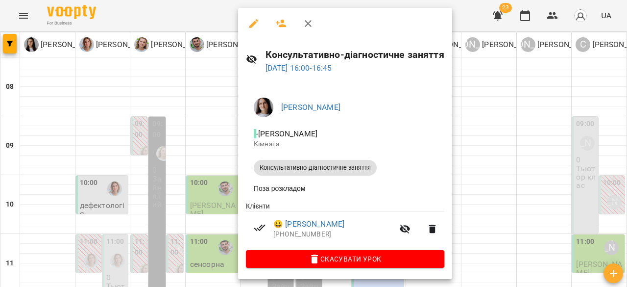
click at [489, 151] on div at bounding box center [313, 143] width 627 height 287
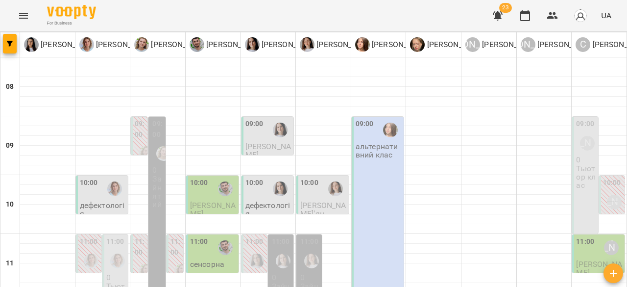
drag, startPoint x: 489, startPoint y: 152, endPoint x: 288, endPoint y: 141, distance: 201.2
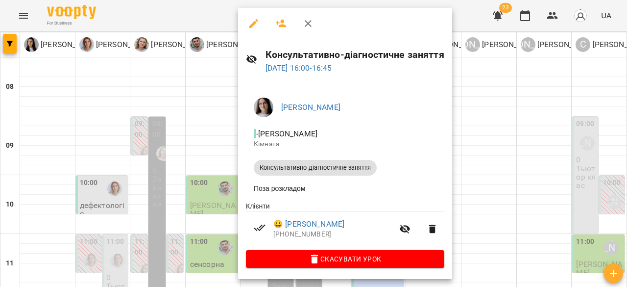
drag, startPoint x: 535, startPoint y: 162, endPoint x: 446, endPoint y: 161, distance: 89.2
click at [525, 162] on div at bounding box center [313, 143] width 627 height 287
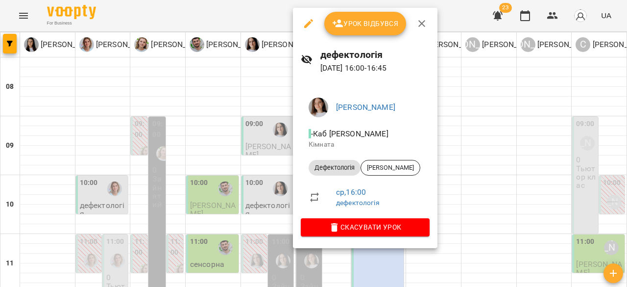
click at [558, 147] on div at bounding box center [313, 143] width 627 height 287
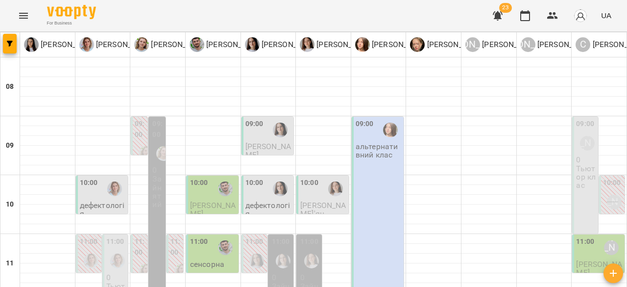
scroll to position [441, 0]
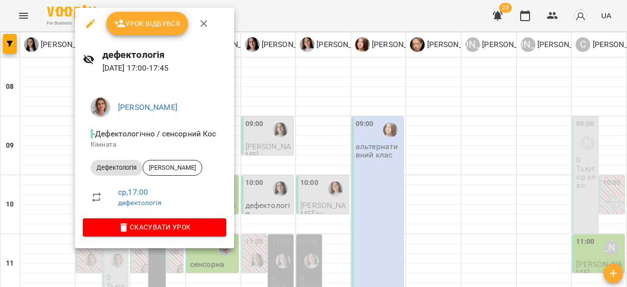
drag, startPoint x: 355, startPoint y: 136, endPoint x: 326, endPoint y: 144, distance: 30.4
click at [353, 137] on div at bounding box center [313, 143] width 627 height 287
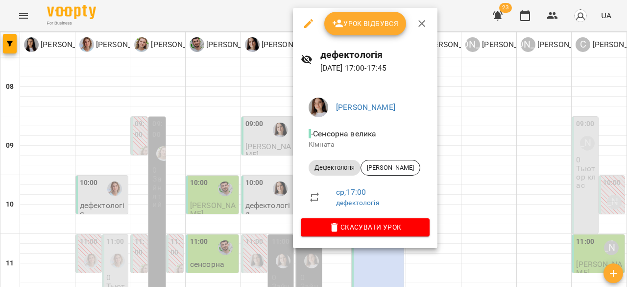
drag, startPoint x: 558, startPoint y: 145, endPoint x: 571, endPoint y: 138, distance: 14.5
click at [568, 140] on div at bounding box center [313, 143] width 627 height 287
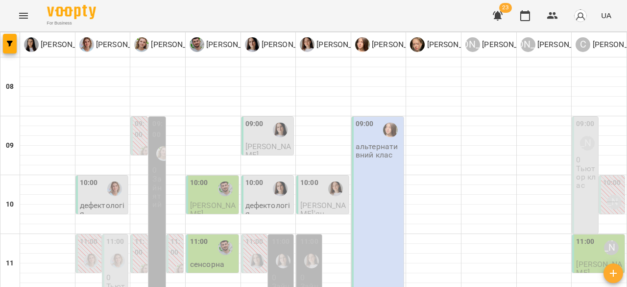
scroll to position [490, 0]
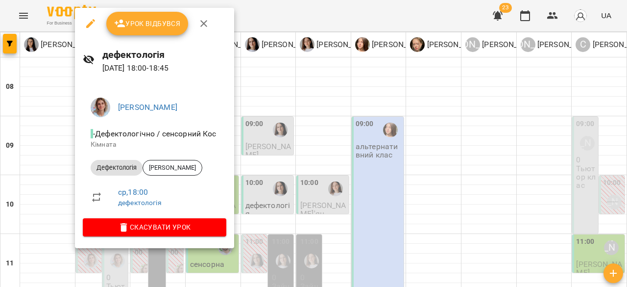
drag, startPoint x: 398, startPoint y: 133, endPoint x: 343, endPoint y: 142, distance: 55.0
click at [397, 134] on div at bounding box center [313, 143] width 627 height 287
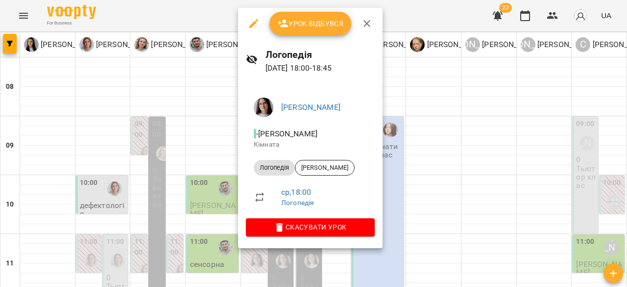
click at [498, 180] on div at bounding box center [313, 143] width 627 height 287
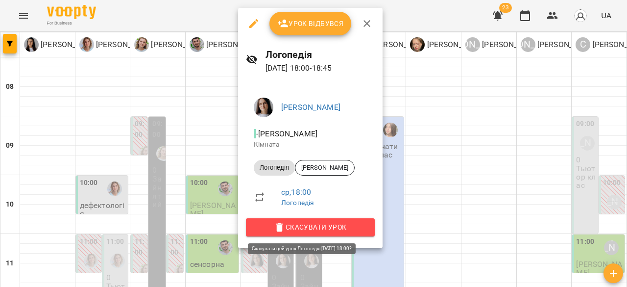
click at [302, 225] on span "Скасувати Урок" at bounding box center [310, 227] width 113 height 12
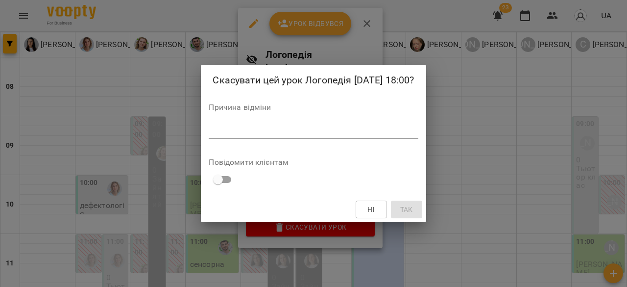
click at [335, 138] on div "*" at bounding box center [313, 131] width 209 height 16
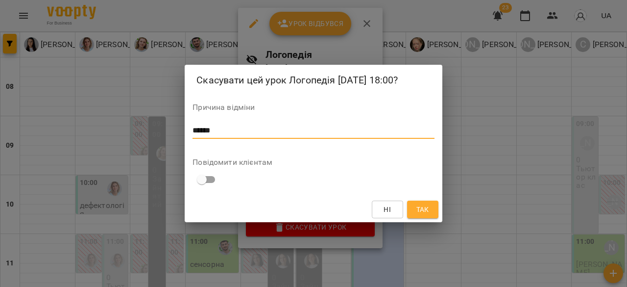
type textarea "******"
click at [425, 211] on span "Так" at bounding box center [422, 209] width 13 height 12
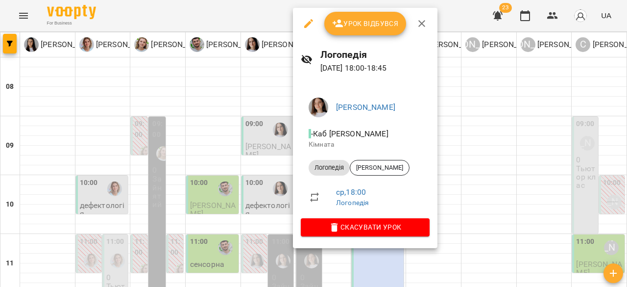
click at [472, 164] on div at bounding box center [313, 143] width 627 height 287
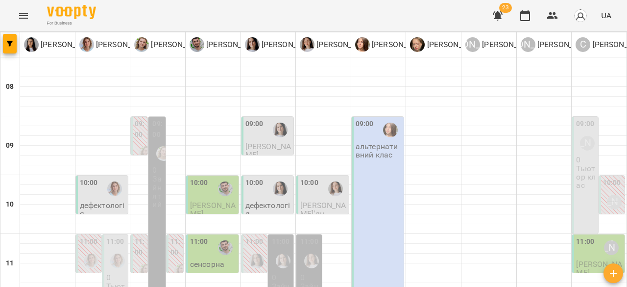
scroll to position [539, 0]
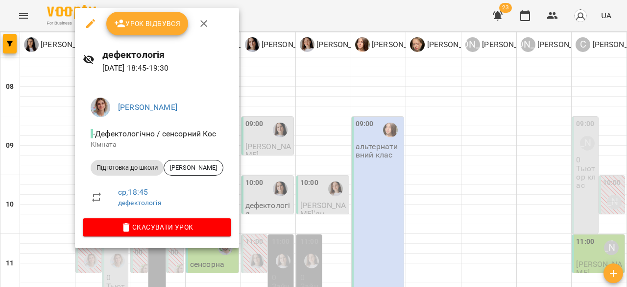
click at [395, 161] on div at bounding box center [313, 143] width 627 height 287
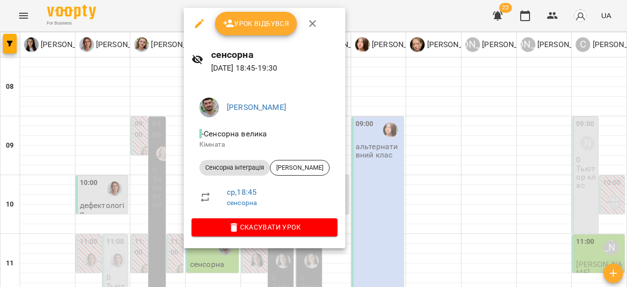
drag, startPoint x: 479, startPoint y: 136, endPoint x: 418, endPoint y: 151, distance: 62.7
click at [475, 136] on div at bounding box center [313, 143] width 627 height 287
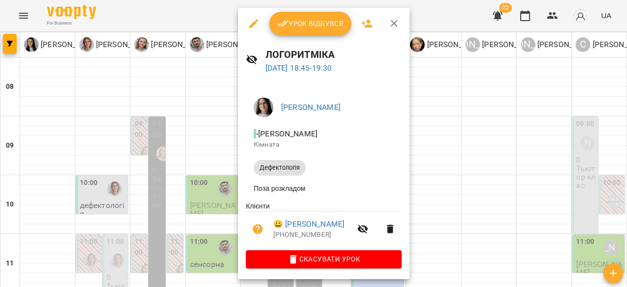
click at [130, 5] on div at bounding box center [313, 143] width 627 height 287
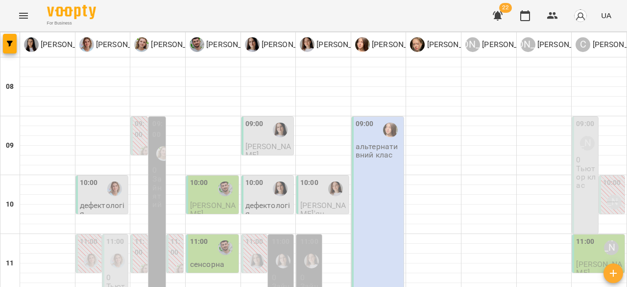
scroll to position [49, 0]
click at [608, 194] on div "[PERSON_NAME]" at bounding box center [614, 201] width 15 height 15
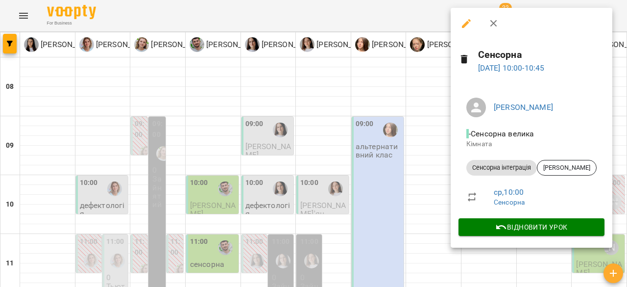
click at [329, 145] on div at bounding box center [313, 143] width 627 height 287
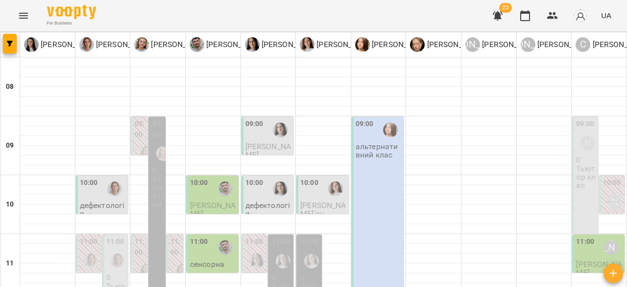
scroll to position [98, 0]
click at [139, 236] on label "11:00" at bounding box center [140, 246] width 11 height 21
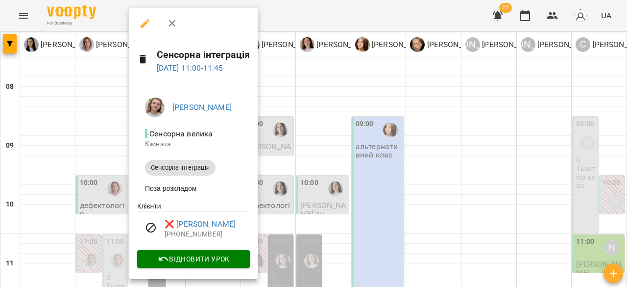
drag, startPoint x: 357, startPoint y: 146, endPoint x: 169, endPoint y: 148, distance: 188.1
click at [350, 146] on div at bounding box center [313, 143] width 627 height 287
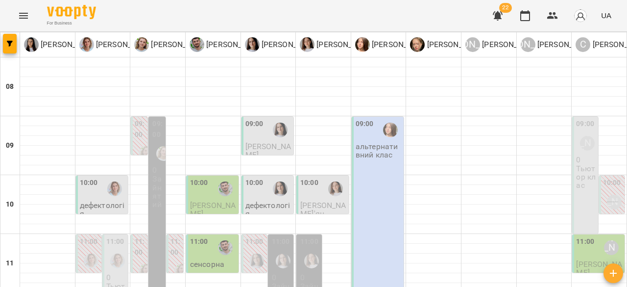
click at [86, 249] on div at bounding box center [91, 260] width 23 height 23
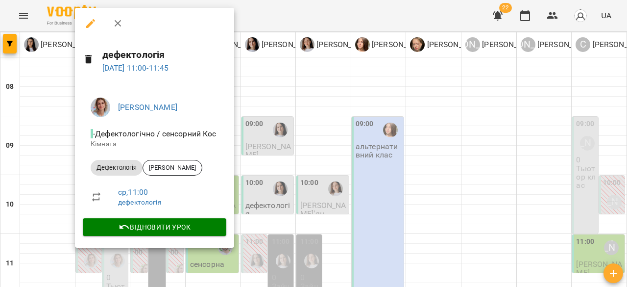
click at [404, 154] on div at bounding box center [313, 143] width 627 height 287
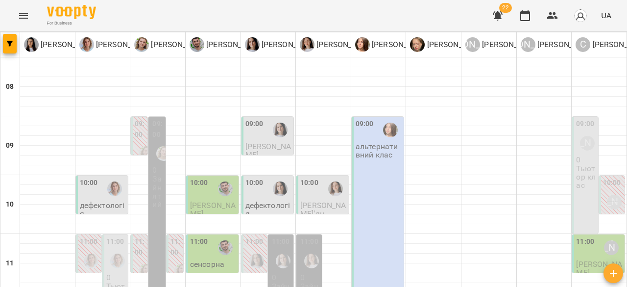
click at [175, 236] on div "11:00" at bounding box center [175, 248] width 11 height 24
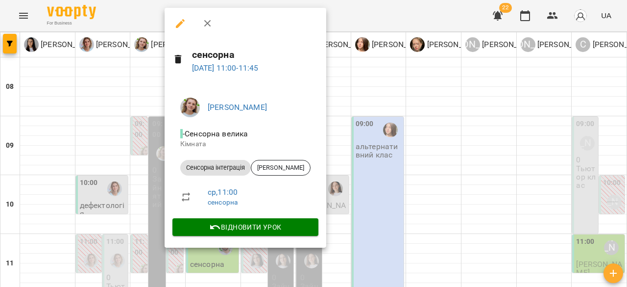
click at [404, 146] on div at bounding box center [313, 143] width 627 height 287
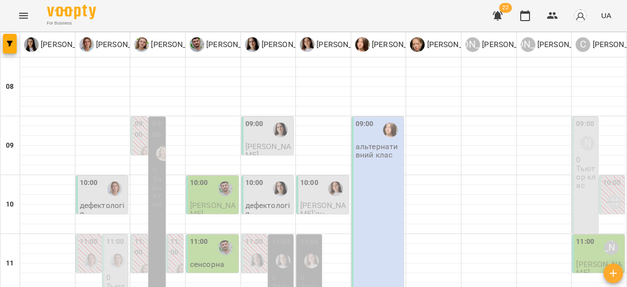
click at [141, 236] on div "11:00" at bounding box center [140, 248] width 11 height 24
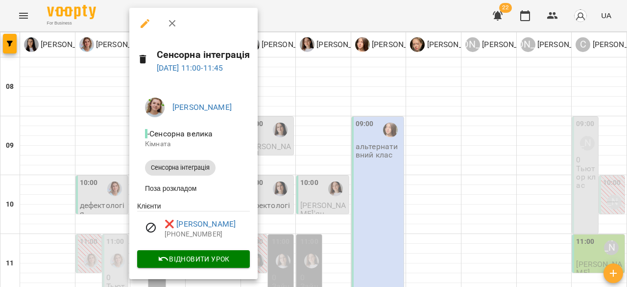
click at [406, 144] on div at bounding box center [313, 143] width 627 height 287
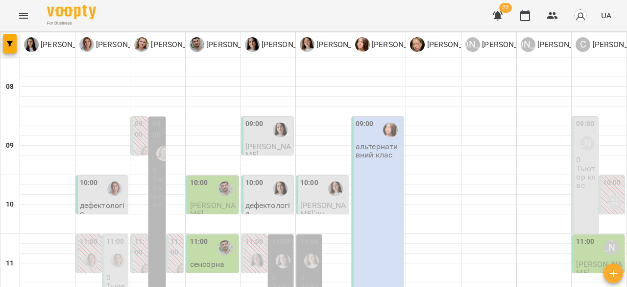
click at [172, 236] on label "11:00" at bounding box center [175, 246] width 11 height 21
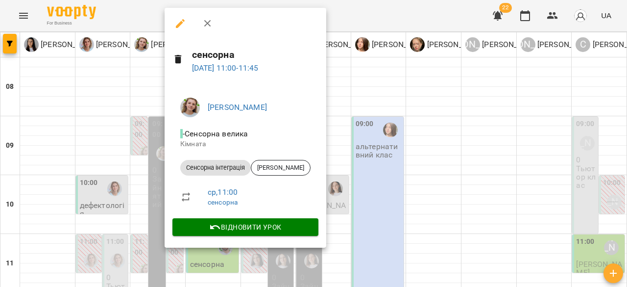
click at [404, 139] on div at bounding box center [313, 143] width 627 height 287
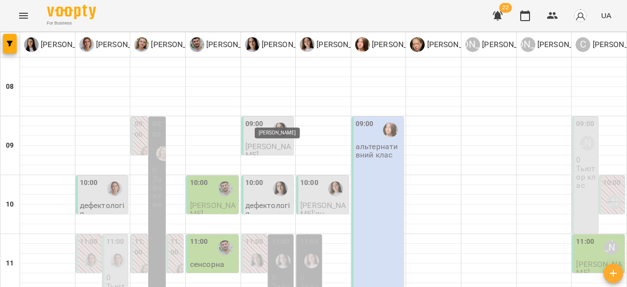
scroll to position [147, 0]
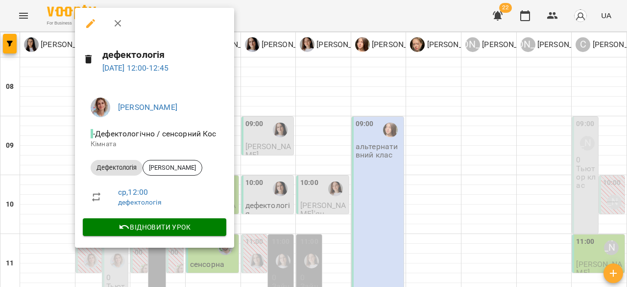
drag, startPoint x: 317, startPoint y: 181, endPoint x: 217, endPoint y: 171, distance: 101.4
click at [316, 180] on div at bounding box center [313, 143] width 627 height 287
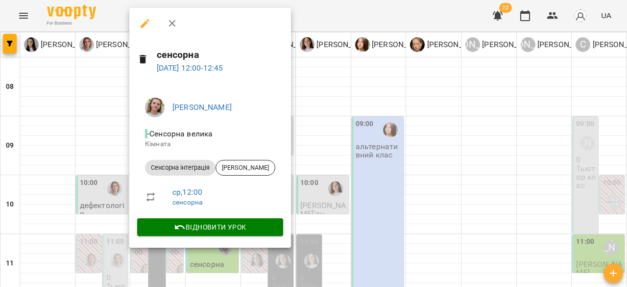
click at [369, 140] on div at bounding box center [313, 143] width 627 height 287
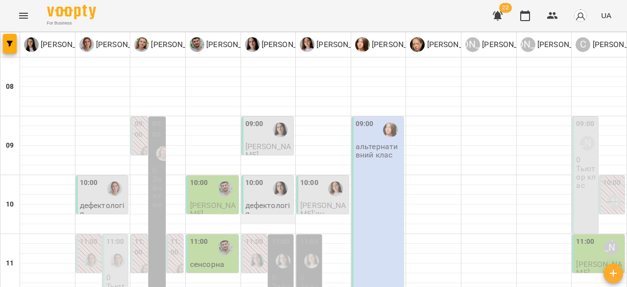
scroll to position [98, 0]
click at [248, 236] on label "11:00" at bounding box center [254, 241] width 18 height 11
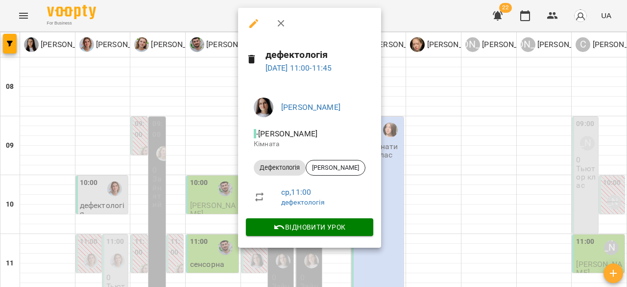
click at [426, 146] on div at bounding box center [313, 143] width 627 height 287
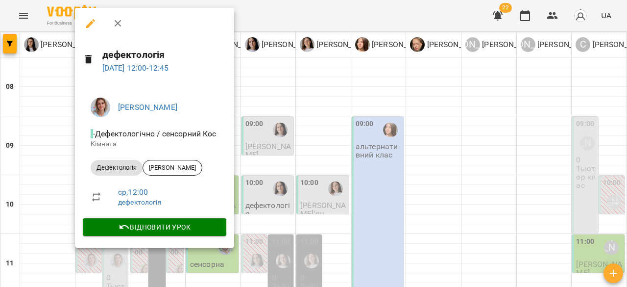
click at [341, 120] on div at bounding box center [313, 143] width 627 height 287
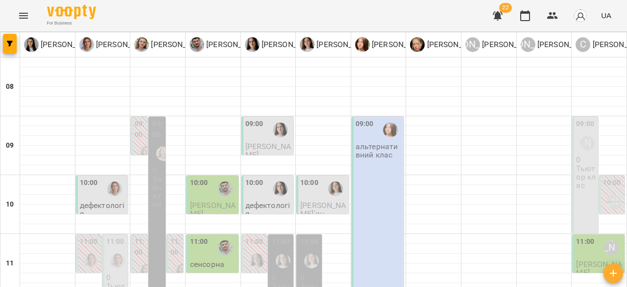
scroll to position [147, 0]
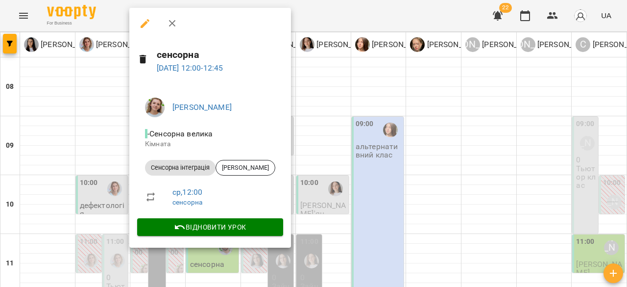
click at [364, 154] on div at bounding box center [313, 143] width 627 height 287
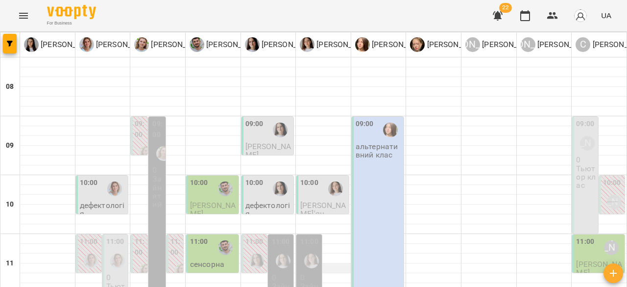
scroll to position [245, 0]
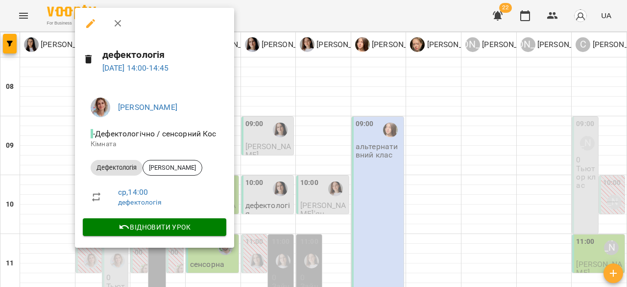
click at [387, 177] on div at bounding box center [313, 143] width 627 height 287
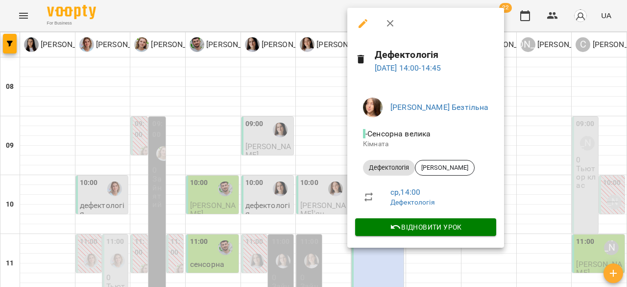
click at [576, 163] on div at bounding box center [313, 143] width 627 height 287
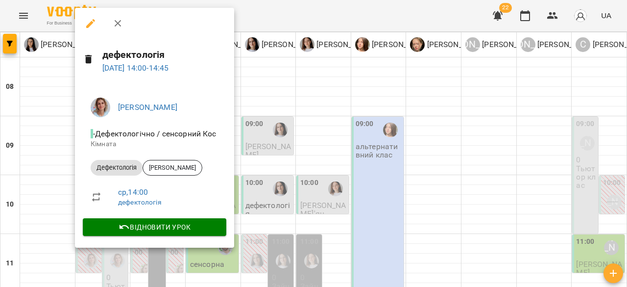
click at [347, 157] on div at bounding box center [313, 143] width 627 height 287
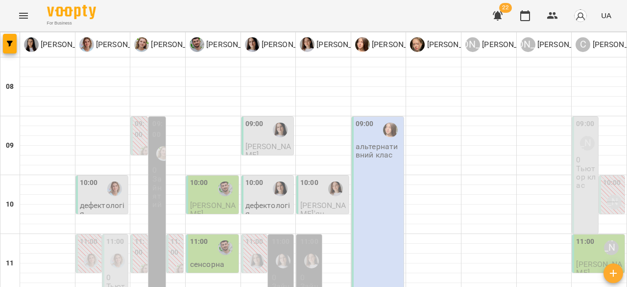
scroll to position [294, 0]
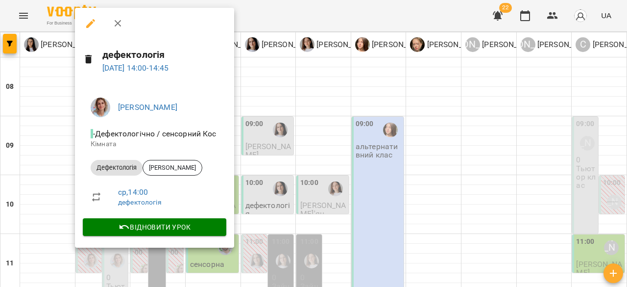
click at [432, 156] on div at bounding box center [313, 143] width 627 height 287
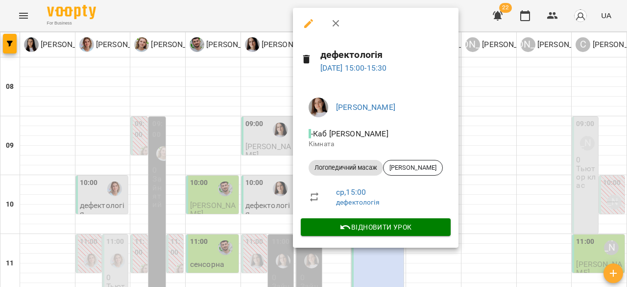
click at [529, 157] on div at bounding box center [313, 143] width 627 height 287
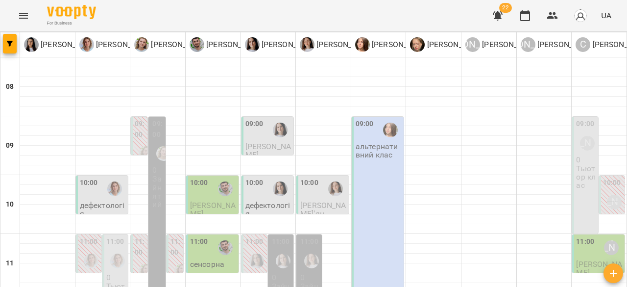
scroll to position [441, 0]
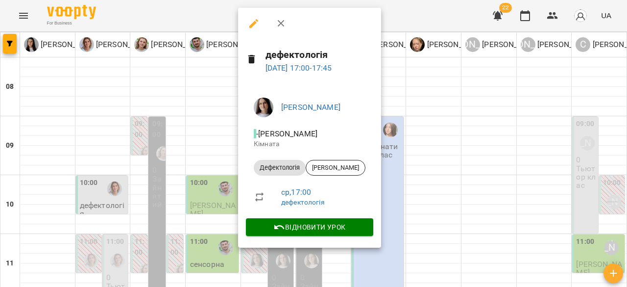
click at [440, 129] on div at bounding box center [313, 143] width 627 height 287
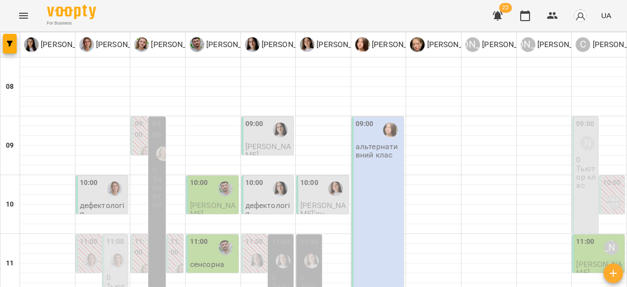
scroll to position [490, 0]
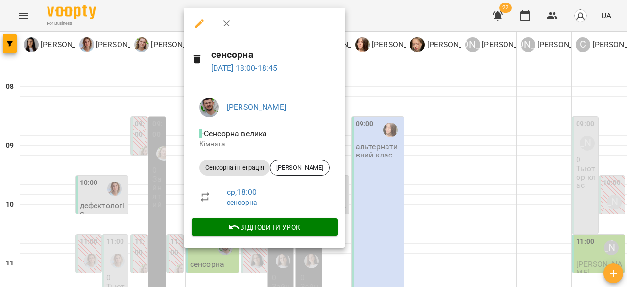
click at [402, 149] on div at bounding box center [313, 143] width 627 height 287
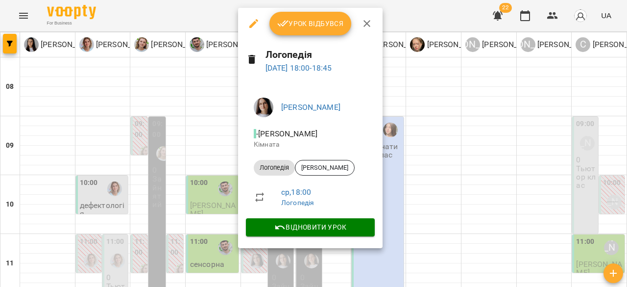
click at [484, 137] on div at bounding box center [313, 143] width 627 height 287
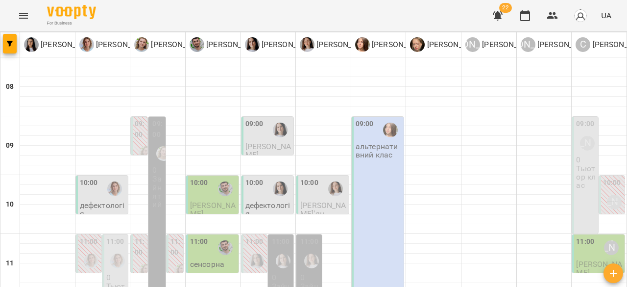
scroll to position [98, 0]
click at [233, 201] on p "[PERSON_NAME]" at bounding box center [213, 209] width 47 height 17
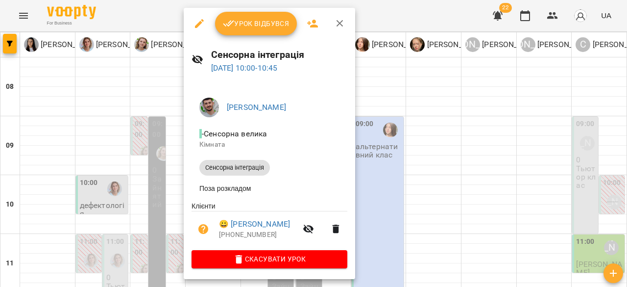
click at [440, 16] on div at bounding box center [313, 143] width 627 height 287
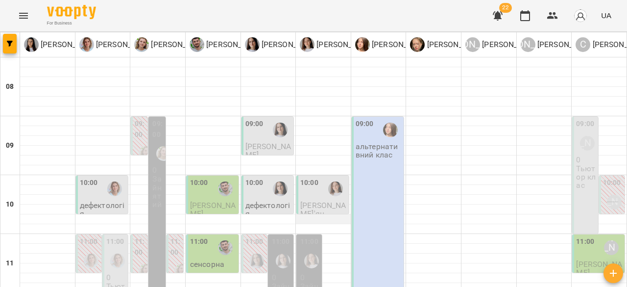
scroll to position [49, 0]
click at [607, 214] on div at bounding box center [599, 219] width 55 height 10
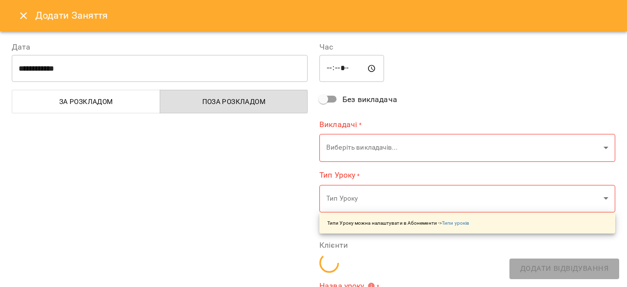
type input "**********"
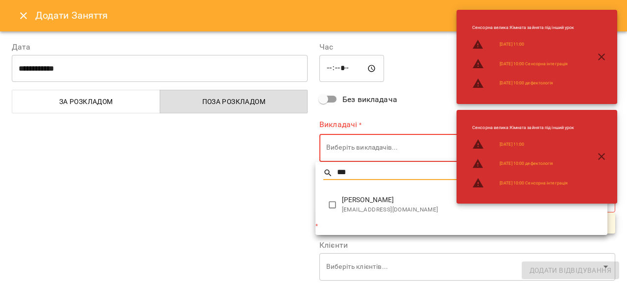
type input "***"
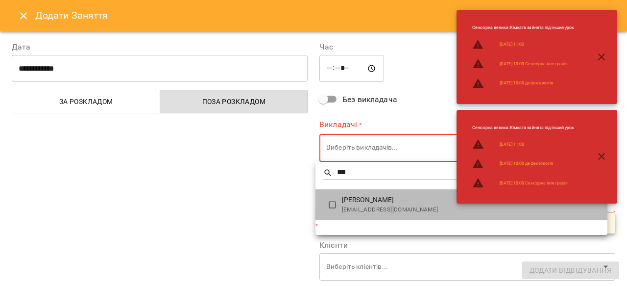
click at [384, 192] on li "Софія Куриляк kosonja56@gmail.com" at bounding box center [462, 204] width 292 height 31
type input "**********"
type input "**"
type input "**********"
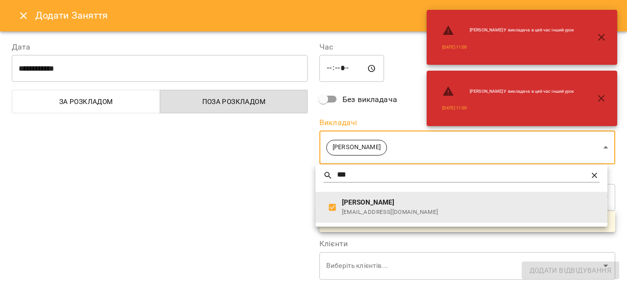
drag, startPoint x: 222, startPoint y: 195, endPoint x: 231, endPoint y: 194, distance: 8.4
click at [224, 194] on div at bounding box center [313, 143] width 627 height 287
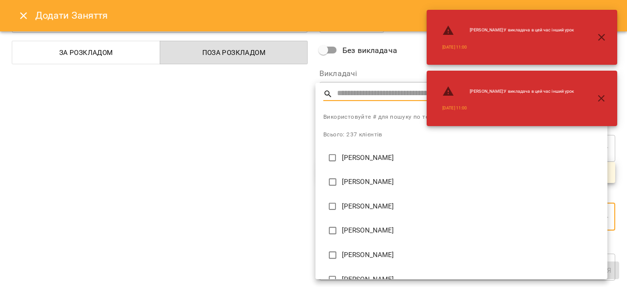
type input "*"
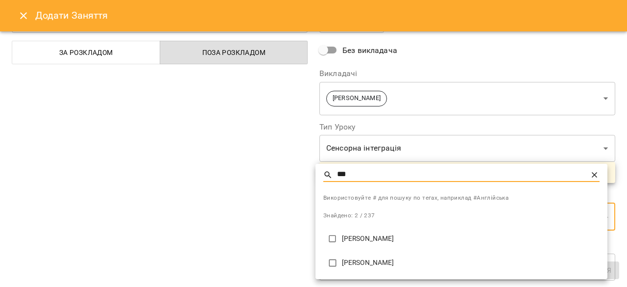
type input "***"
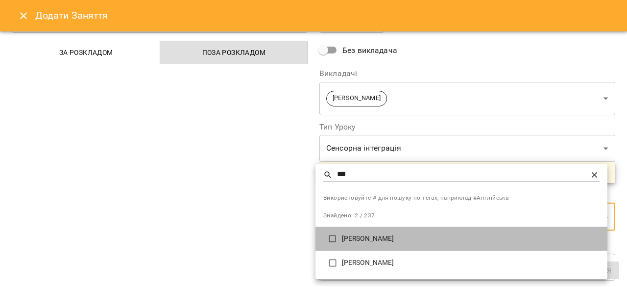
click at [397, 235] on p "[PERSON_NAME]" at bounding box center [471, 239] width 258 height 10
type input "**********"
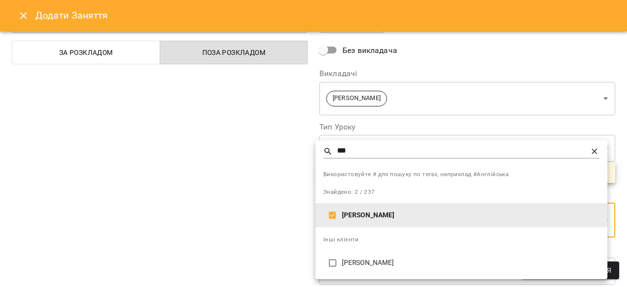
click at [257, 221] on div at bounding box center [313, 143] width 627 height 287
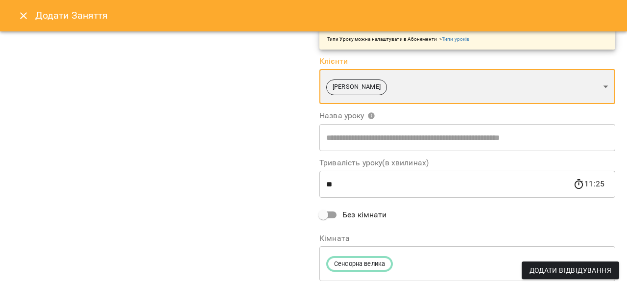
scroll to position [196, 0]
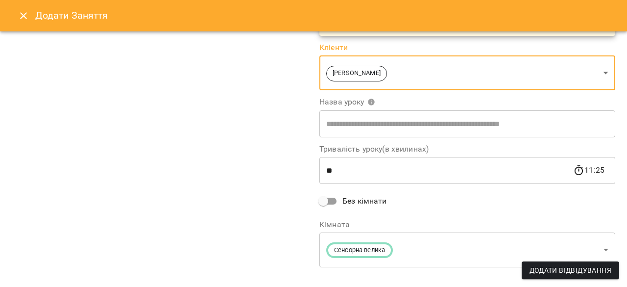
click at [552, 267] on span "Додати Відвідування" at bounding box center [571, 270] width 82 height 12
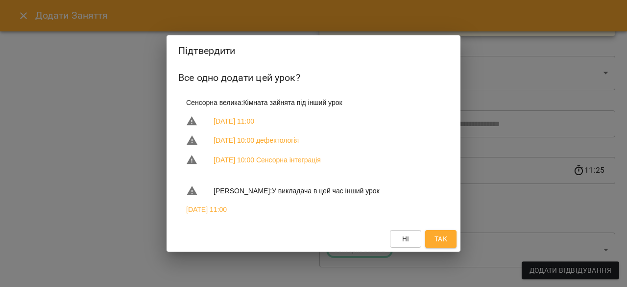
click at [503, 215] on div "Підтвердити Все одно додати цей урок? Сенсорна велика : Кімната зайнята під інш…" at bounding box center [313, 143] width 627 height 287
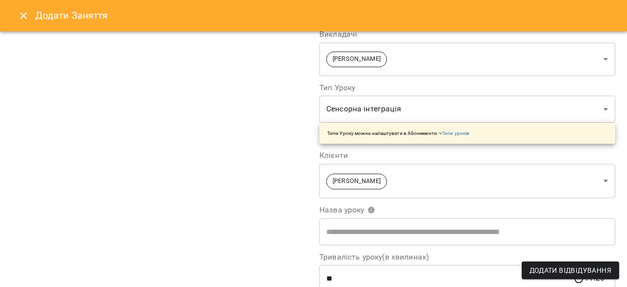
scroll to position [0, 0]
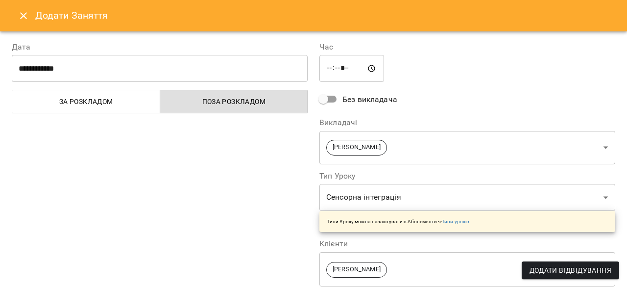
click at [341, 70] on input "*****" at bounding box center [351, 68] width 65 height 27
click at [325, 71] on input "*****" at bounding box center [351, 68] width 65 height 27
click at [325, 70] on input "*****" at bounding box center [351, 68] width 65 height 27
click at [355, 69] on input "*****" at bounding box center [351, 68] width 65 height 27
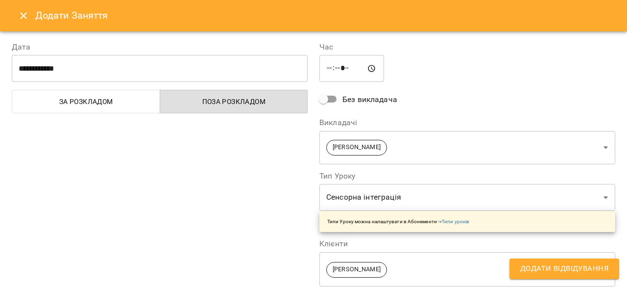
type input "*****"
drag, startPoint x: 480, startPoint y: 91, endPoint x: 488, endPoint y: 95, distance: 8.8
click at [480, 91] on div "**********" at bounding box center [468, 252] width 308 height 447
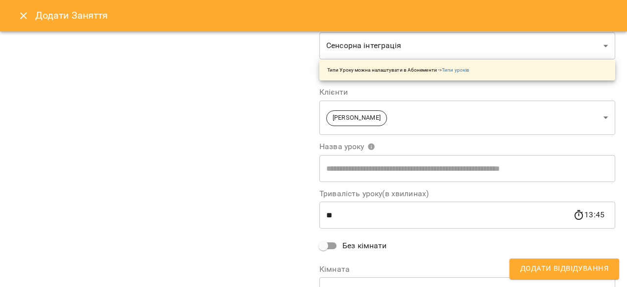
scroll to position [209, 0]
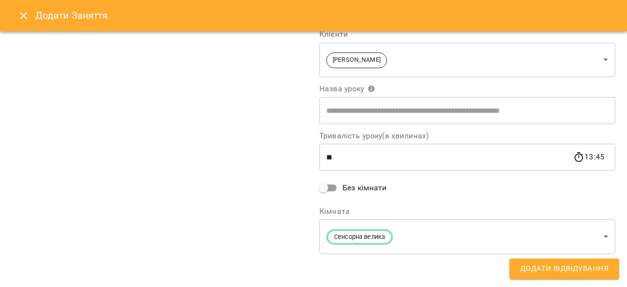
click at [578, 271] on span "Додати Відвідування" at bounding box center [564, 268] width 88 height 13
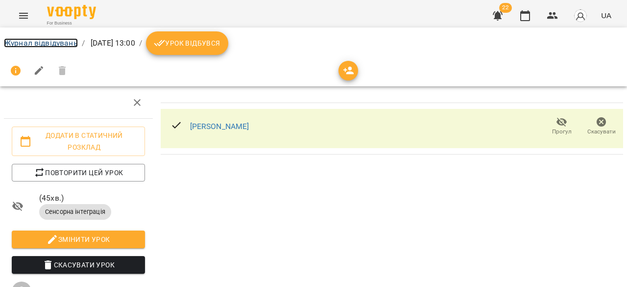
click at [53, 43] on link "Журнал відвідувань" at bounding box center [41, 42] width 74 height 9
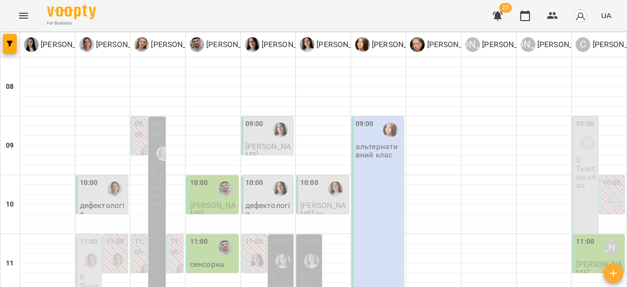
scroll to position [245, 0]
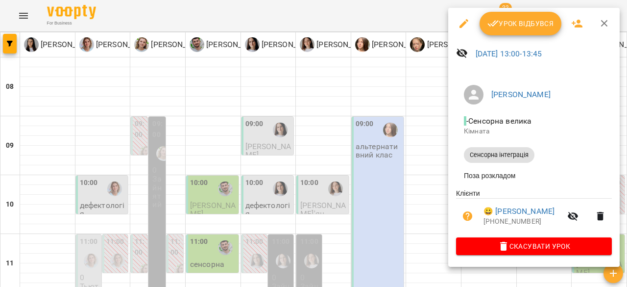
drag, startPoint x: 421, startPoint y: 270, endPoint x: 445, endPoint y: 270, distance: 24.5
click at [425, 270] on div at bounding box center [313, 143] width 627 height 287
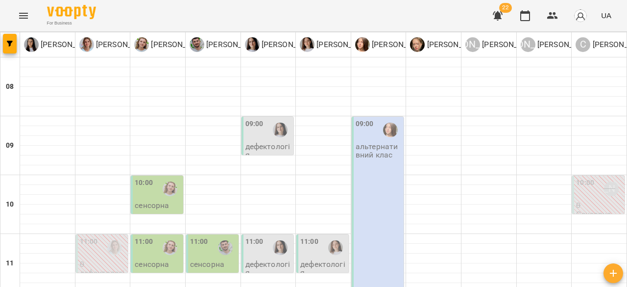
scroll to position [490, 0]
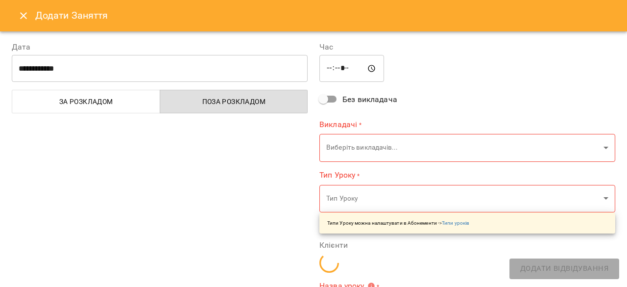
type input "**********"
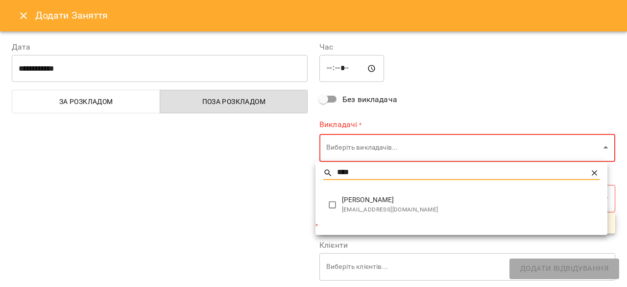
type input "****"
click at [381, 211] on span "[EMAIL_ADDRESS][DOMAIN_NAME]" at bounding box center [471, 210] width 258 height 10
type input "**********"
type input "**"
type input "**********"
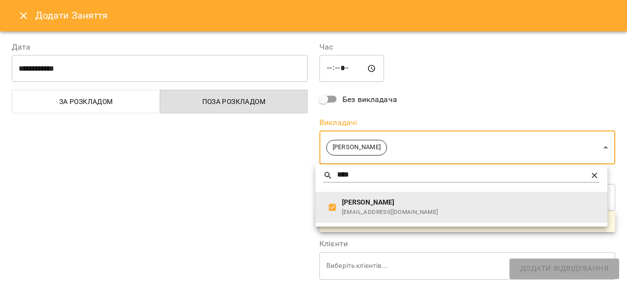
drag, startPoint x: 282, startPoint y: 212, endPoint x: 319, endPoint y: 205, distance: 37.8
click at [282, 211] on div at bounding box center [313, 143] width 627 height 287
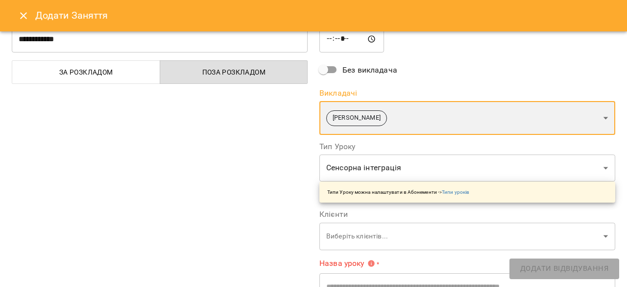
scroll to position [49, 0]
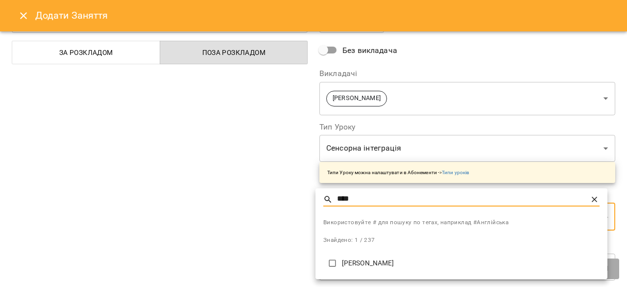
type input "****"
click at [368, 263] on p "Прокопишин Домінік" at bounding box center [471, 263] width 258 height 10
type input "**********"
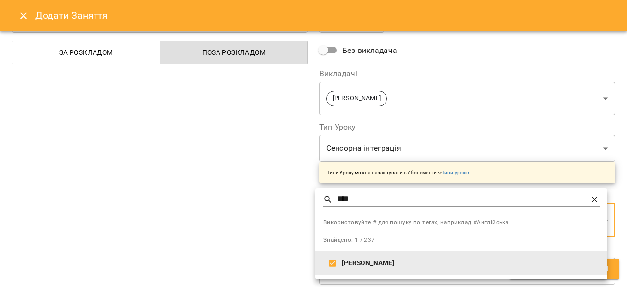
drag, startPoint x: 259, startPoint y: 224, endPoint x: 331, endPoint y: 222, distance: 72.1
click at [264, 224] on div at bounding box center [313, 143] width 627 height 287
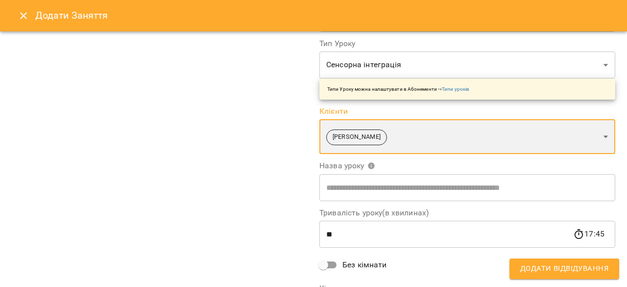
scroll to position [209, 0]
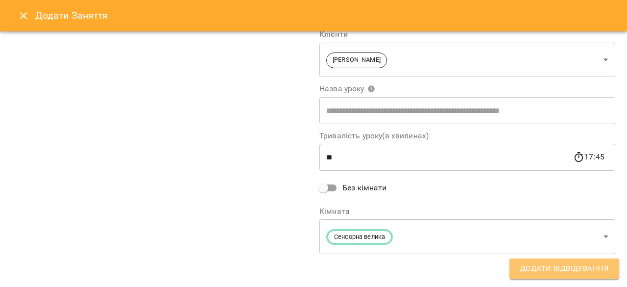
click at [573, 271] on span "Додати Відвідування" at bounding box center [564, 268] width 88 height 13
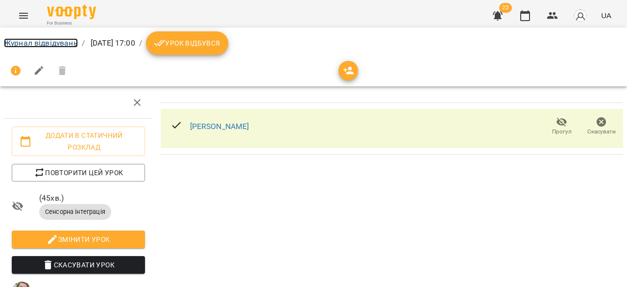
click at [56, 45] on link "Журнал відвідувань" at bounding box center [41, 42] width 74 height 9
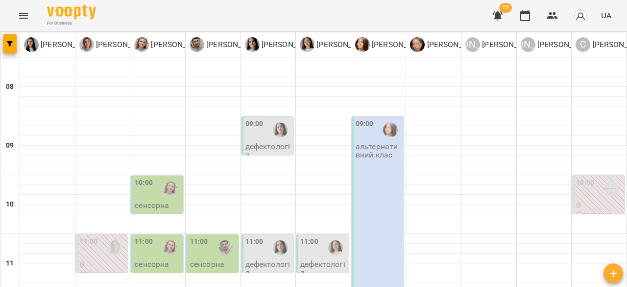
scroll to position [492, 0]
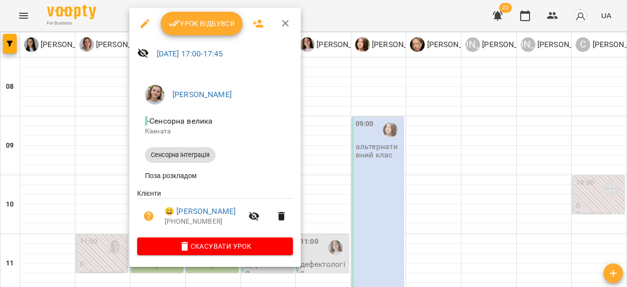
click at [416, 20] on div at bounding box center [313, 143] width 627 height 287
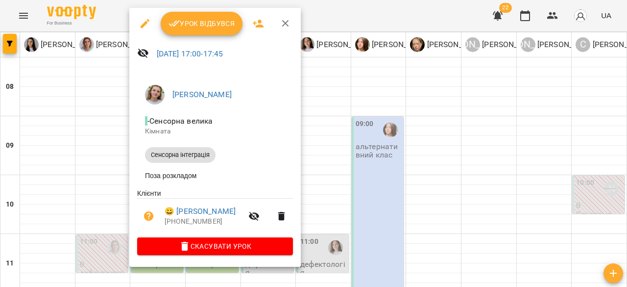
drag, startPoint x: 479, startPoint y: 108, endPoint x: 453, endPoint y: 78, distance: 40.0
click at [478, 108] on div at bounding box center [313, 143] width 627 height 287
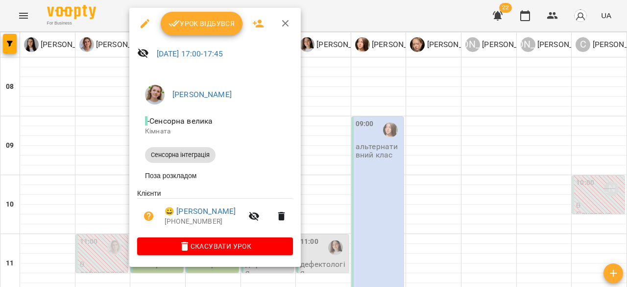
click at [527, 98] on div at bounding box center [313, 143] width 627 height 287
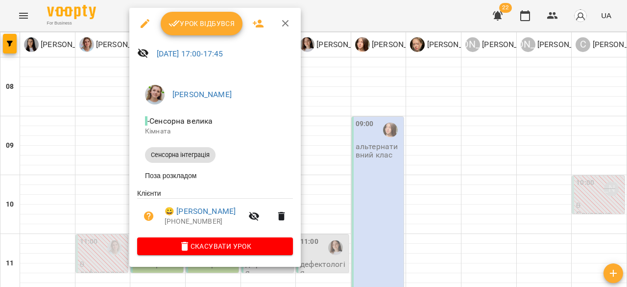
click at [439, 104] on div at bounding box center [313, 143] width 627 height 287
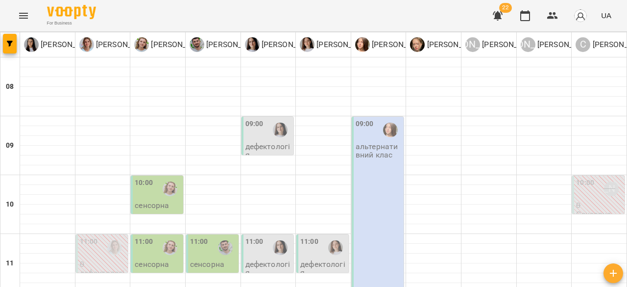
scroll to position [541, 0]
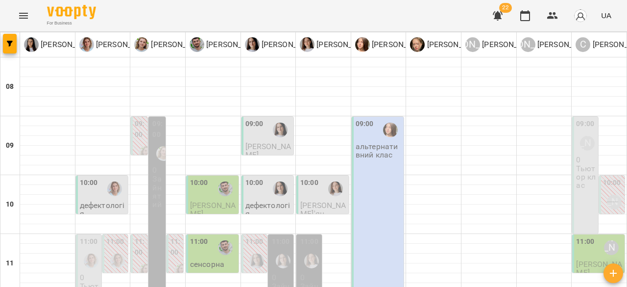
scroll to position [2, 0]
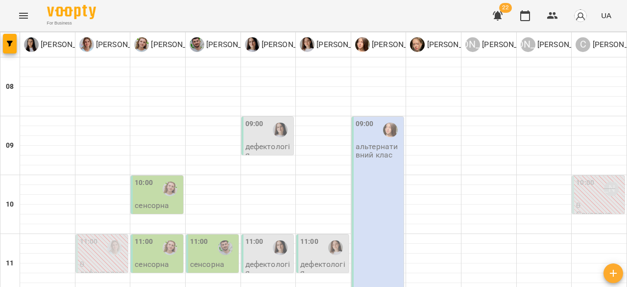
scroll to position [441, 0]
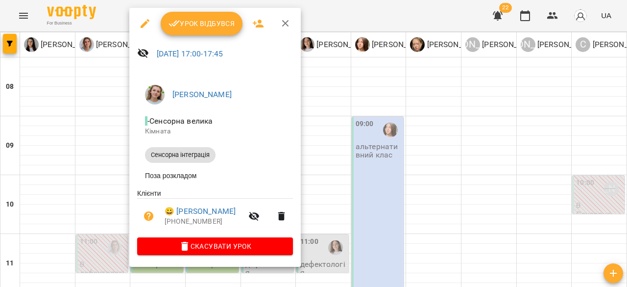
click at [470, 106] on div at bounding box center [313, 143] width 627 height 287
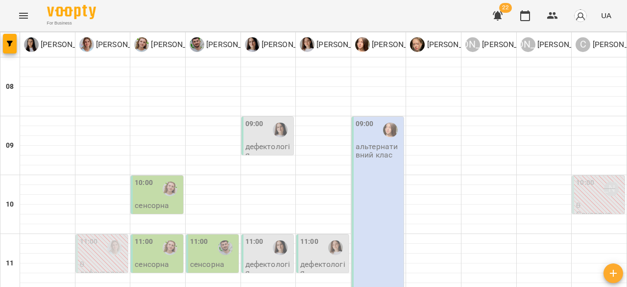
scroll to position [541, 0]
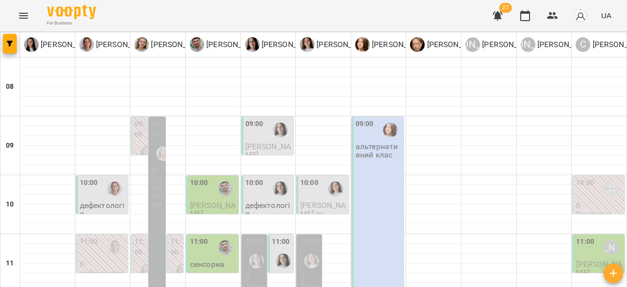
scroll to position [441, 0]
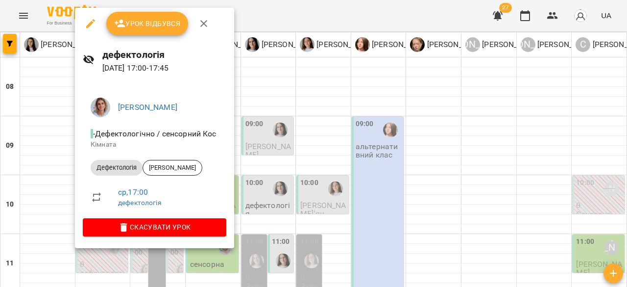
drag, startPoint x: 372, startPoint y: 134, endPoint x: 200, endPoint y: 136, distance: 172.5
click at [371, 134] on div at bounding box center [313, 143] width 627 height 287
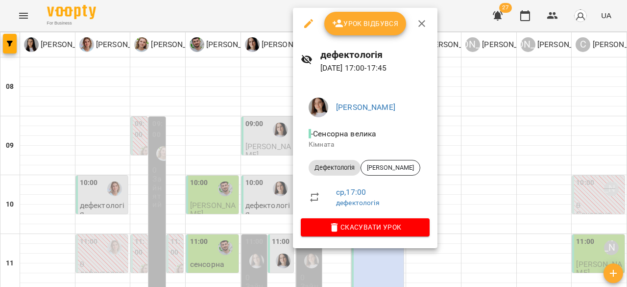
drag, startPoint x: 486, startPoint y: 125, endPoint x: 362, endPoint y: 146, distance: 126.1
click at [486, 125] on div at bounding box center [313, 143] width 627 height 287
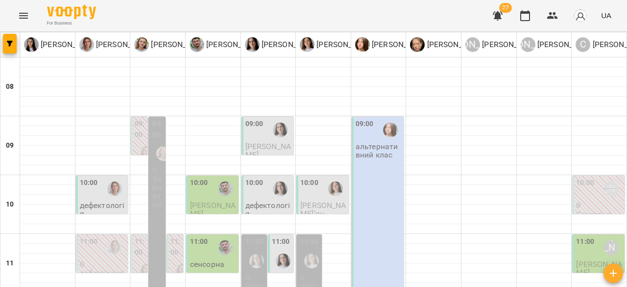
type input "**********"
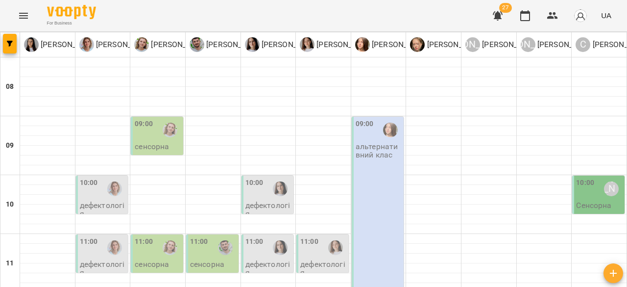
scroll to position [392, 0]
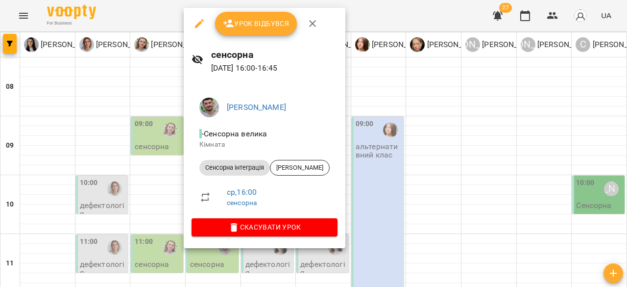
click at [423, 141] on div at bounding box center [313, 143] width 627 height 287
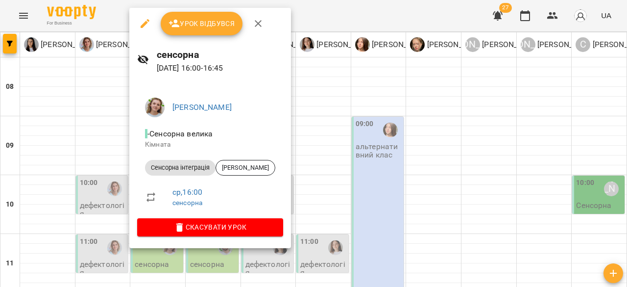
click at [417, 151] on div at bounding box center [313, 143] width 627 height 287
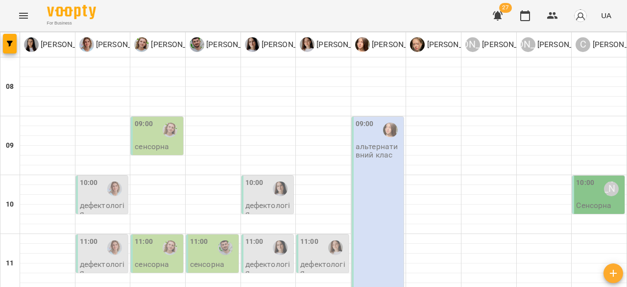
scroll to position [441, 0]
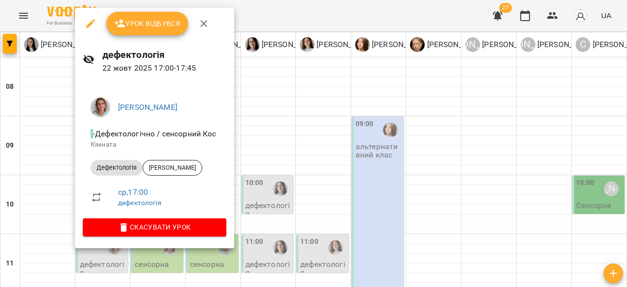
click at [340, 133] on div at bounding box center [313, 143] width 627 height 287
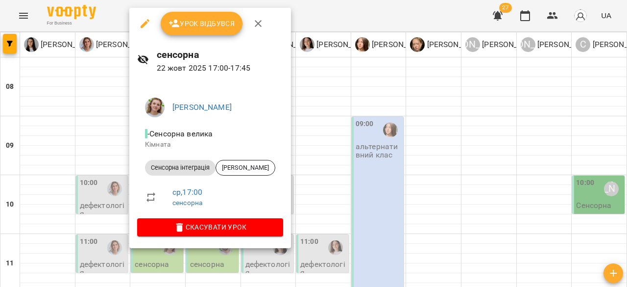
click at [362, 163] on div at bounding box center [313, 143] width 627 height 287
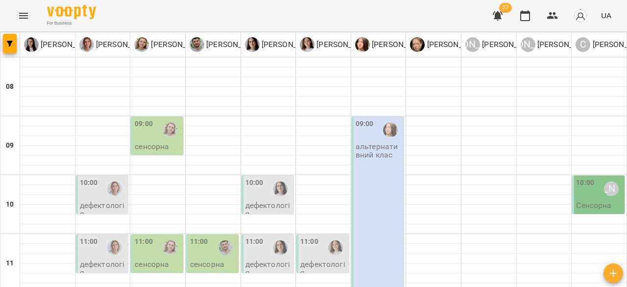
scroll to position [490, 0]
drag, startPoint x: 205, startPoint y: 181, endPoint x: 211, endPoint y: 179, distance: 6.4
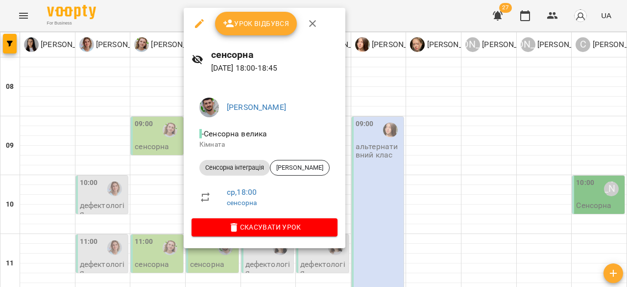
drag, startPoint x: 414, startPoint y: 160, endPoint x: 390, endPoint y: 167, distance: 25.0
click at [412, 161] on div at bounding box center [313, 143] width 627 height 287
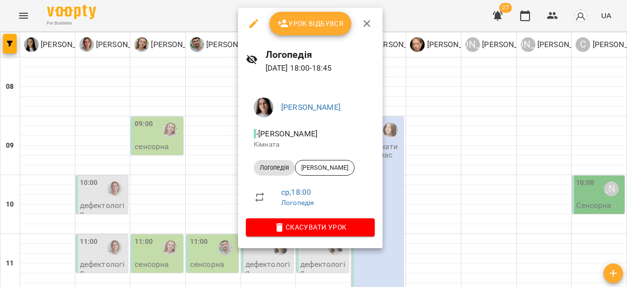
drag, startPoint x: 443, startPoint y: 142, endPoint x: 135, endPoint y: 156, distance: 308.0
click at [432, 145] on div at bounding box center [313, 143] width 627 height 287
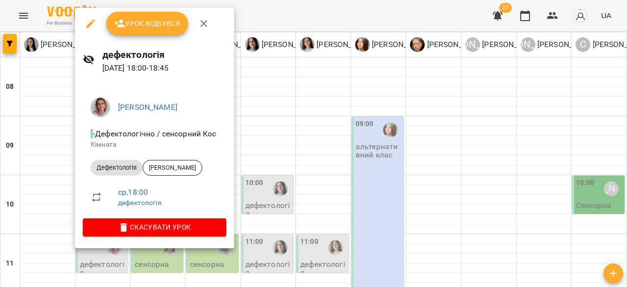
drag, startPoint x: 403, startPoint y: 146, endPoint x: 325, endPoint y: 148, distance: 78.4
click at [398, 147] on div at bounding box center [313, 143] width 627 height 287
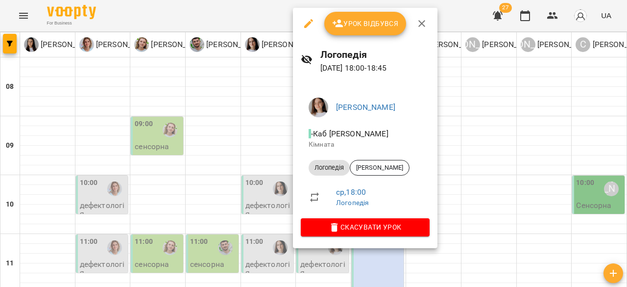
click at [272, 176] on div at bounding box center [313, 143] width 627 height 287
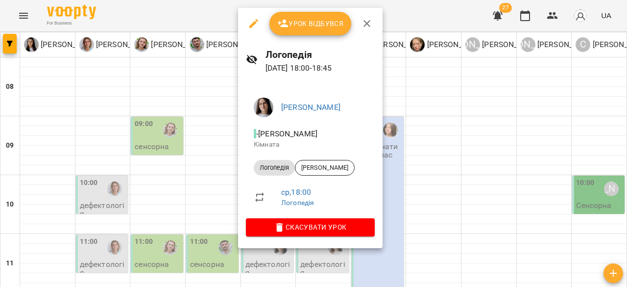
click at [419, 15] on div at bounding box center [313, 143] width 627 height 287
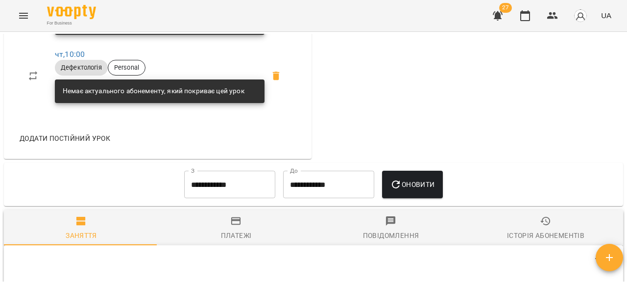
scroll to position [539, 0]
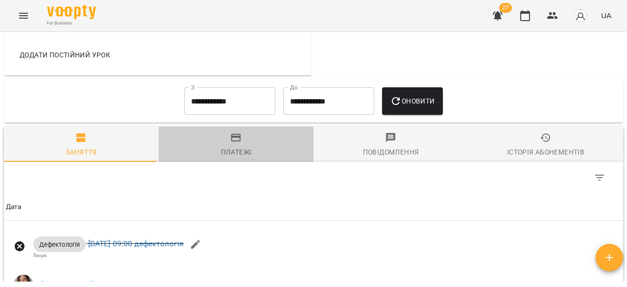
click at [234, 144] on icon "button" at bounding box center [236, 138] width 12 height 12
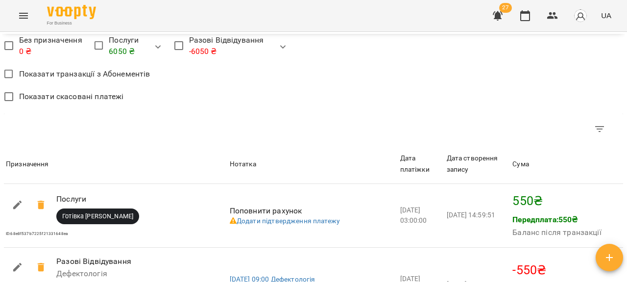
scroll to position [637, 0]
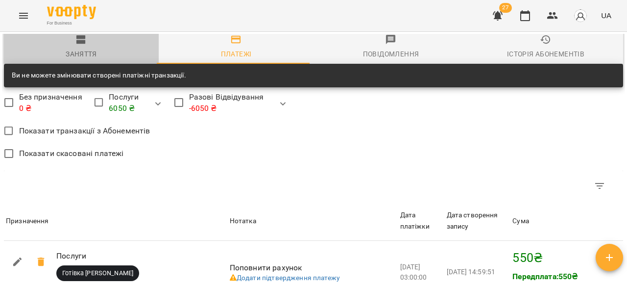
click at [92, 60] on div "Заняття" at bounding box center [81, 54] width 31 height 12
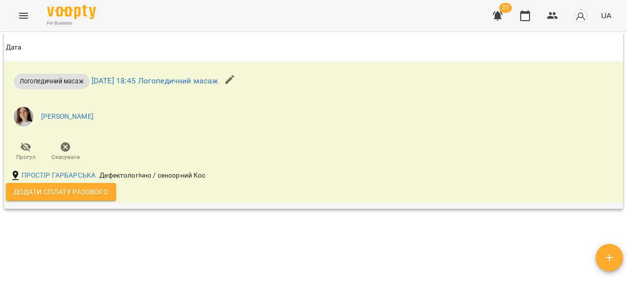
scroll to position [1423, 0]
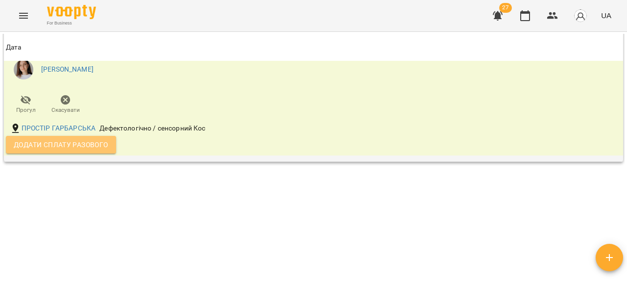
click at [54, 151] on button "Додати сплату разового" at bounding box center [61, 145] width 110 height 18
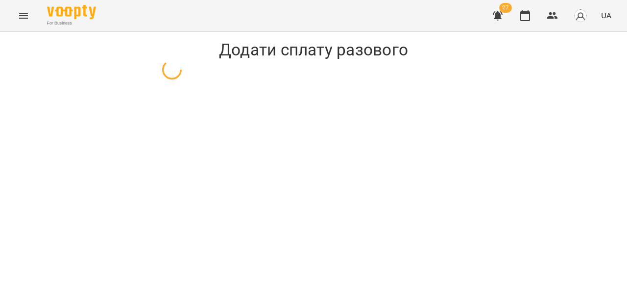
select select "**********"
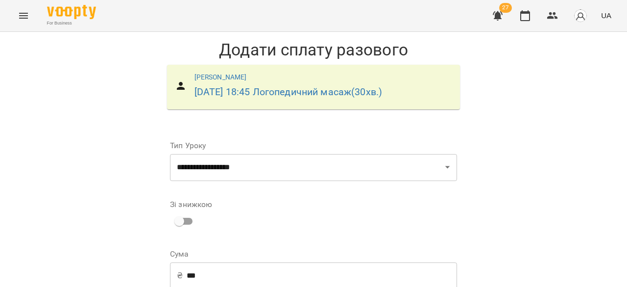
scroll to position [160, 0]
select select "**********"
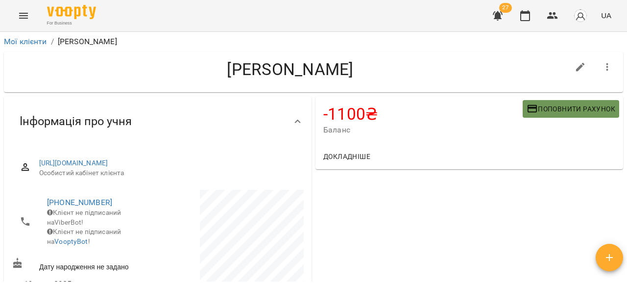
click at [529, 103] on icon "button" at bounding box center [533, 109] width 12 height 12
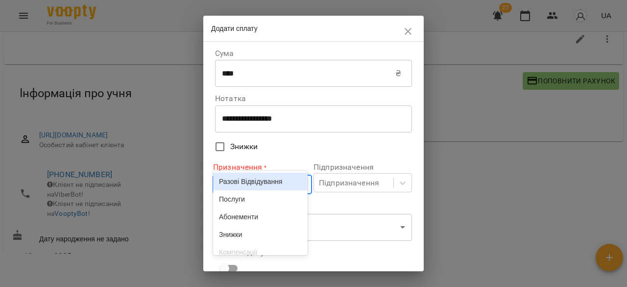
click at [264, 186] on div "Призначення" at bounding box center [242, 184] width 49 height 12
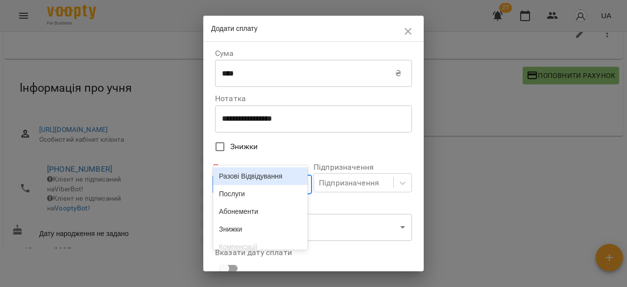
scroll to position [34, 0]
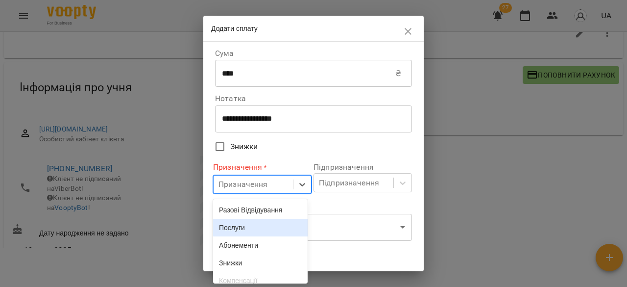
click at [259, 220] on div "Послуги" at bounding box center [260, 227] width 95 height 18
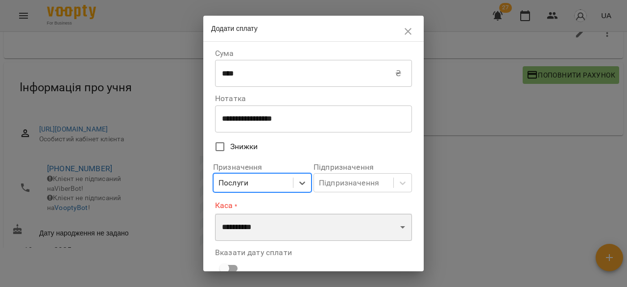
click at [260, 220] on select "**********" at bounding box center [313, 226] width 197 height 27
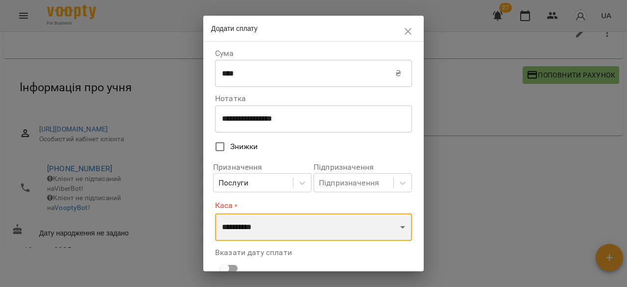
select select "**********"
click at [215, 213] on select "**********" at bounding box center [313, 226] width 197 height 27
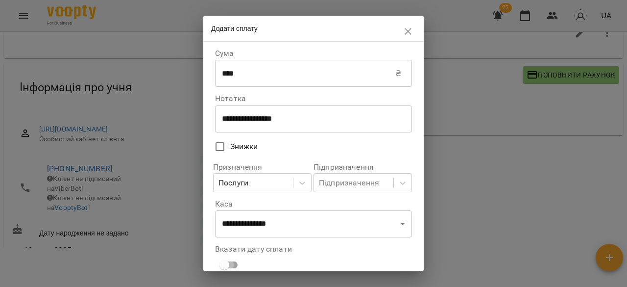
click at [224, 256] on span at bounding box center [224, 264] width 19 height 19
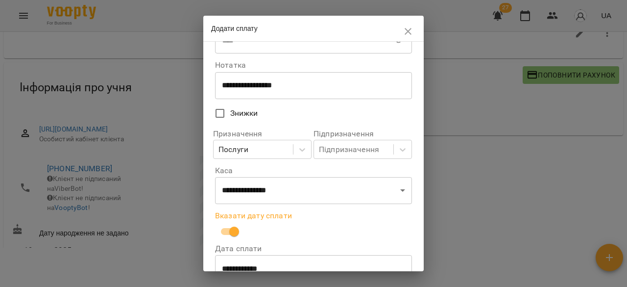
scroll to position [112, 0]
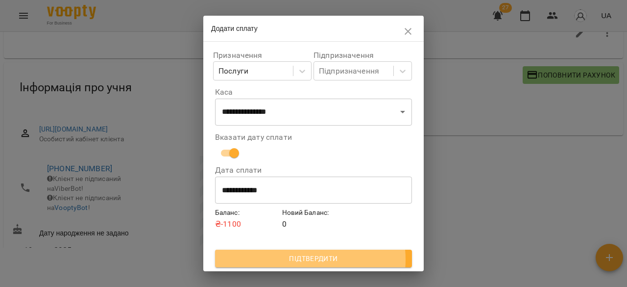
click at [302, 259] on span "Підтвердити" at bounding box center [313, 258] width 181 height 12
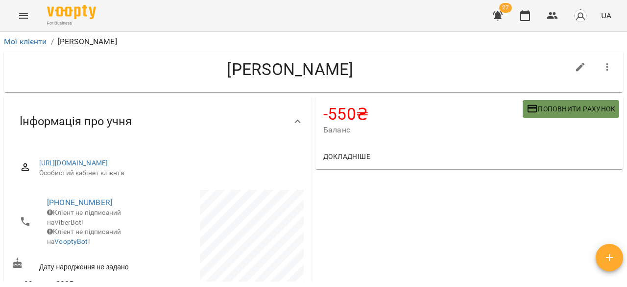
click at [576, 113] on span "Поповнити рахунок" at bounding box center [571, 109] width 89 height 12
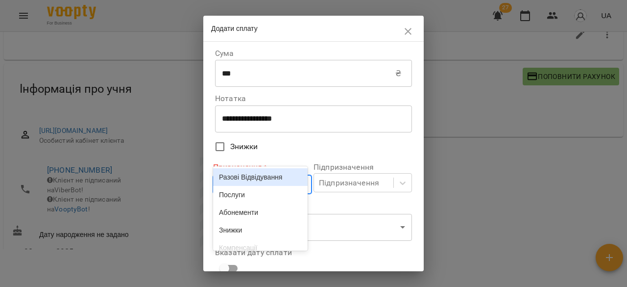
drag, startPoint x: 227, startPoint y: 191, endPoint x: 228, endPoint y: 200, distance: 9.3
click at [228, 192] on div "Призначення" at bounding box center [253, 184] width 79 height 18
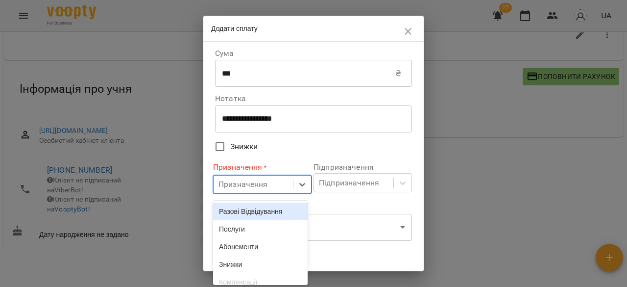
scroll to position [34, 0]
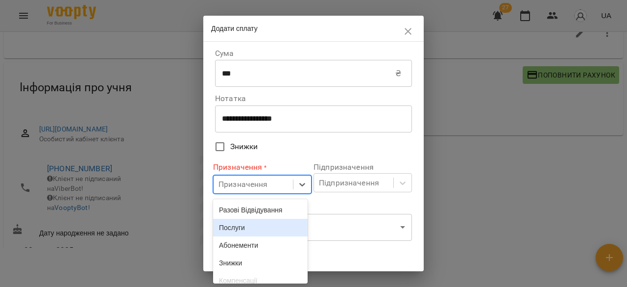
click at [224, 233] on div "Послуги" at bounding box center [260, 227] width 95 height 18
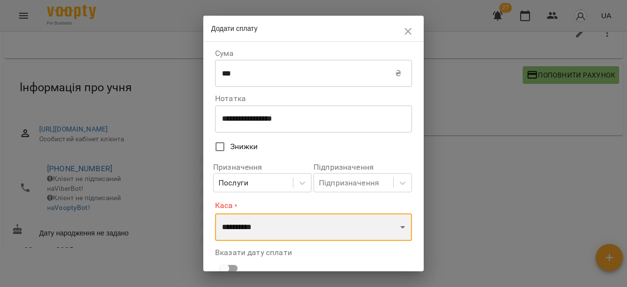
click at [234, 229] on select "**********" at bounding box center [313, 226] width 197 height 27
select select "**********"
click at [215, 213] on select "**********" at bounding box center [313, 226] width 197 height 27
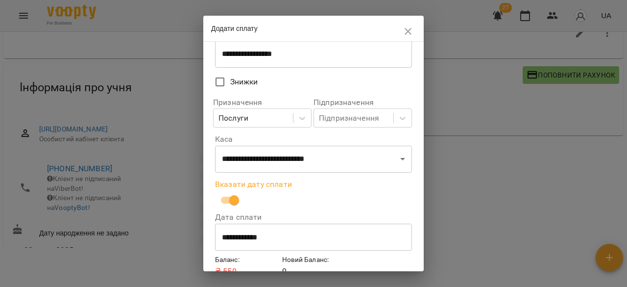
scroll to position [112, 0]
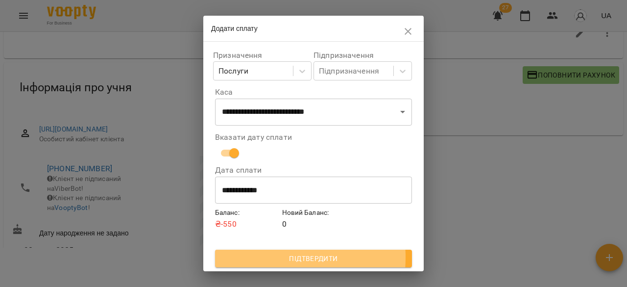
click at [252, 256] on span "Підтвердити" at bounding box center [313, 258] width 181 height 12
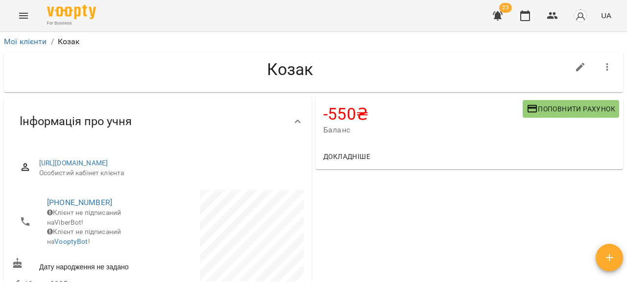
click at [578, 106] on span "Поповнити рахунок" at bounding box center [571, 109] width 89 height 12
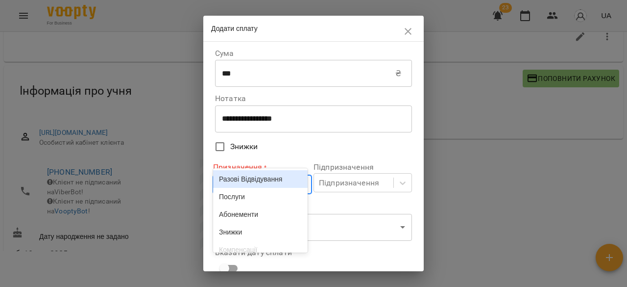
click at [222, 190] on div "Призначення" at bounding box center [242, 184] width 49 height 12
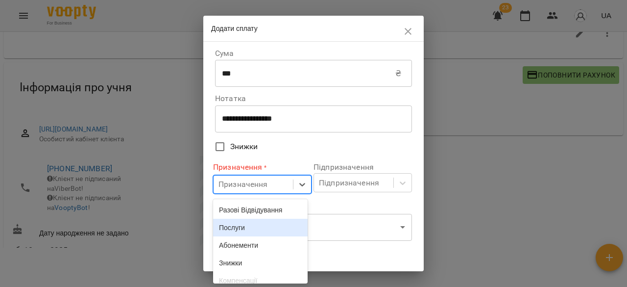
drag, startPoint x: 219, startPoint y: 239, endPoint x: 238, endPoint y: 226, distance: 22.8
click at [238, 226] on div "Разові Відвідування Послуги Абонементи Знижки Компенсації ЗП співробітникам" at bounding box center [260, 241] width 95 height 84
click at [240, 225] on div "Послуги" at bounding box center [260, 227] width 95 height 18
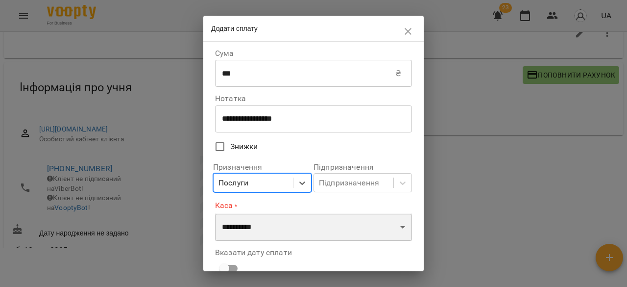
click at [243, 227] on select "**********" at bounding box center [313, 226] width 197 height 27
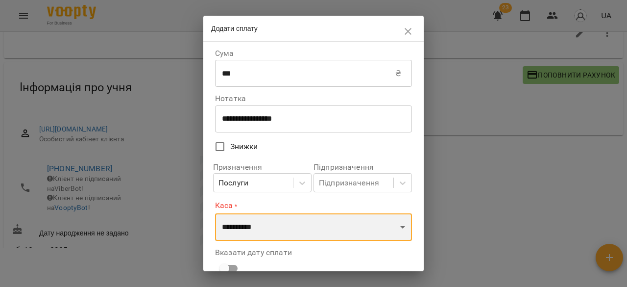
select select "**********"
click at [215, 213] on select "**********" at bounding box center [313, 226] width 197 height 27
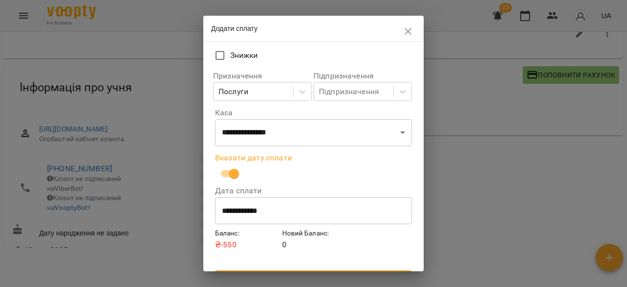
scroll to position [98, 0]
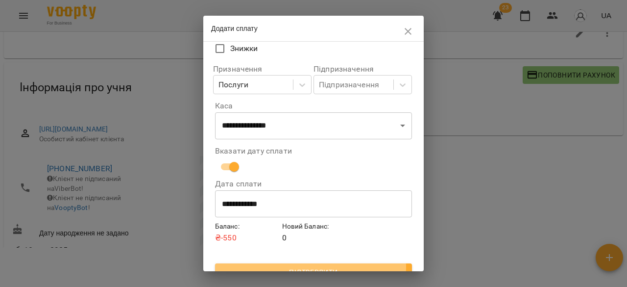
click at [283, 267] on span "Підтвердити" at bounding box center [313, 272] width 181 height 12
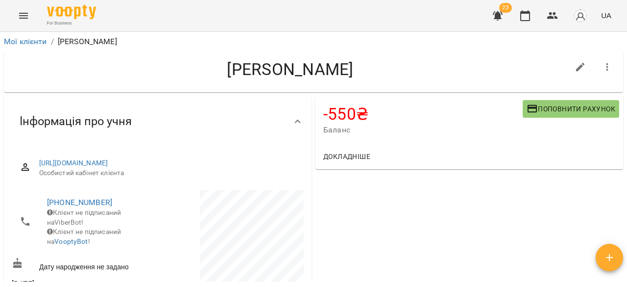
click at [538, 112] on span "Поповнити рахунок" at bounding box center [571, 109] width 89 height 12
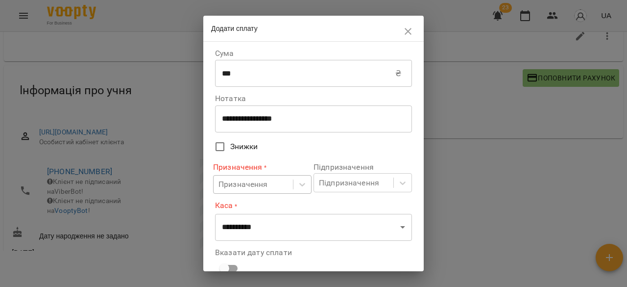
click at [237, 187] on div "Призначення" at bounding box center [242, 184] width 49 height 12
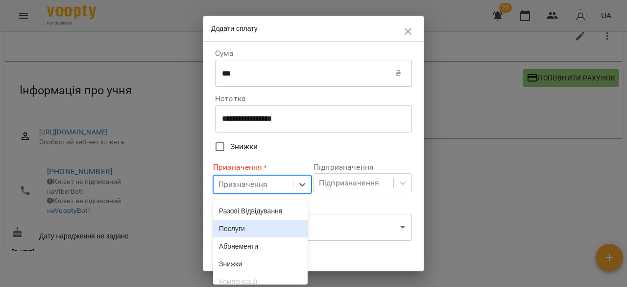
scroll to position [34, 0]
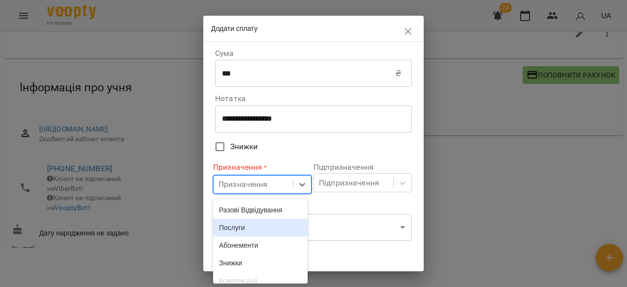
drag, startPoint x: 238, startPoint y: 228, endPoint x: 243, endPoint y: 223, distance: 7.7
click at [239, 226] on div "Послуги" at bounding box center [260, 227] width 95 height 18
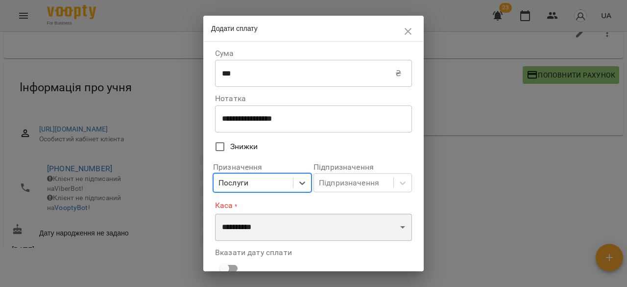
drag, startPoint x: 244, startPoint y: 223, endPoint x: 272, endPoint y: 229, distance: 29.1
click at [247, 223] on select "**********" at bounding box center [313, 226] width 197 height 27
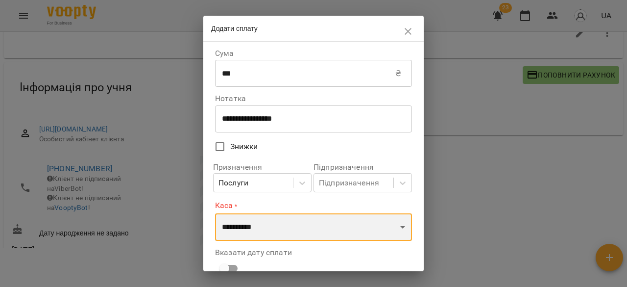
select select "**********"
click at [215, 213] on select "**********" at bounding box center [313, 226] width 197 height 27
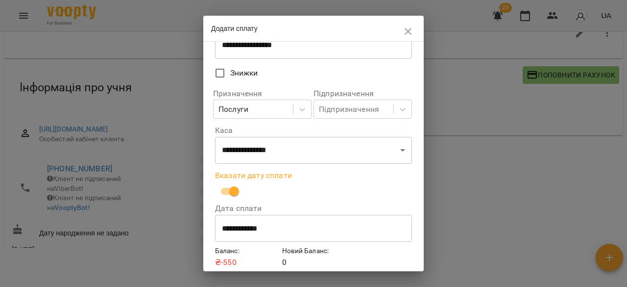
scroll to position [112, 0]
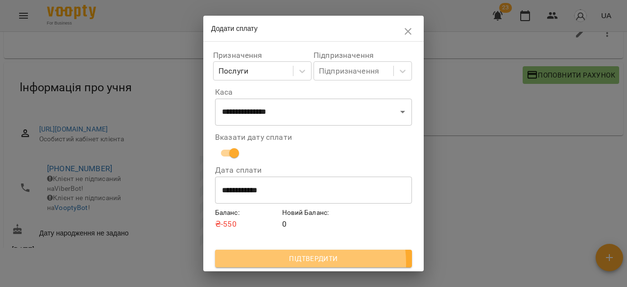
click at [301, 263] on span "Підтвердити" at bounding box center [313, 258] width 181 height 12
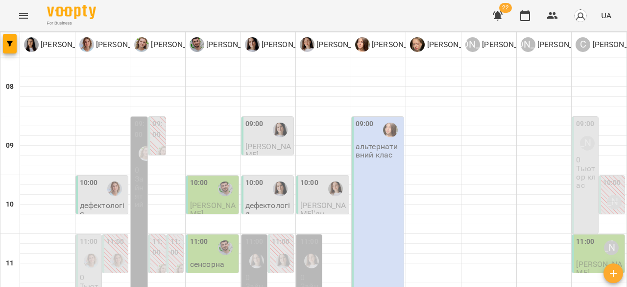
scroll to position [541, 0]
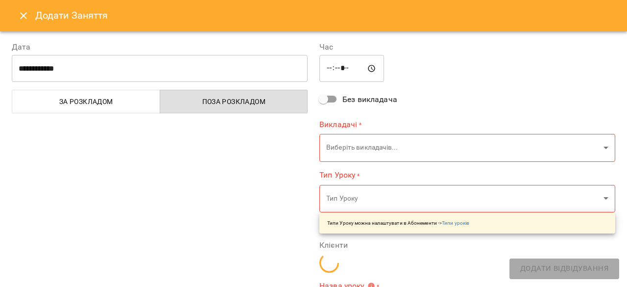
type input "**********"
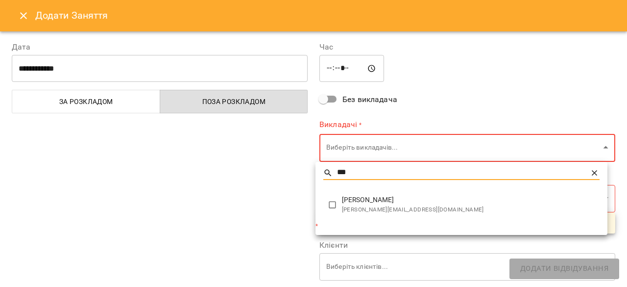
type input "***"
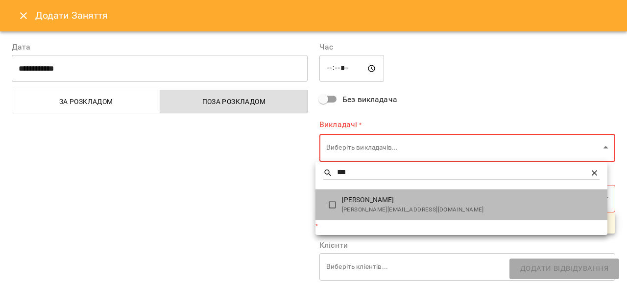
click at [376, 208] on span "[PERSON_NAME][EMAIL_ADDRESS][DOMAIN_NAME]" at bounding box center [471, 210] width 258 height 10
type input "**********"
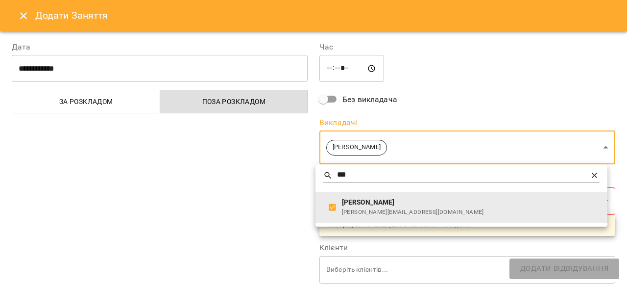
click at [178, 206] on div at bounding box center [313, 143] width 627 height 287
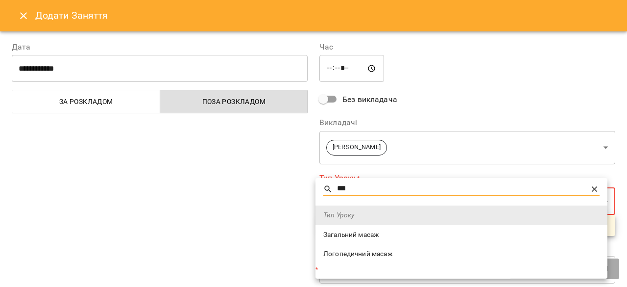
type input "***"
click at [383, 256] on span "Логопедичний масаж" at bounding box center [461, 254] width 276 height 10
type input "**********"
type input "**"
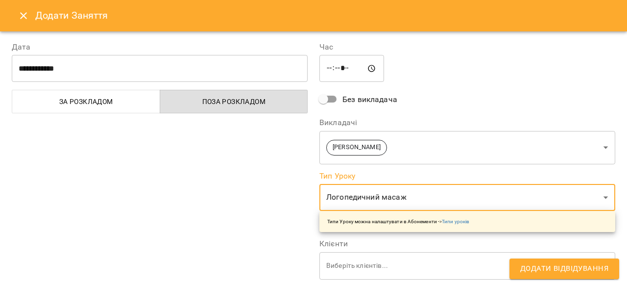
click at [213, 189] on div "**********" at bounding box center [160, 249] width 308 height 440
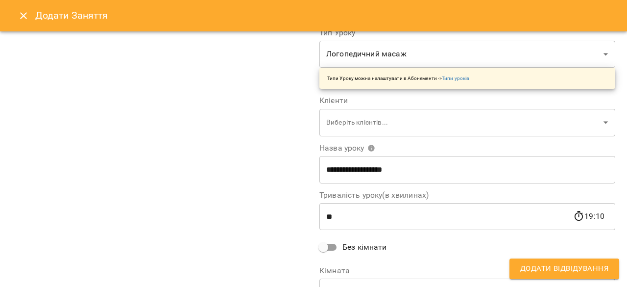
scroll to position [147, 0]
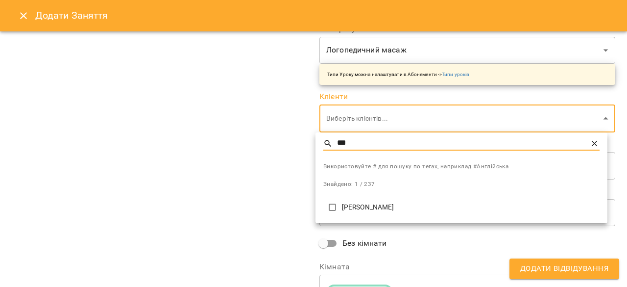
type input "***"
click at [411, 208] on p "[PERSON_NAME]" at bounding box center [471, 207] width 258 height 10
type input "**********"
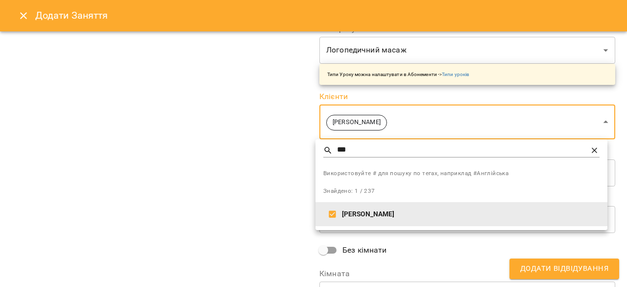
click at [149, 176] on div at bounding box center [313, 143] width 627 height 287
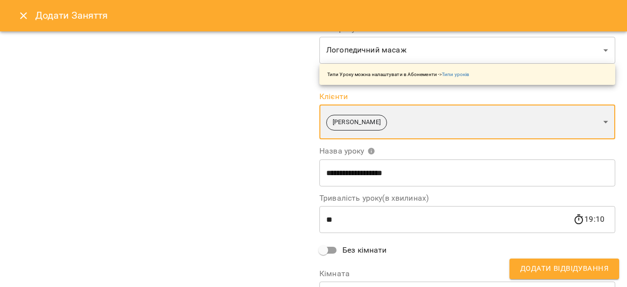
scroll to position [209, 0]
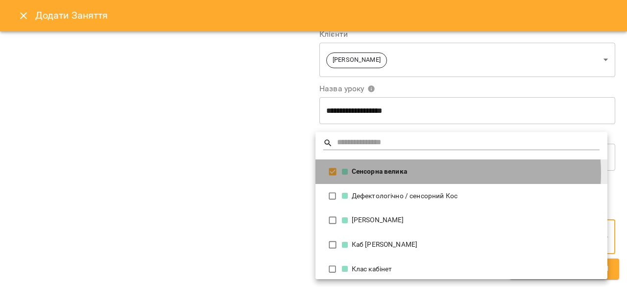
click at [441, 173] on div "Сенсорна велика" at bounding box center [471, 172] width 258 height 10
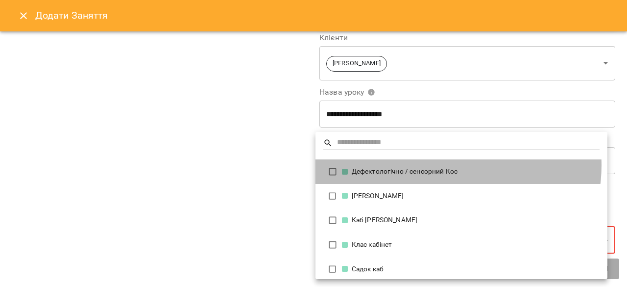
click at [447, 165] on li "Дефектологічно / сенсорний Кос" at bounding box center [462, 171] width 292 height 24
type input "**********"
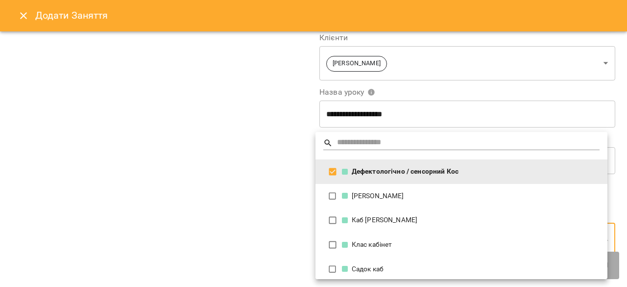
scroll to position [209, 0]
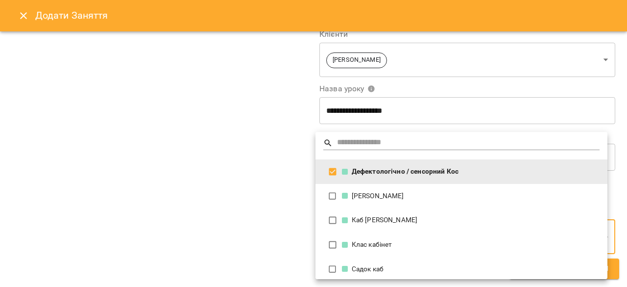
drag, startPoint x: 229, startPoint y: 149, endPoint x: 244, endPoint y: 150, distance: 14.7
click at [230, 150] on div at bounding box center [313, 143] width 627 height 287
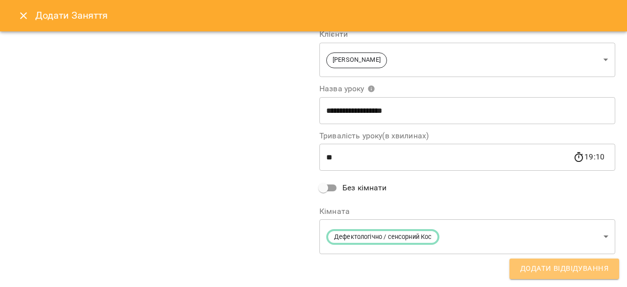
click at [579, 268] on span "Додати Відвідування" at bounding box center [564, 268] width 88 height 13
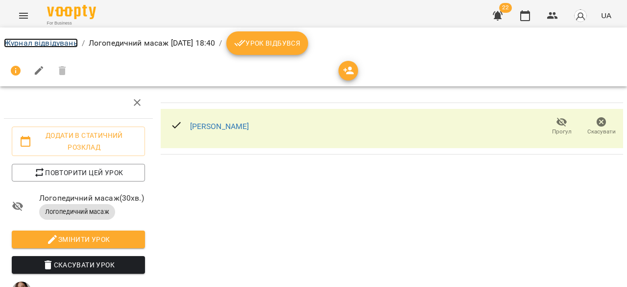
click at [30, 41] on link "Журнал відвідувань" at bounding box center [41, 42] width 74 height 9
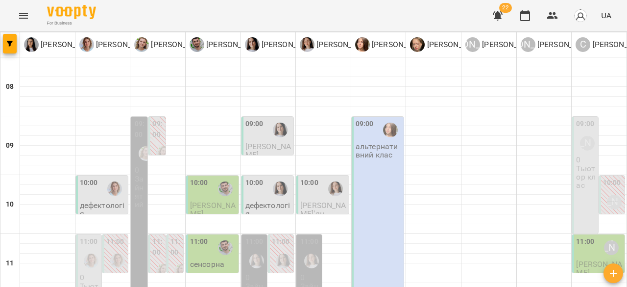
scroll to position [541, 0]
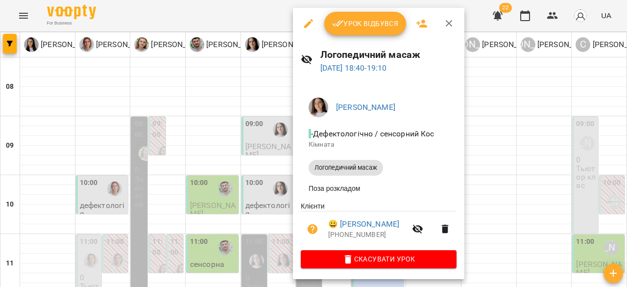
click at [312, 28] on icon "button" at bounding box center [309, 24] width 12 height 12
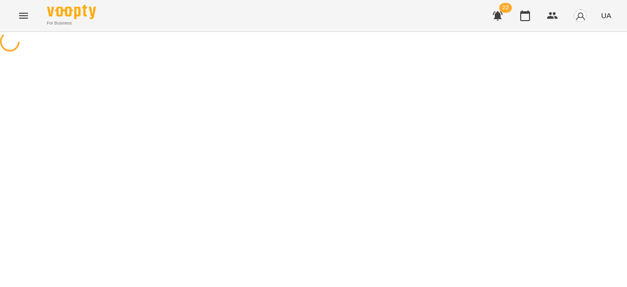
select select "**********"
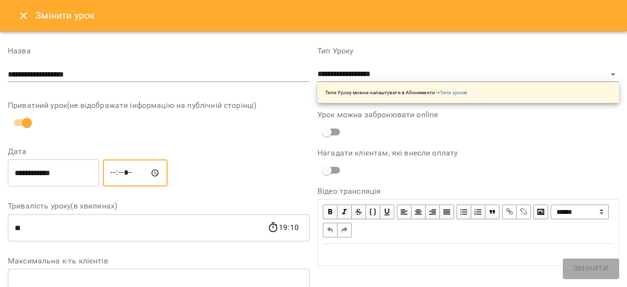
click at [135, 174] on input "*****" at bounding box center [135, 172] width 65 height 27
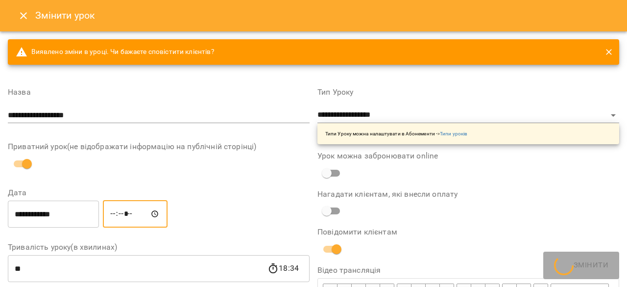
type input "*****"
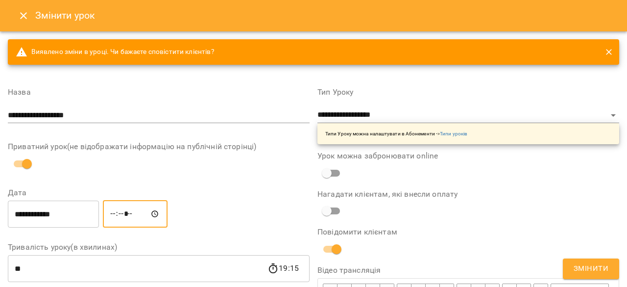
drag, startPoint x: 584, startPoint y: 265, endPoint x: 580, endPoint y: 267, distance: 5.5
click at [586, 265] on span "Змінити" at bounding box center [591, 268] width 35 height 13
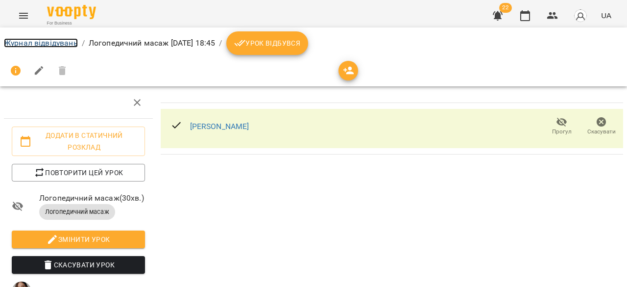
click at [30, 42] on link "Журнал відвідувань" at bounding box center [41, 42] width 74 height 9
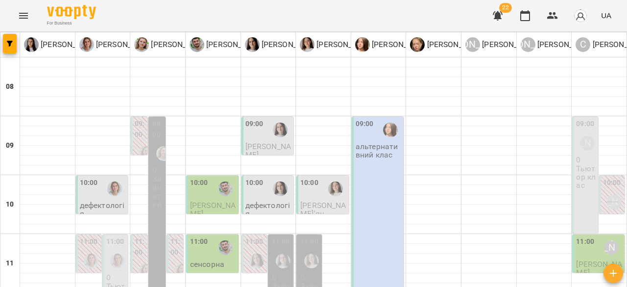
scroll to position [541, 0]
click at [408, 18] on div "For Business 22 UA" at bounding box center [313, 15] width 627 height 31
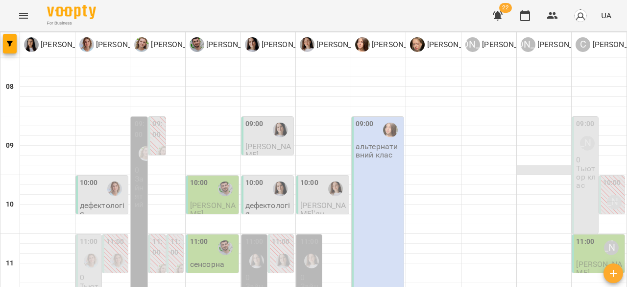
scroll to position [196, 0]
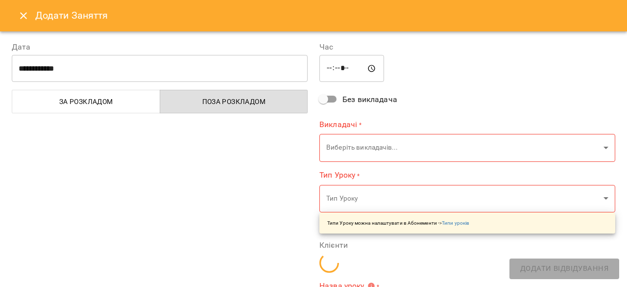
type input "**********"
